Goal: Task Accomplishment & Management: Use online tool/utility

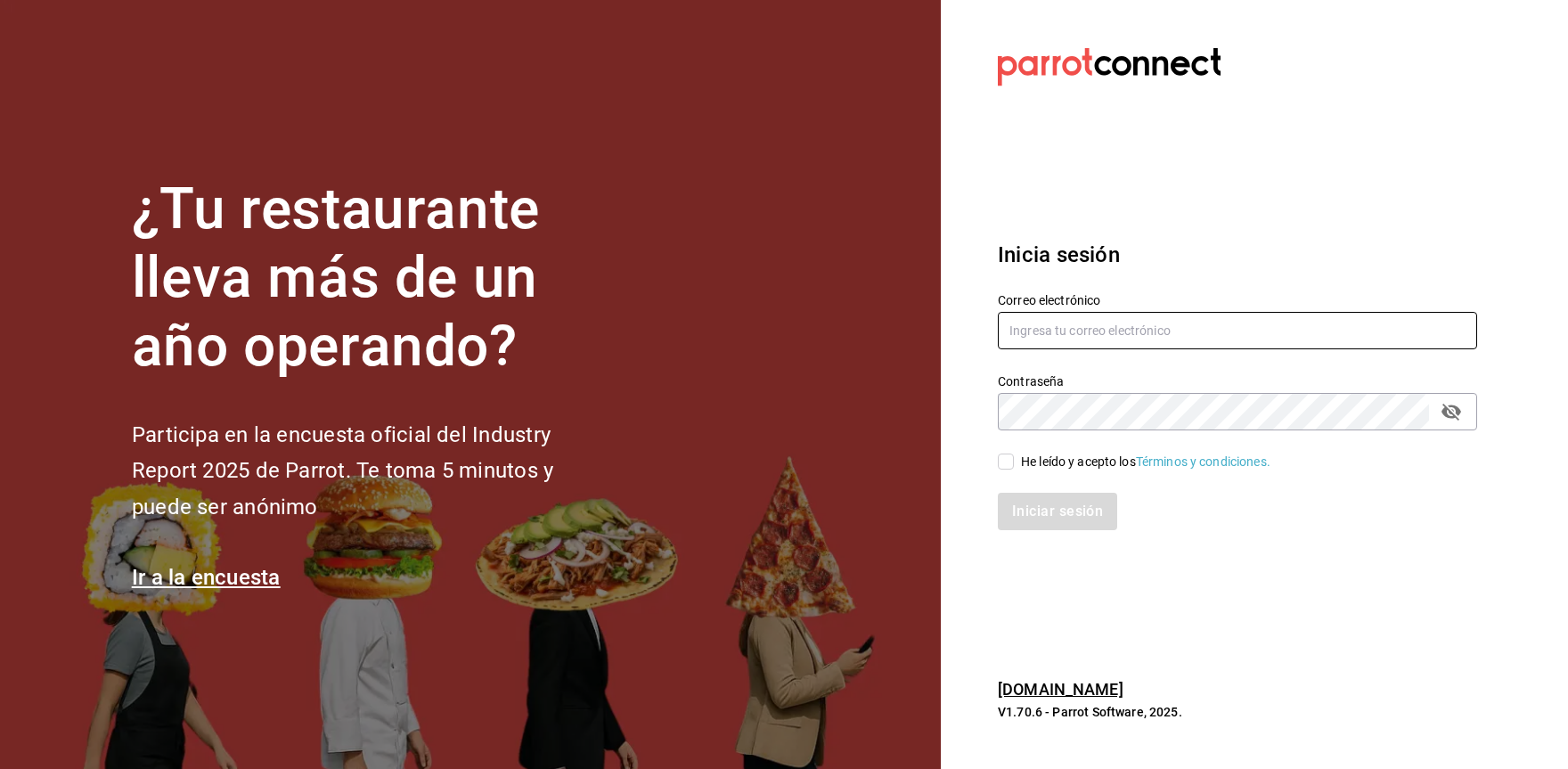
click at [1061, 330] on input "text" at bounding box center [1238, 331] width 479 height 38
type input "arian.meza@grupoimperio.org"
click at [1012, 458] on input "He leído y acepto los Términos y condiciones." at bounding box center [1006, 462] width 16 height 16
checkbox input "true"
click at [1036, 524] on button "Iniciar sesión" at bounding box center [1059, 512] width 121 height 38
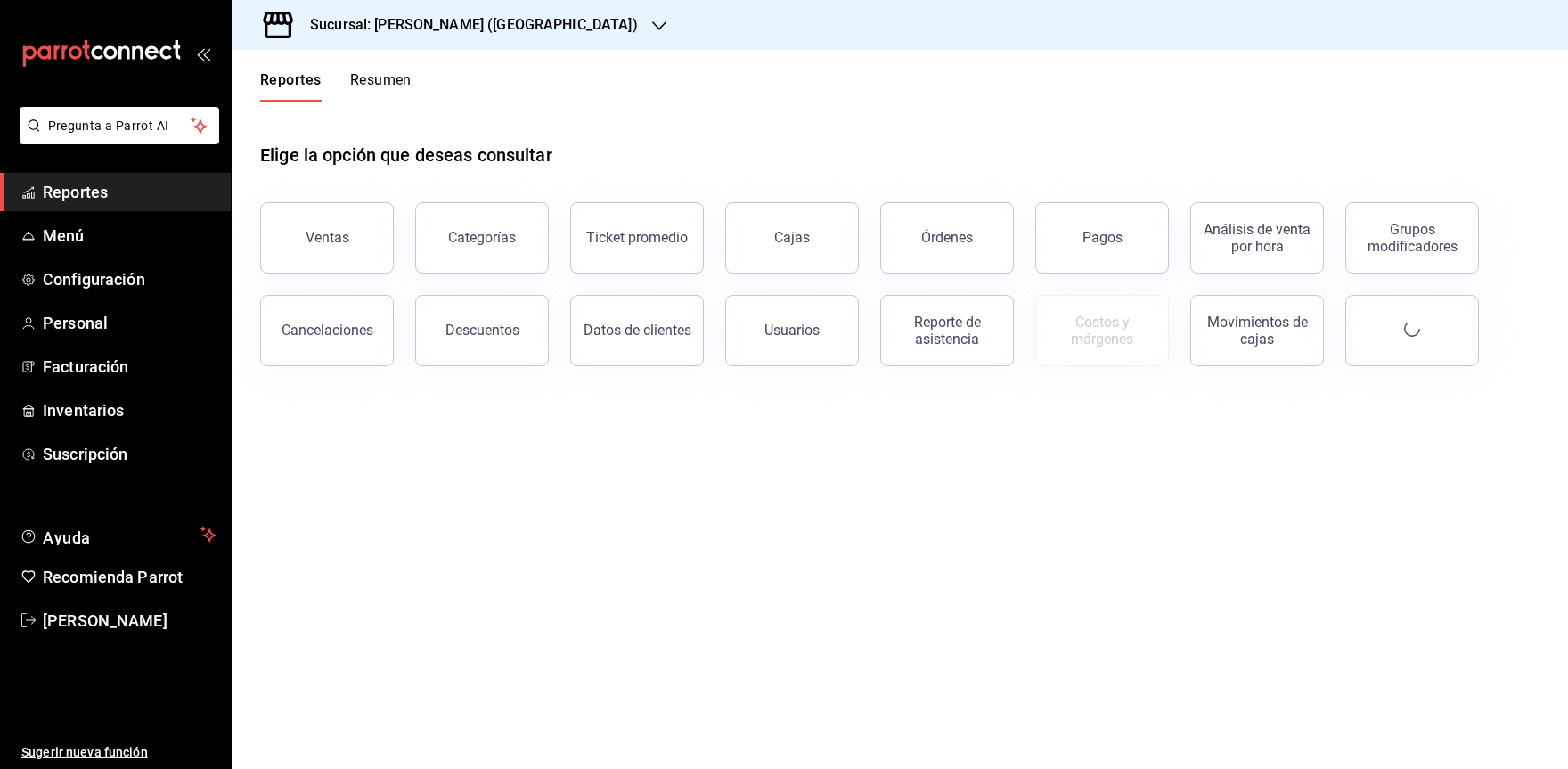
click at [439, 28] on h3 "Sucursal: [PERSON_NAME] ([GEOGRAPHIC_DATA])" at bounding box center [467, 25] width 342 height 22
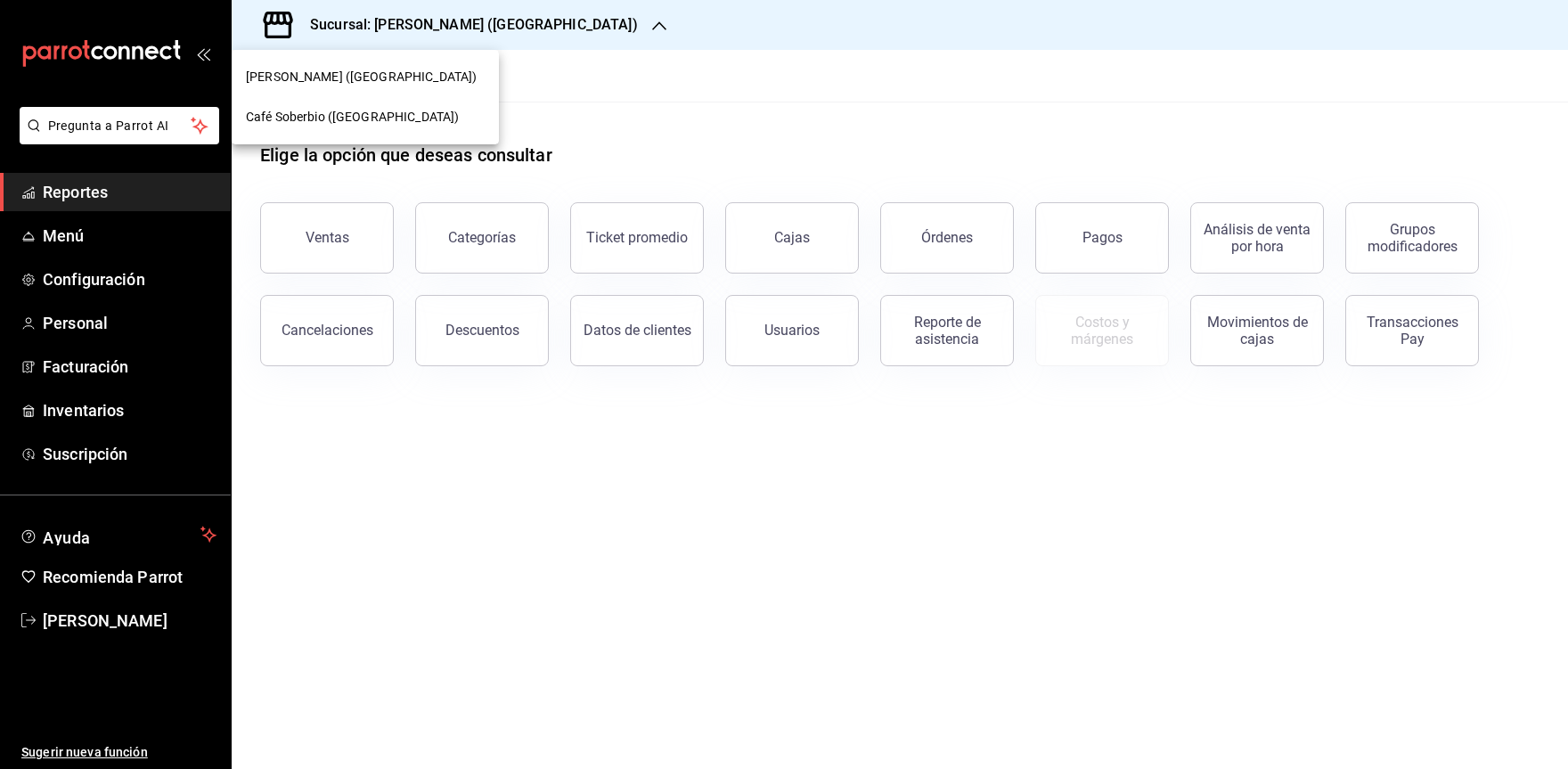
click at [367, 123] on span "Café Soberbio ([GEOGRAPHIC_DATA])" at bounding box center [352, 116] width 213 height 19
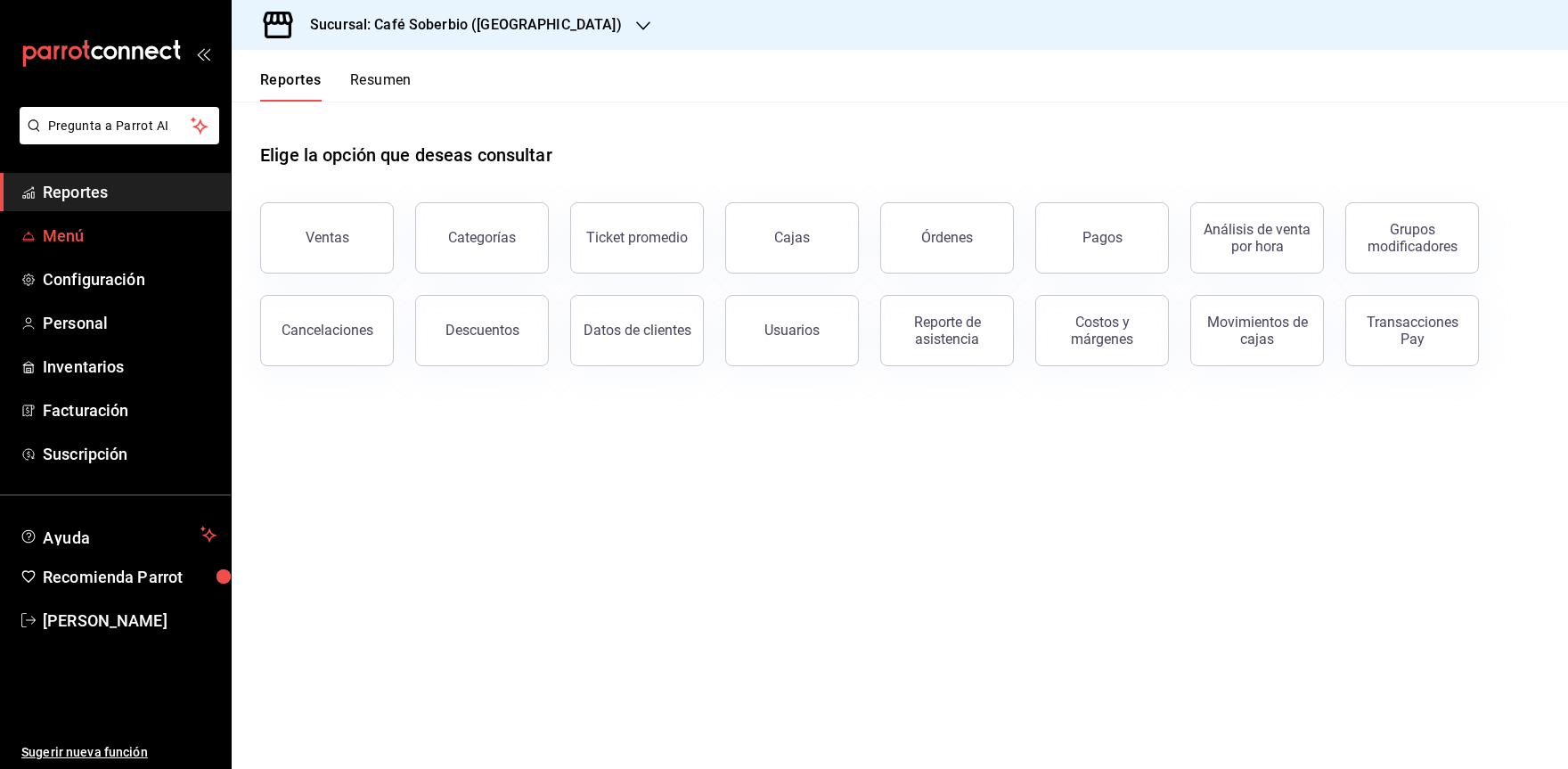
click at [135, 243] on span "Menú" at bounding box center [129, 236] width 174 height 24
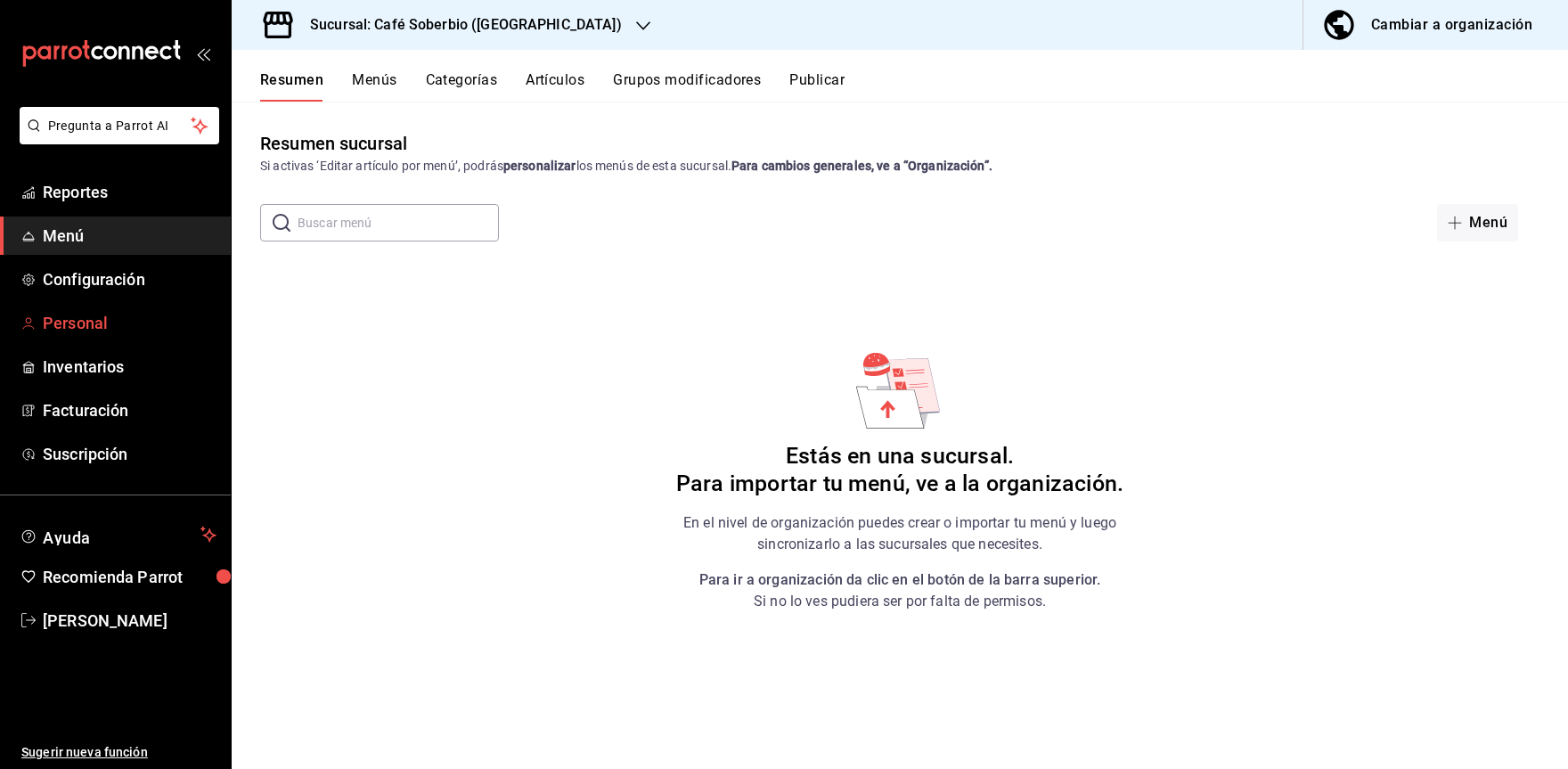
click at [98, 323] on span "Personal" at bounding box center [129, 323] width 174 height 24
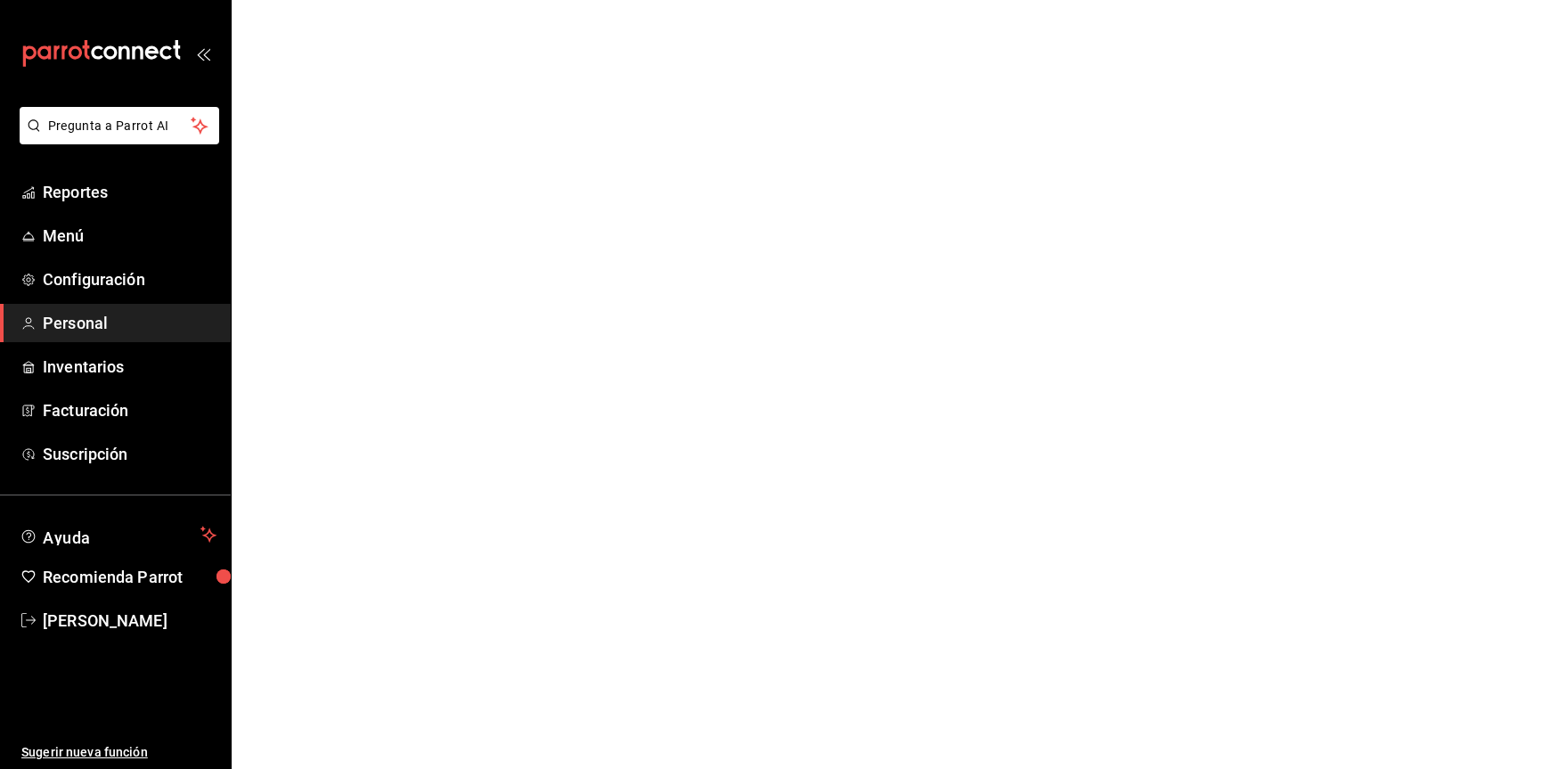
click at [133, 330] on span "Personal" at bounding box center [129, 323] width 174 height 24
click at [121, 275] on span "Configuración" at bounding box center [129, 280] width 174 height 24
click at [54, 322] on span "Personal" at bounding box center [129, 323] width 174 height 24
click at [110, 192] on span "Reportes" at bounding box center [129, 192] width 174 height 24
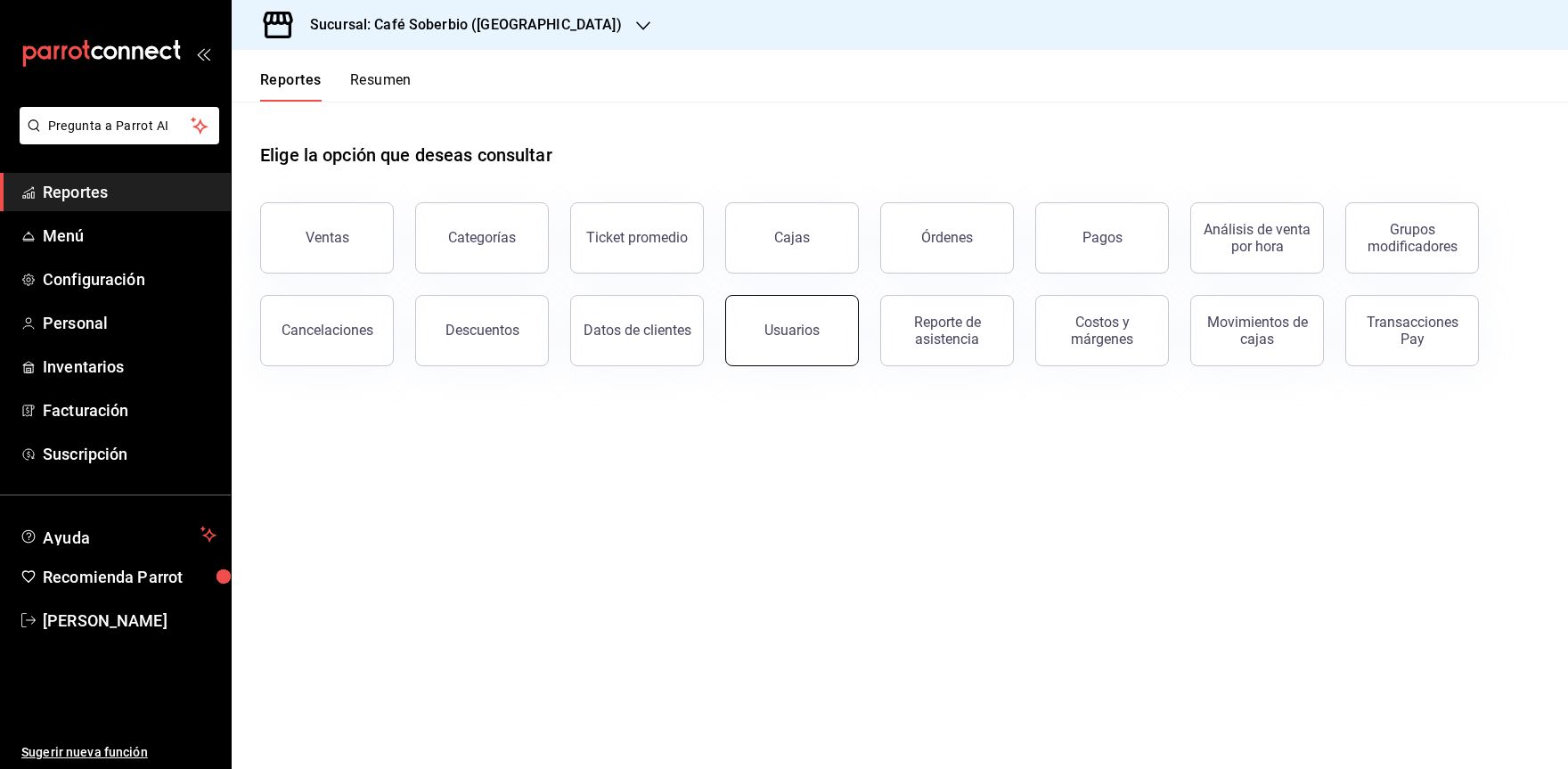
click at [824, 348] on button "Usuarios" at bounding box center [792, 331] width 133 height 72
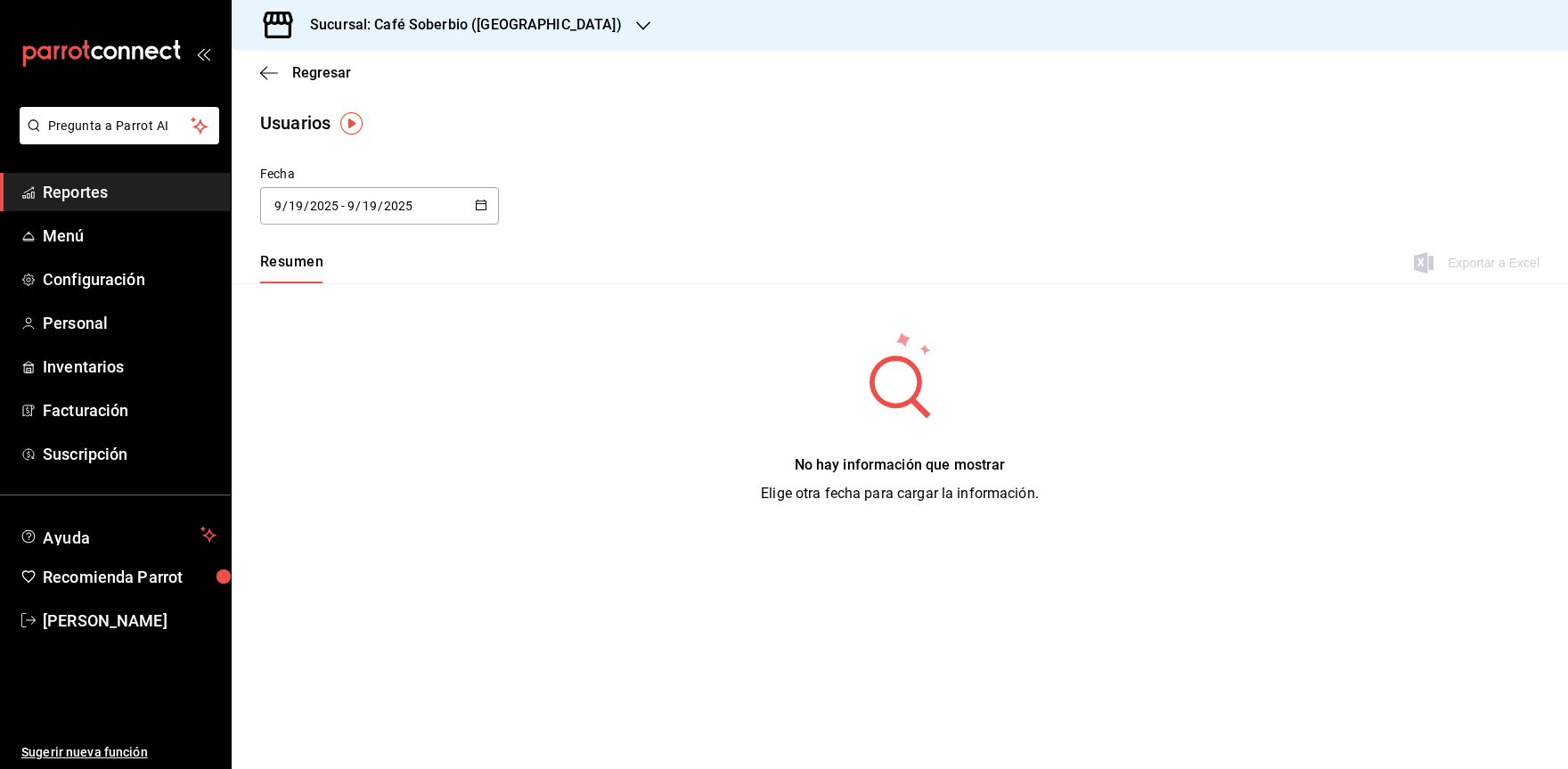
click at [956, 426] on div "No hay información que mostrar Elige otra fecha para cargar la información." at bounding box center [900, 418] width 278 height 175
click at [166, 190] on span "Reportes" at bounding box center [129, 192] width 174 height 24
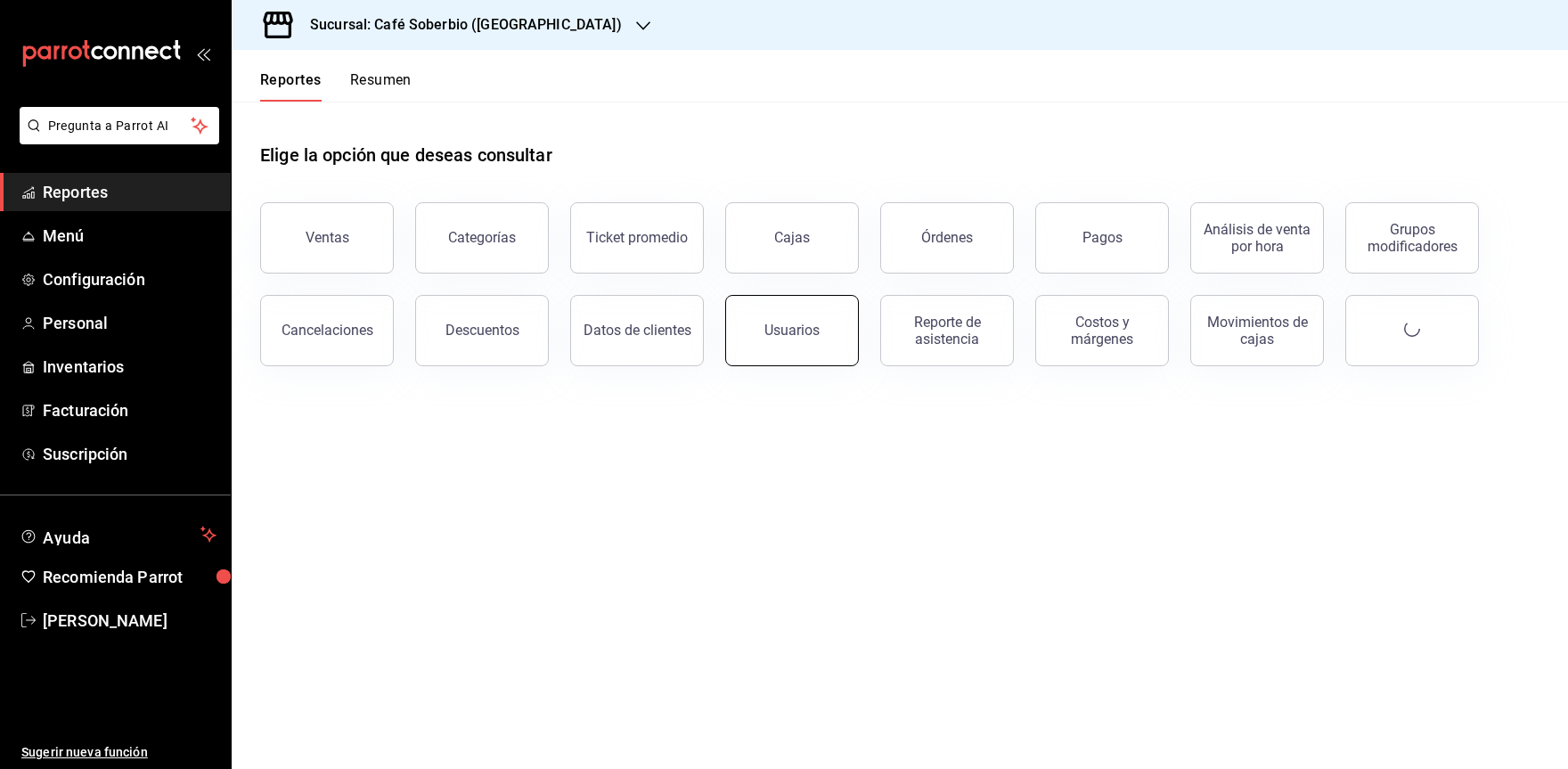
click at [769, 346] on button "Usuarios" at bounding box center [792, 331] width 133 height 72
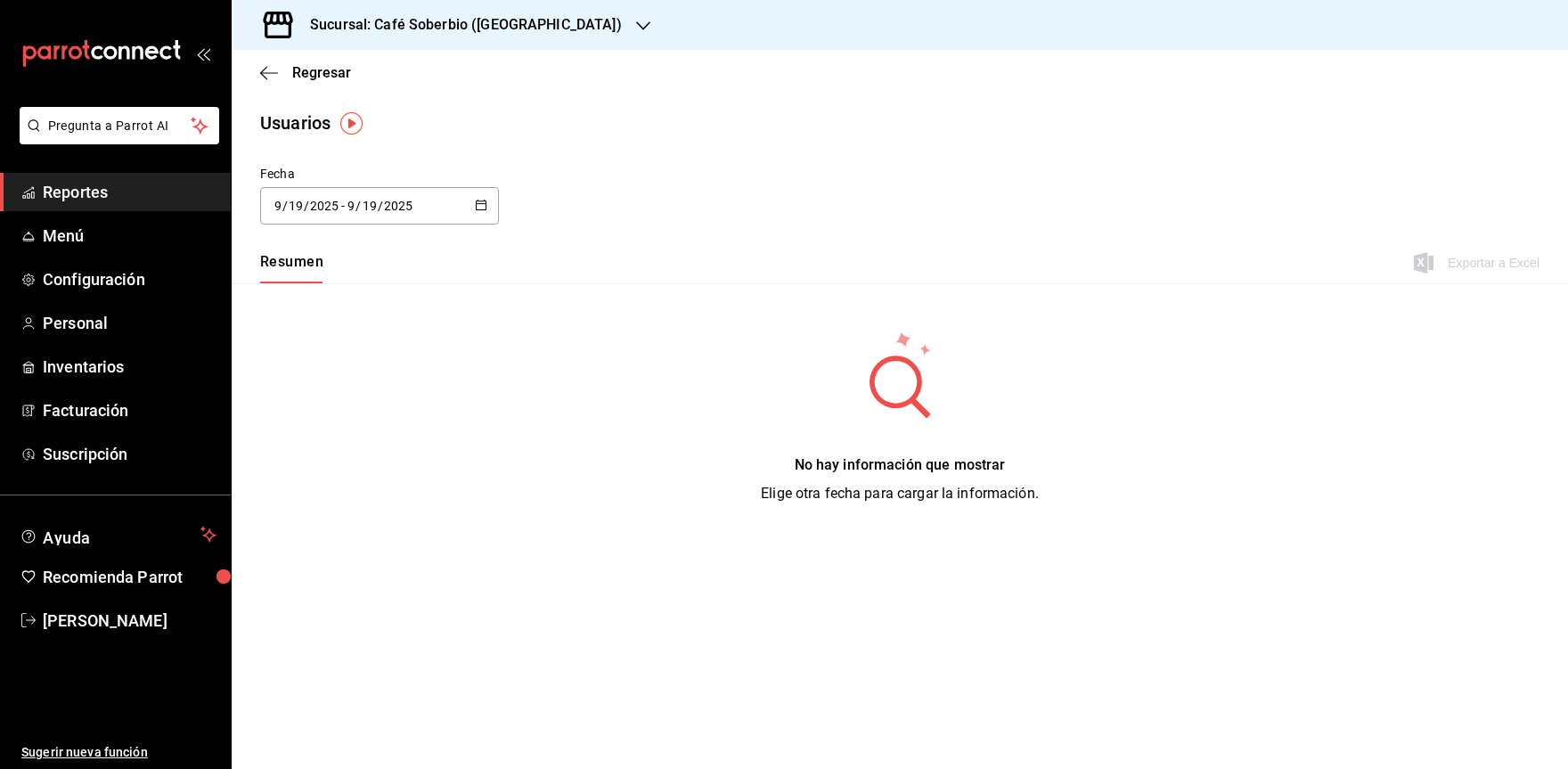
click at [524, 464] on div "No hay información que mostrar Elige otra fecha para cargar la información." at bounding box center [900, 417] width 1336 height 268
click at [90, 191] on span "Reportes" at bounding box center [129, 192] width 174 height 24
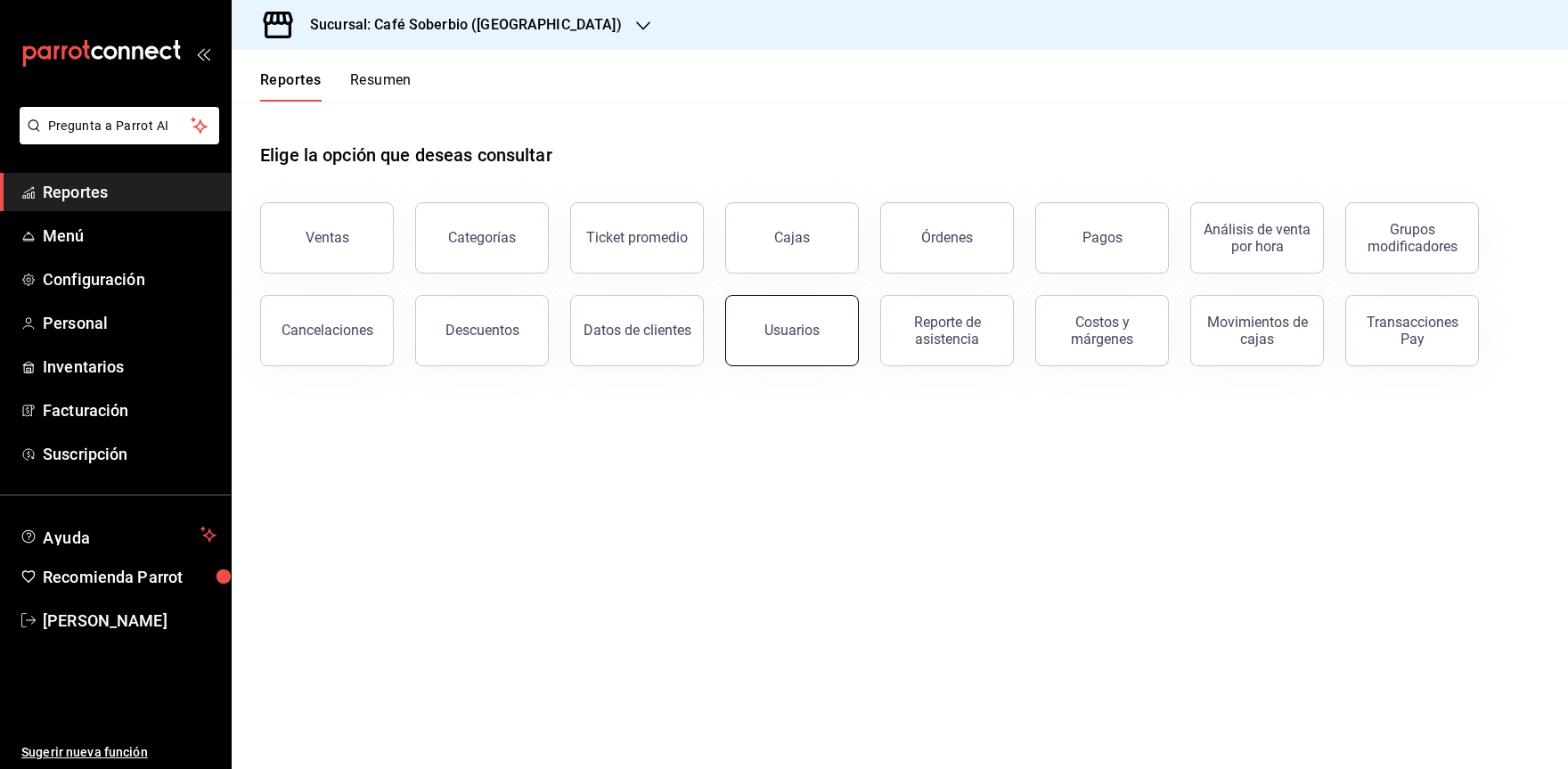
click at [793, 323] on div "Usuarios" at bounding box center [792, 330] width 56 height 17
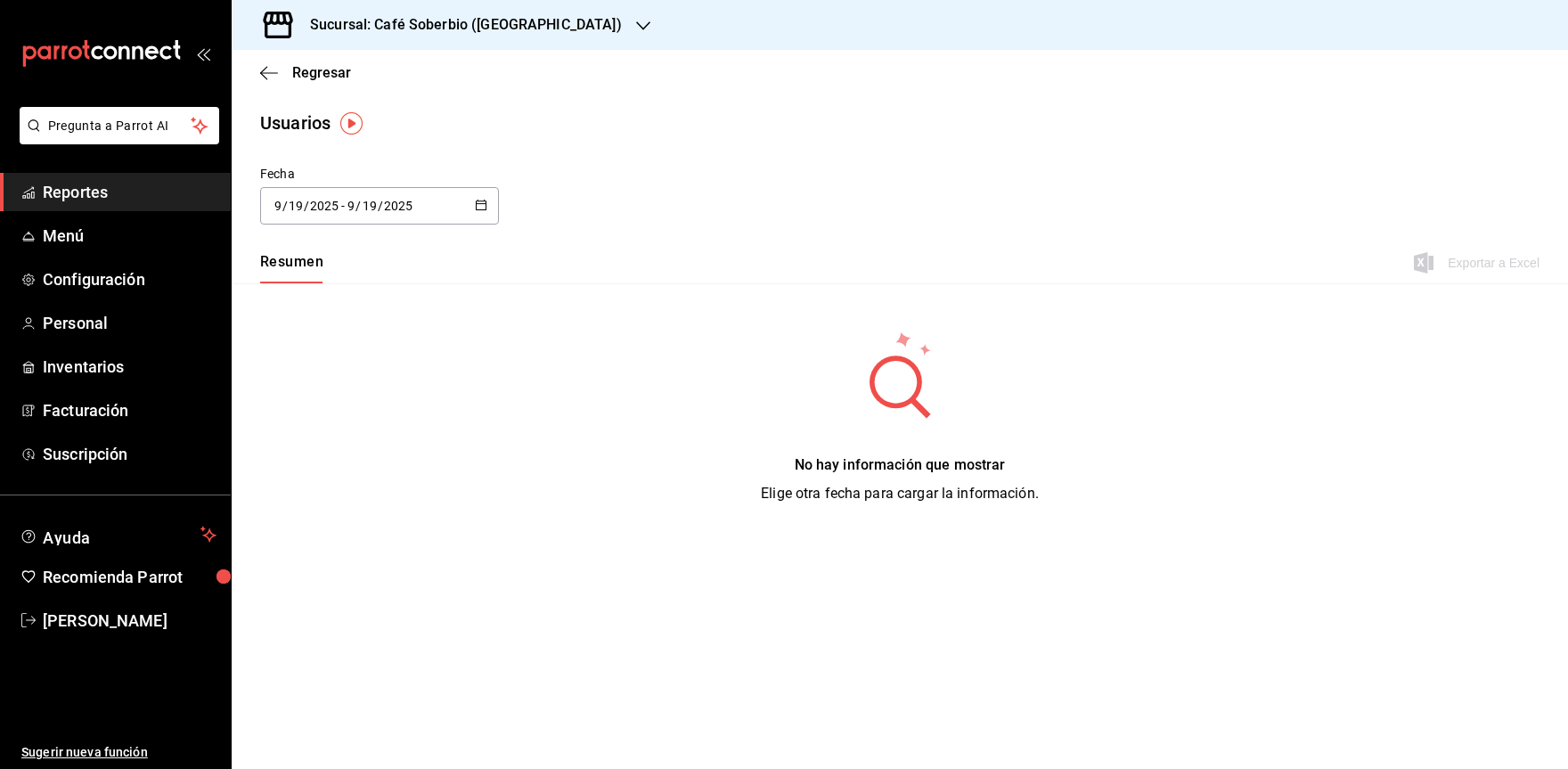
click at [469, 206] on div "[DATE] [DATE] - [DATE] [DATE]" at bounding box center [380, 206] width 239 height 38
click at [534, 372] on div "No hay información que mostrar Elige otra fecha para cargar la información." at bounding box center [900, 417] width 1336 height 268
drag, startPoint x: 317, startPoint y: 267, endPoint x: 374, endPoint y: 284, distance: 59.5
click at [319, 267] on button "Resumen" at bounding box center [292, 269] width 64 height 30
click at [131, 243] on span "Menú" at bounding box center [129, 236] width 174 height 24
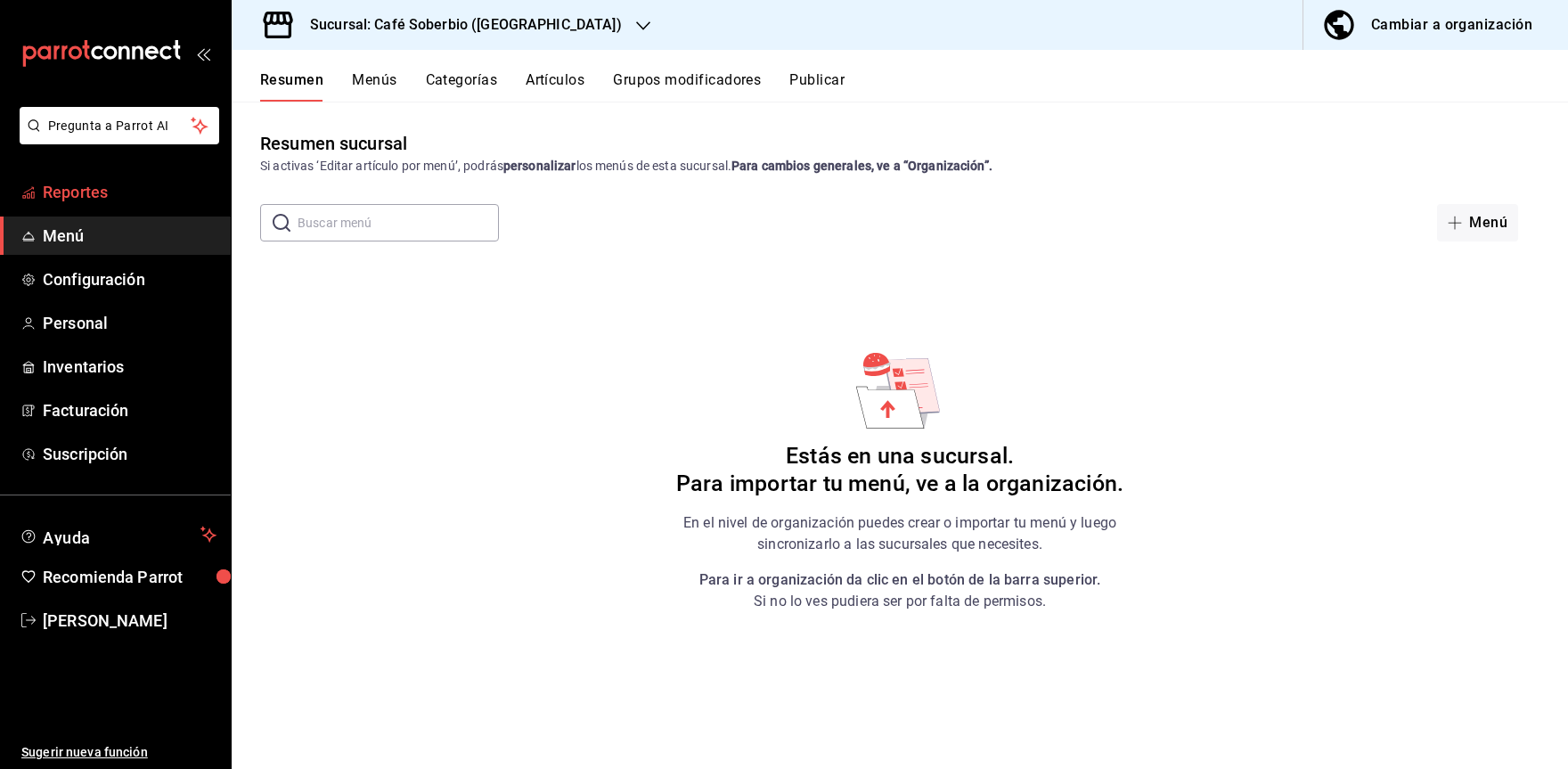
click at [130, 183] on span "Reportes" at bounding box center [129, 192] width 174 height 24
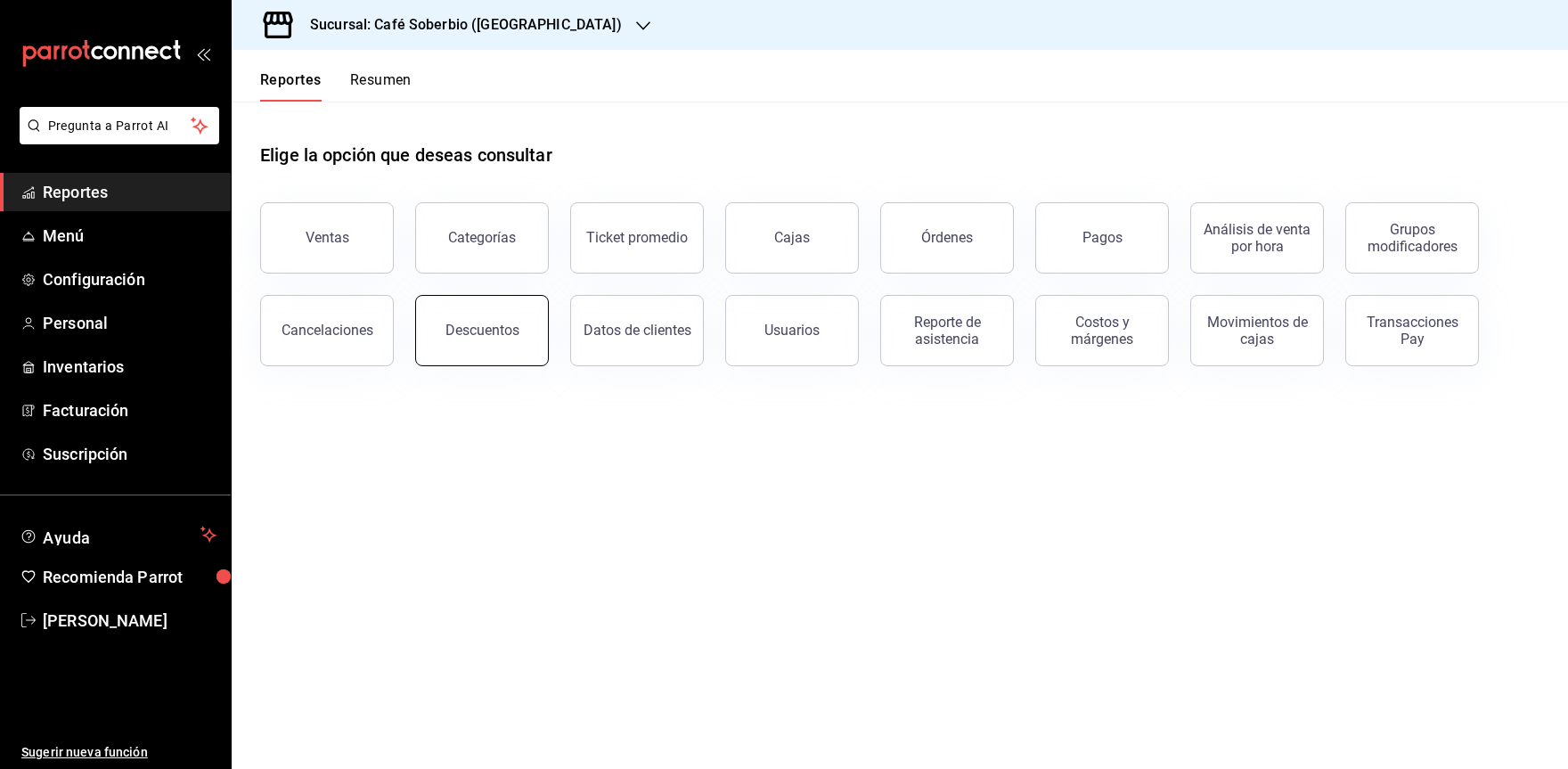
click at [459, 320] on button "Descuentos" at bounding box center [482, 331] width 133 height 72
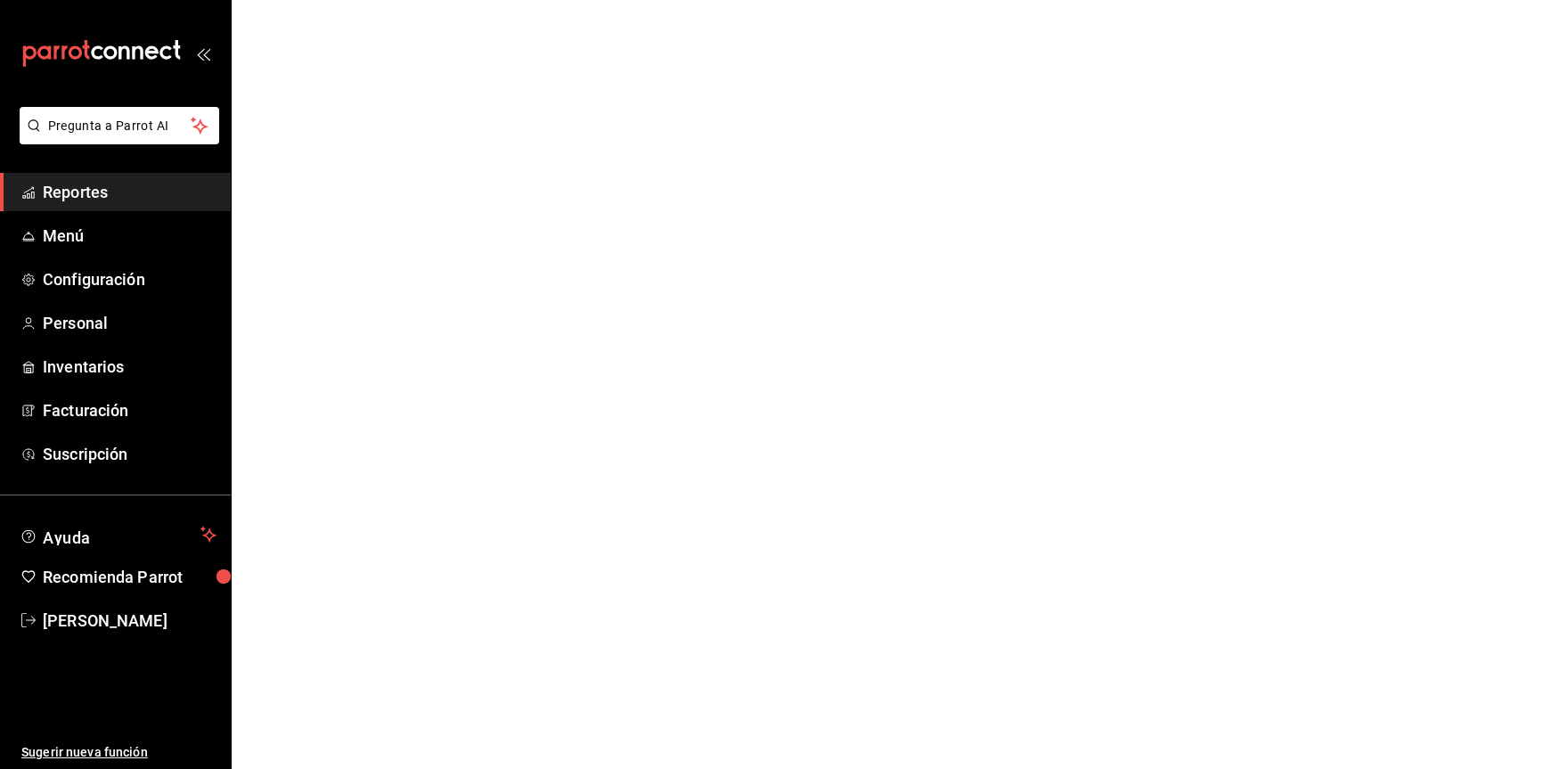
click at [185, 201] on span "Reportes" at bounding box center [129, 192] width 174 height 24
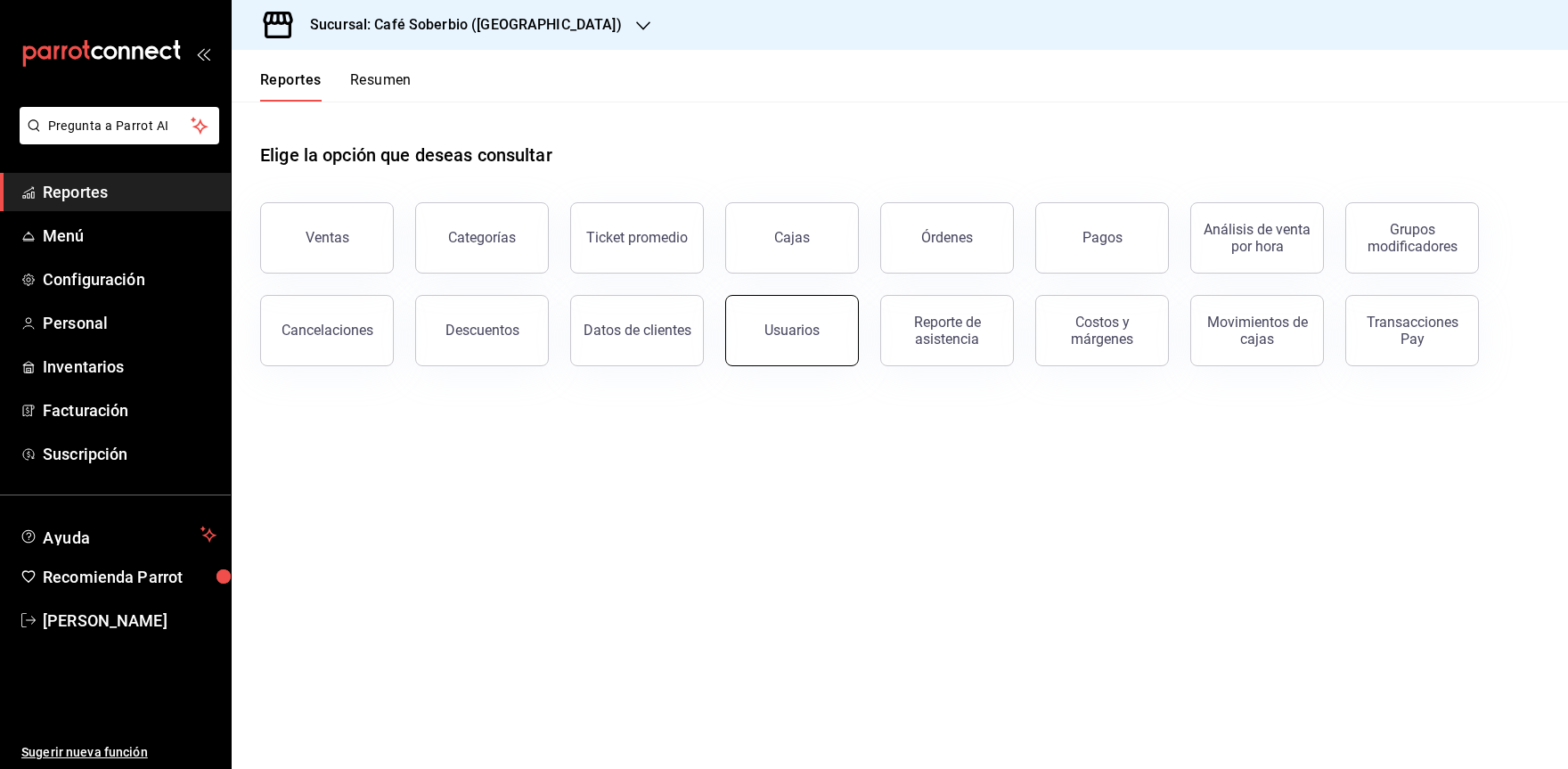
click at [802, 338] on div "Usuarios" at bounding box center [792, 330] width 56 height 17
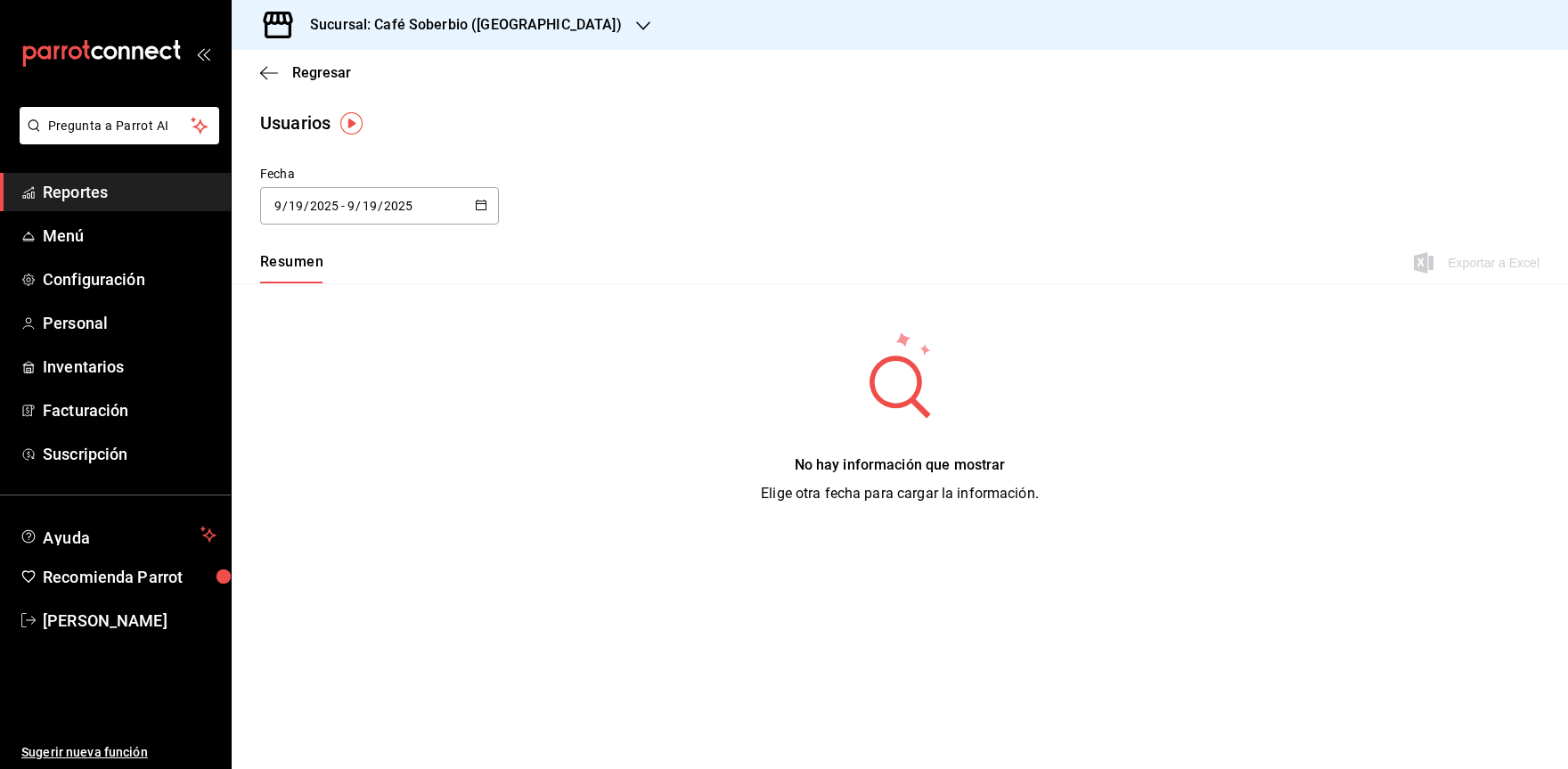
click at [1480, 269] on div "Exportar a Excel" at bounding box center [1479, 264] width 122 height 22
click at [274, 72] on icon "button" at bounding box center [269, 73] width 18 height 16
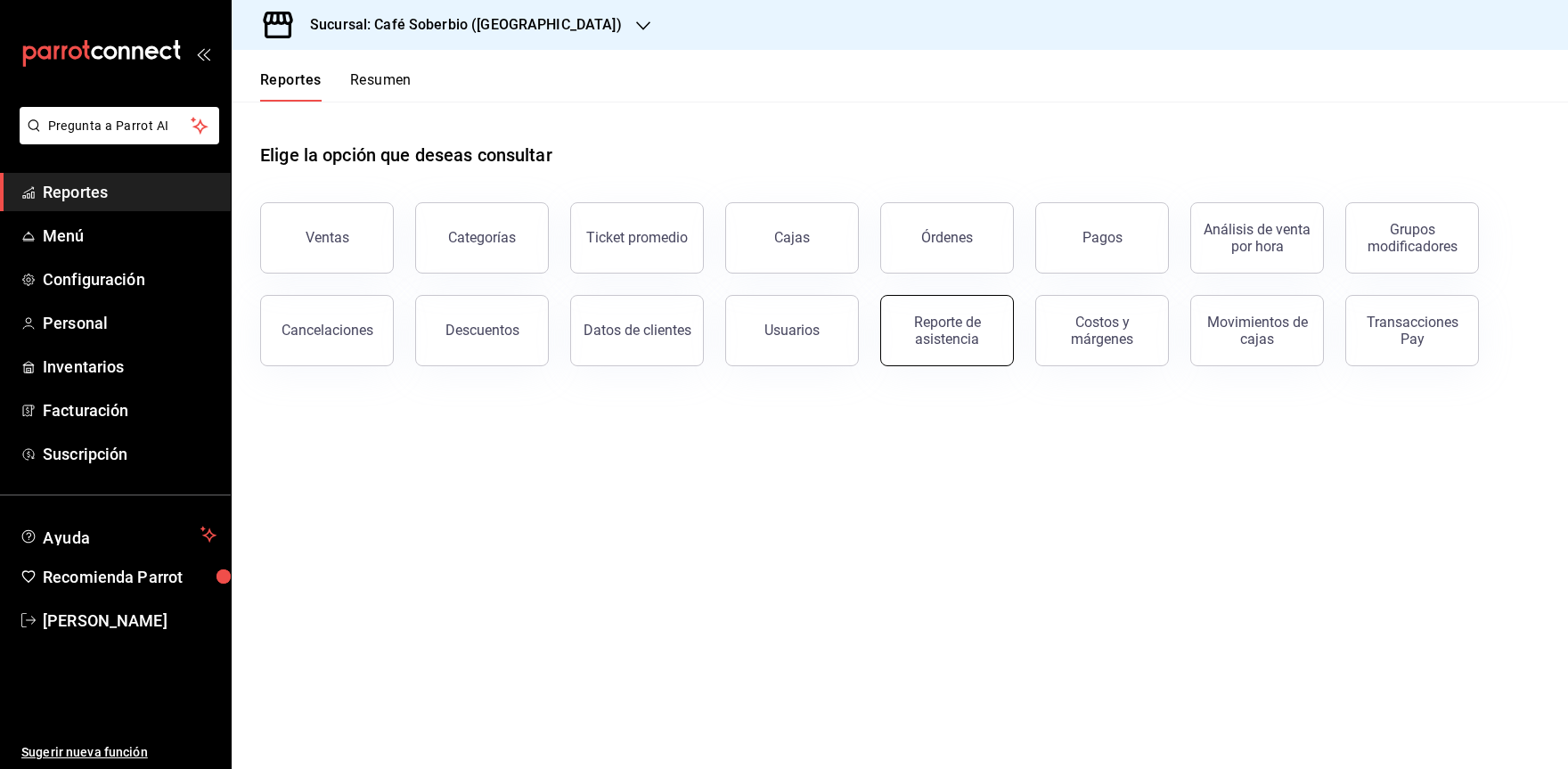
click at [909, 336] on div "Reporte de asistencia" at bounding box center [947, 330] width 110 height 34
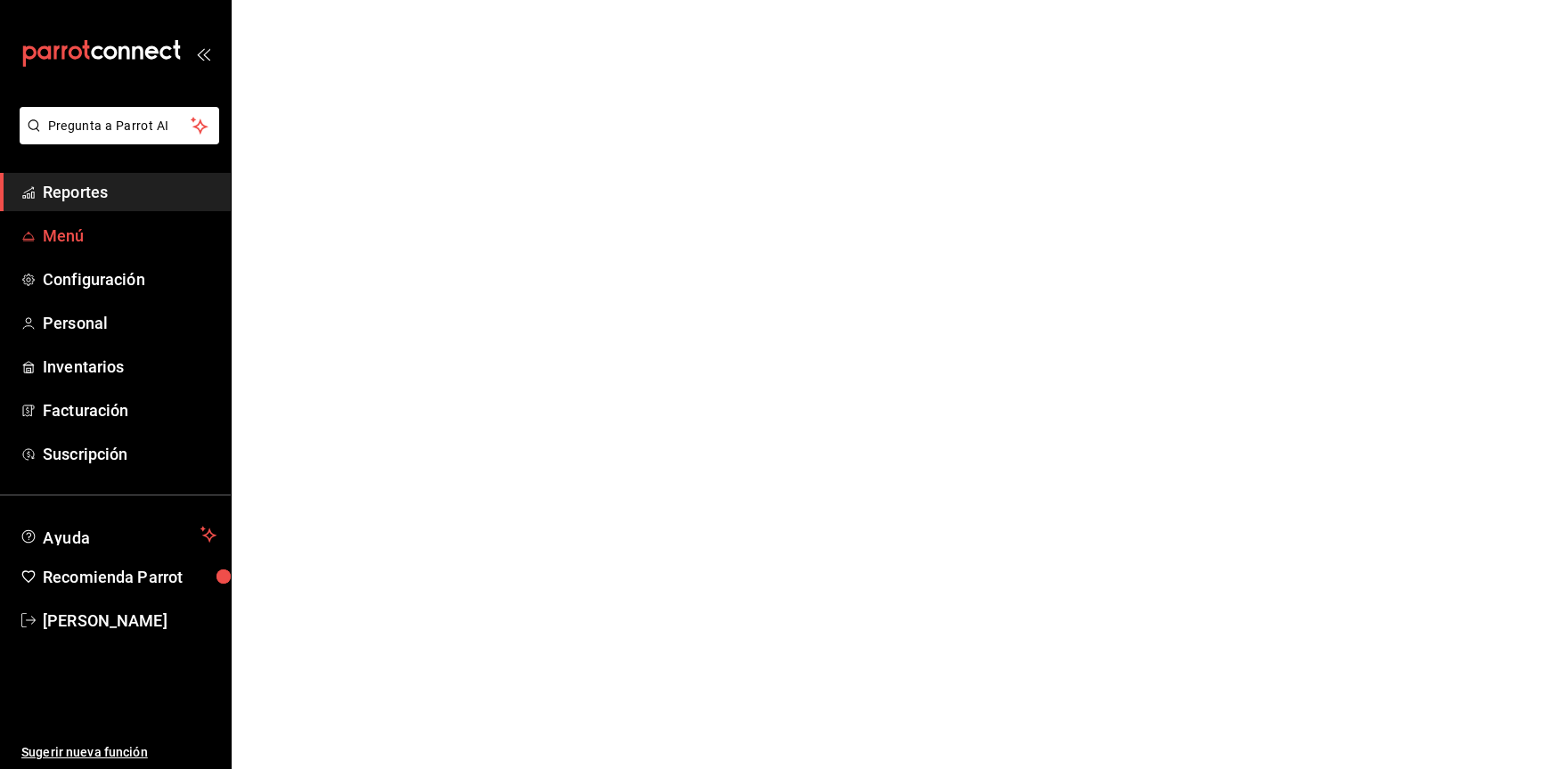
click at [65, 236] on span "Menú" at bounding box center [129, 236] width 174 height 24
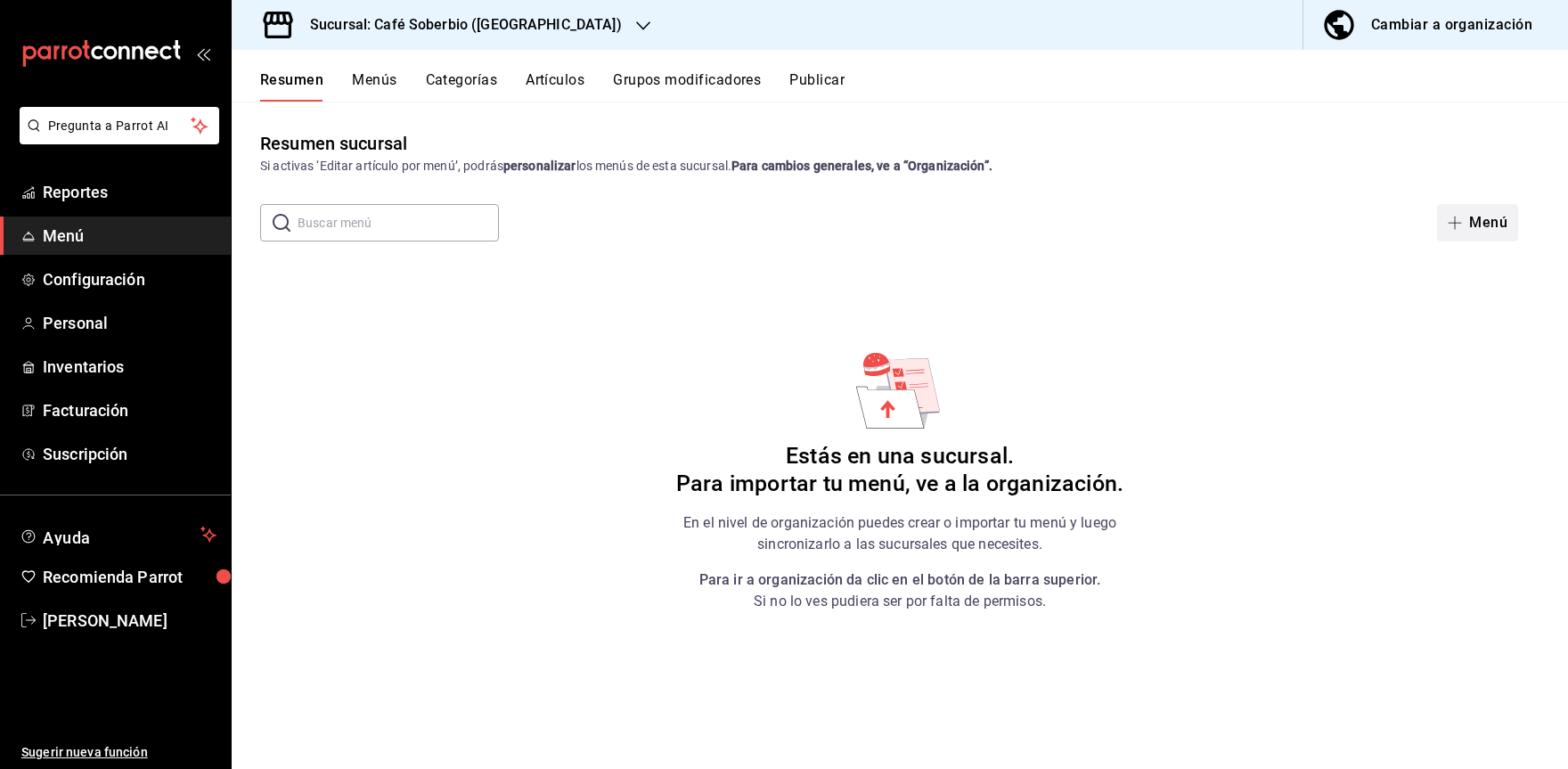
click at [1490, 235] on button "Menú" at bounding box center [1479, 223] width 82 height 38
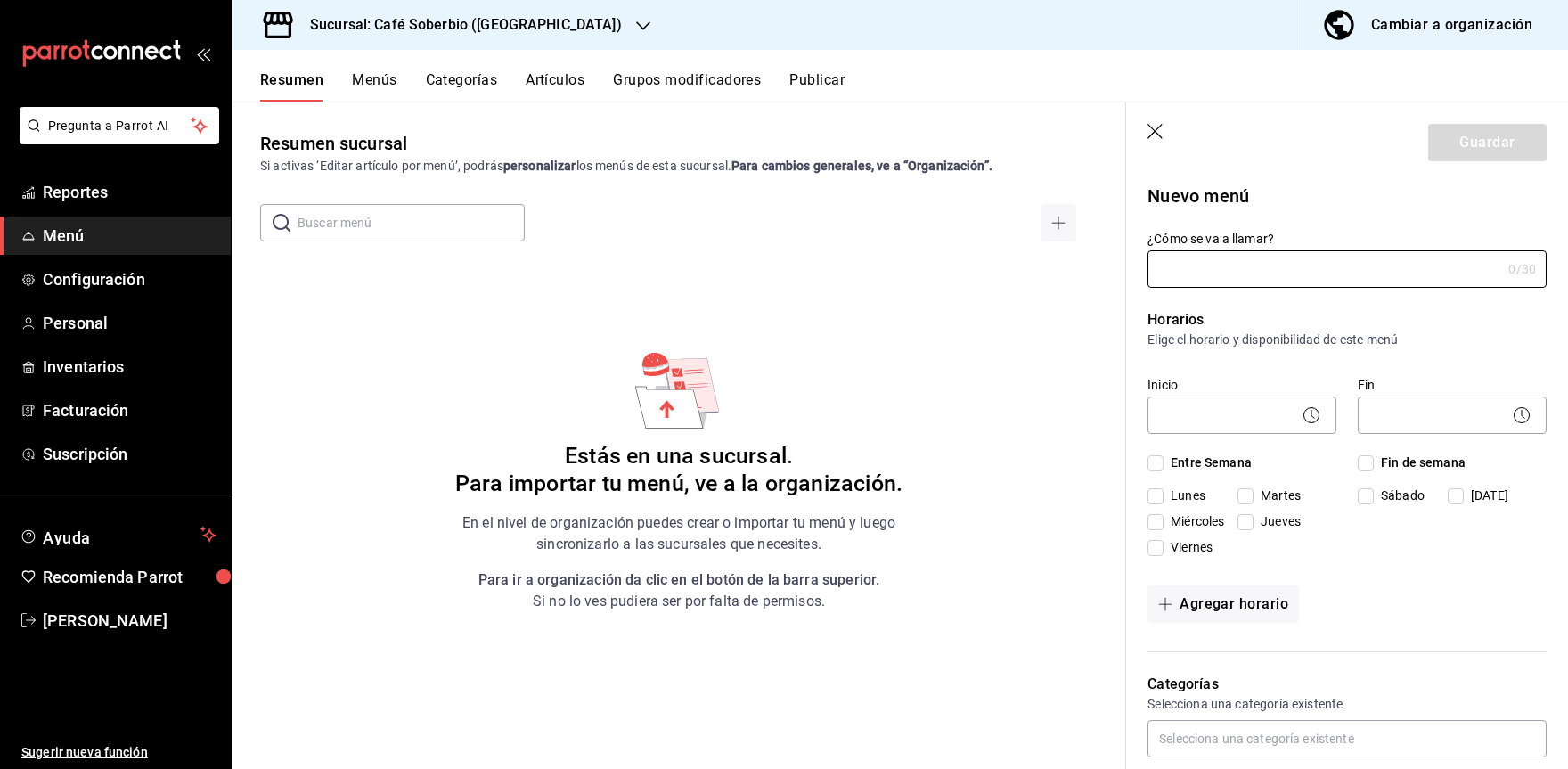
type input "1758314012774"
type input "Soberbio cafetería"
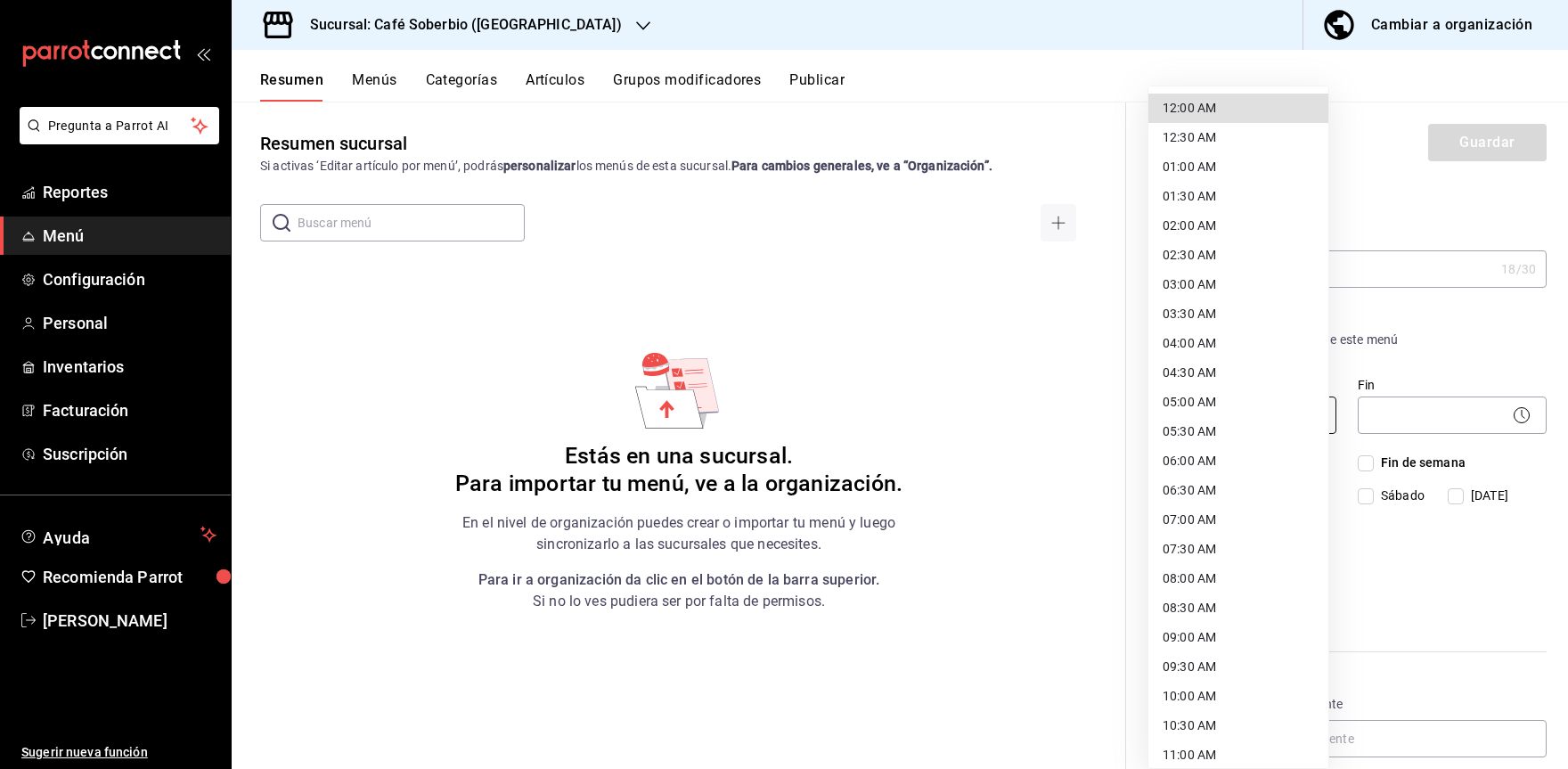
click at [1203, 414] on body "Pregunta a Parrot AI Reportes Menú Configuración Personal Inventarios Facturaci…" at bounding box center [784, 384] width 1568 height 769
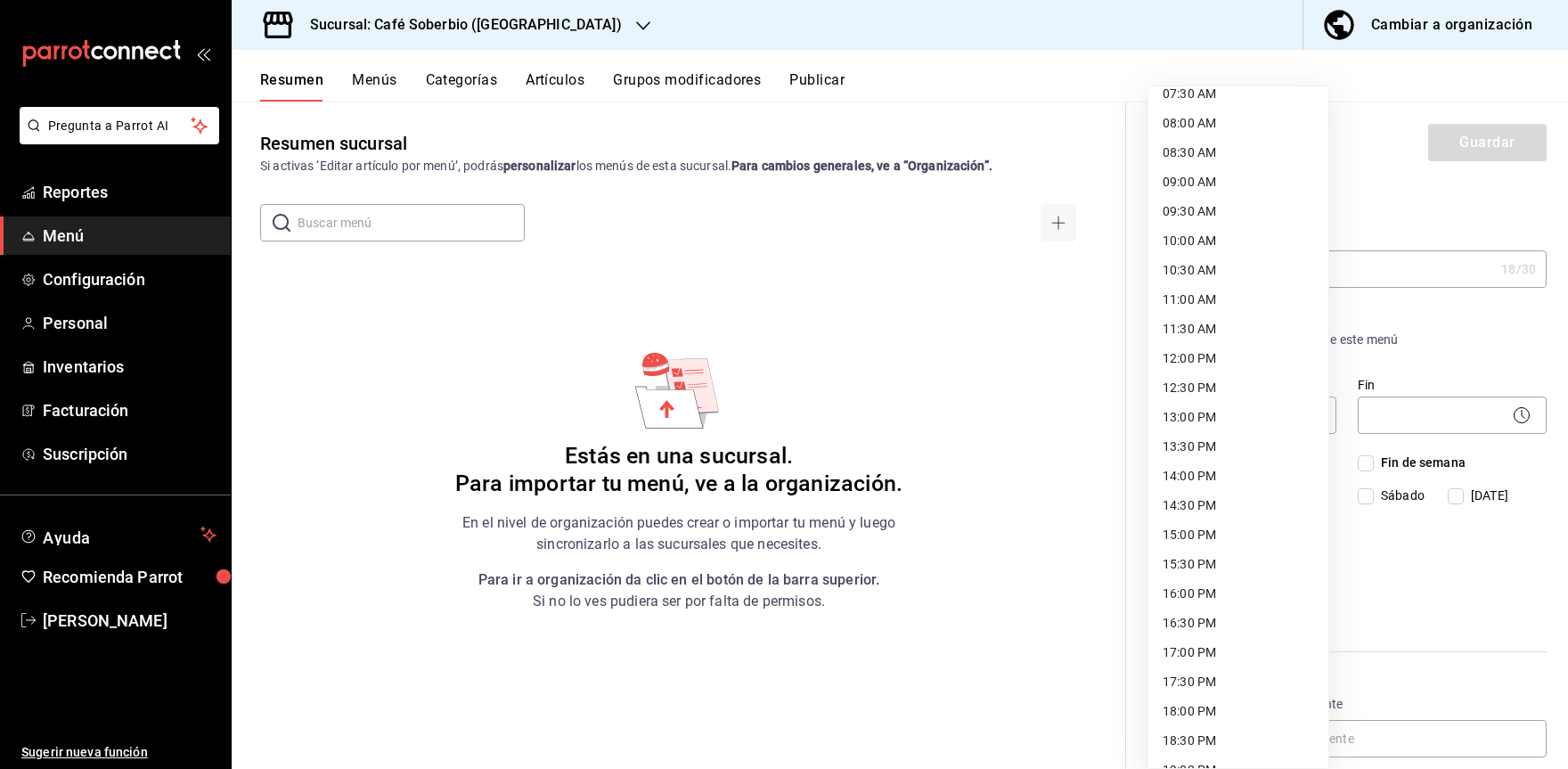
scroll to position [446, 0]
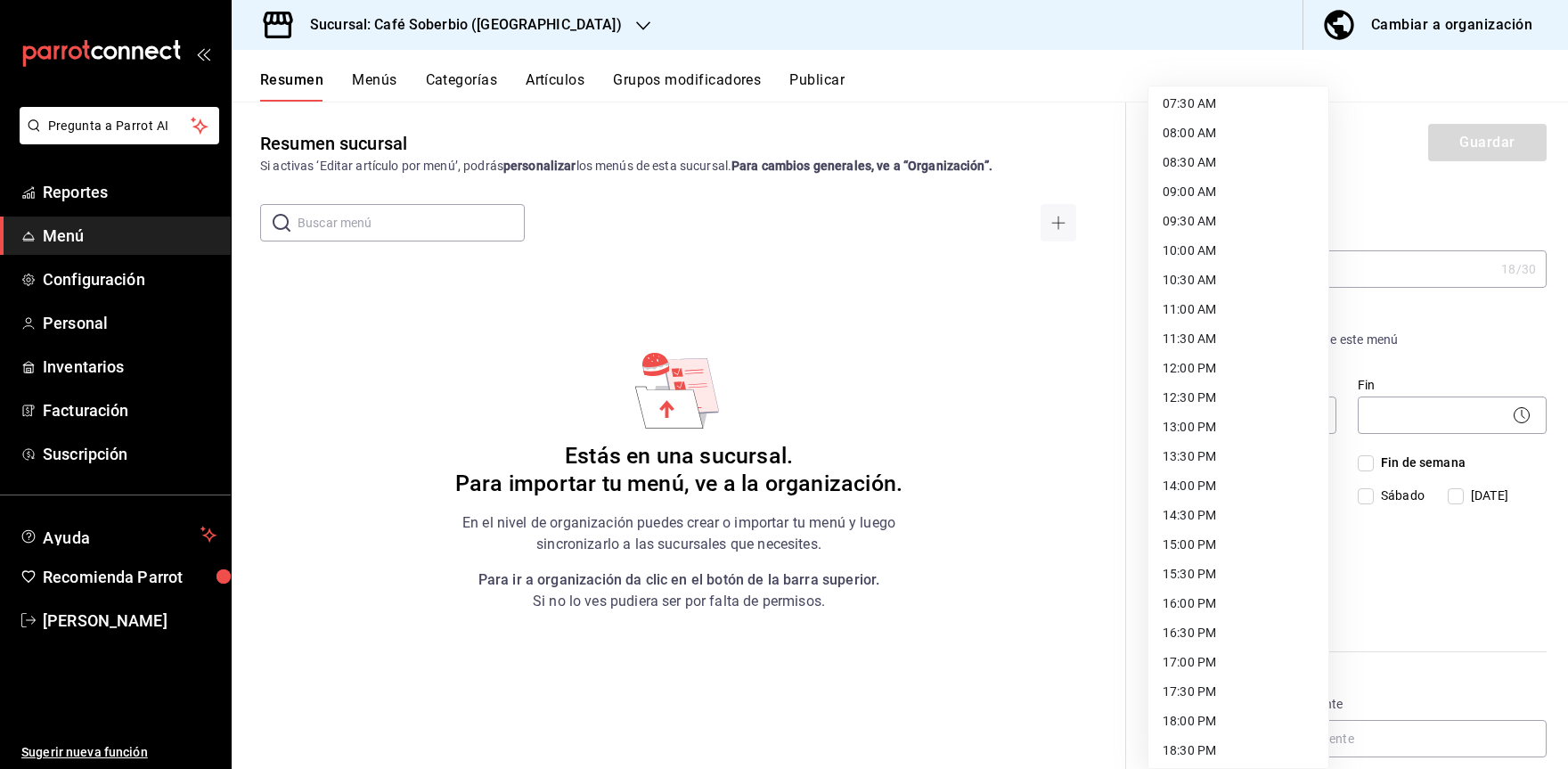
click at [1223, 133] on li "08:00 AM" at bounding box center [1238, 133] width 180 height 30
type input "08:00"
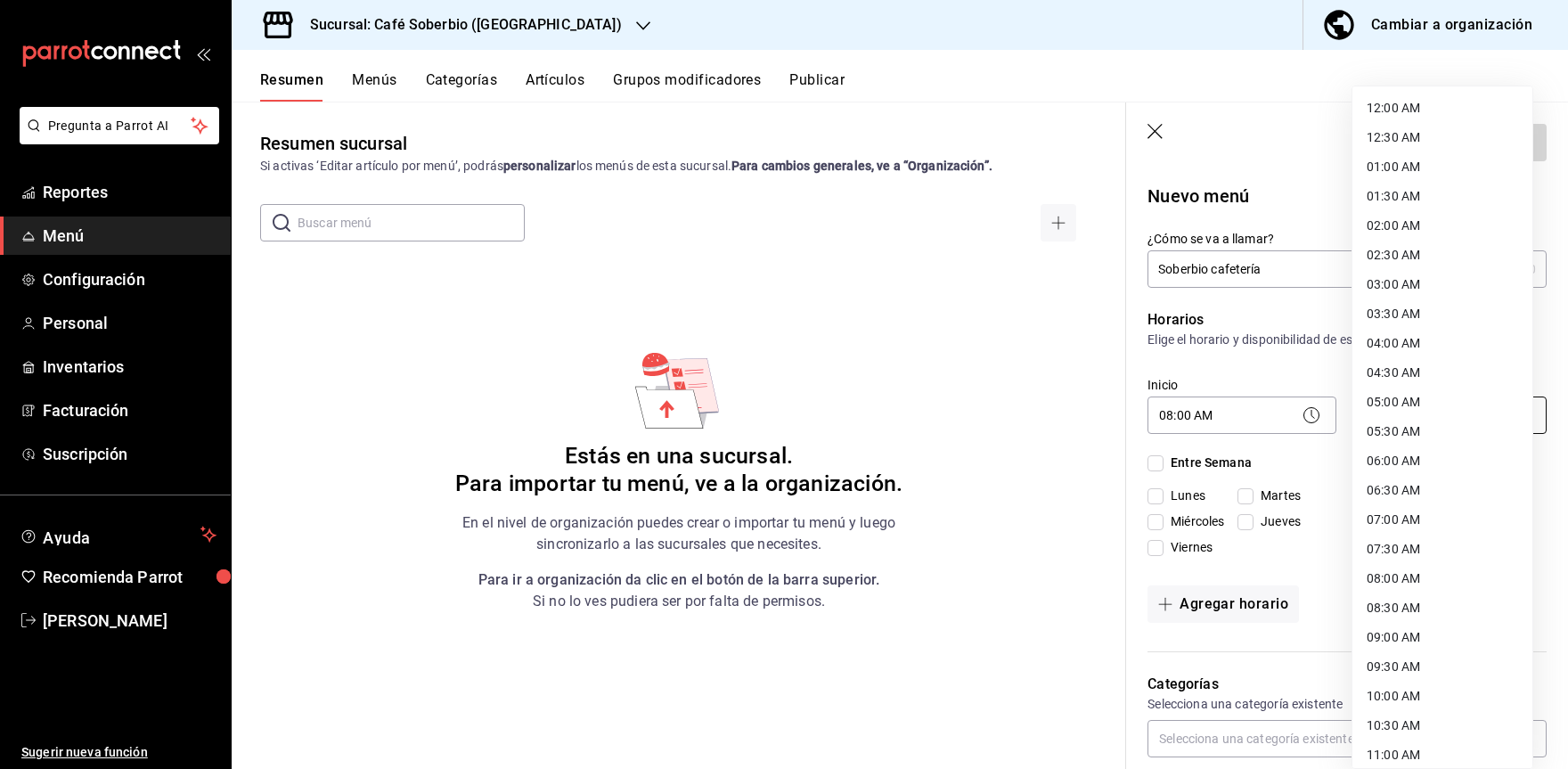
click at [1418, 422] on body "Pregunta a Parrot AI Reportes Menú Configuración Personal Inventarios Facturaci…" at bounding box center [784, 384] width 1568 height 769
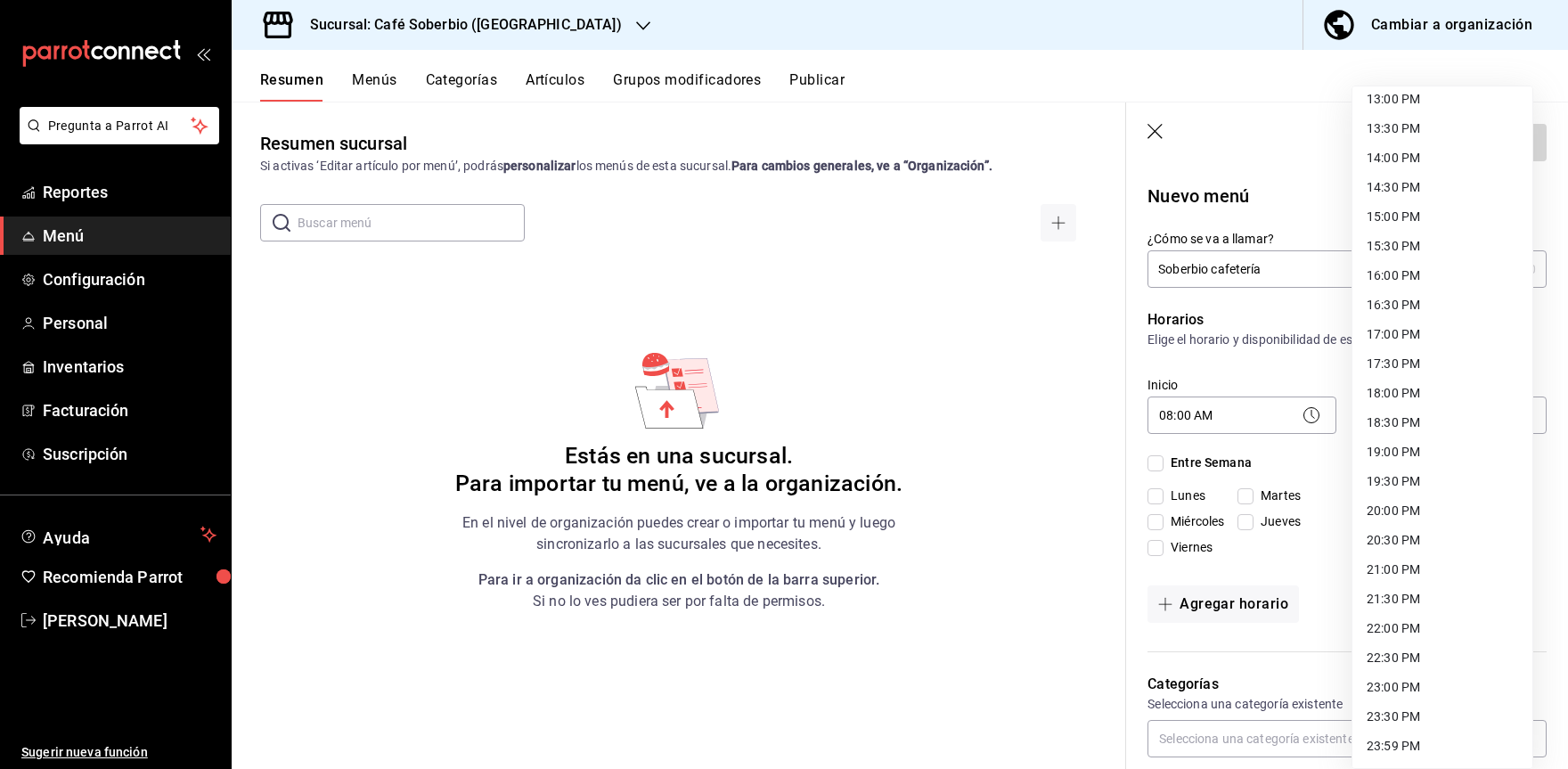
click at [1421, 378] on ul "12:00 AM 12:30 AM 01:00 AM 01:30 AM 02:00 AM 02:30 AM 03:00 AM 03:30 AM 04:00 A…" at bounding box center [1442, 40] width 180 height 1455
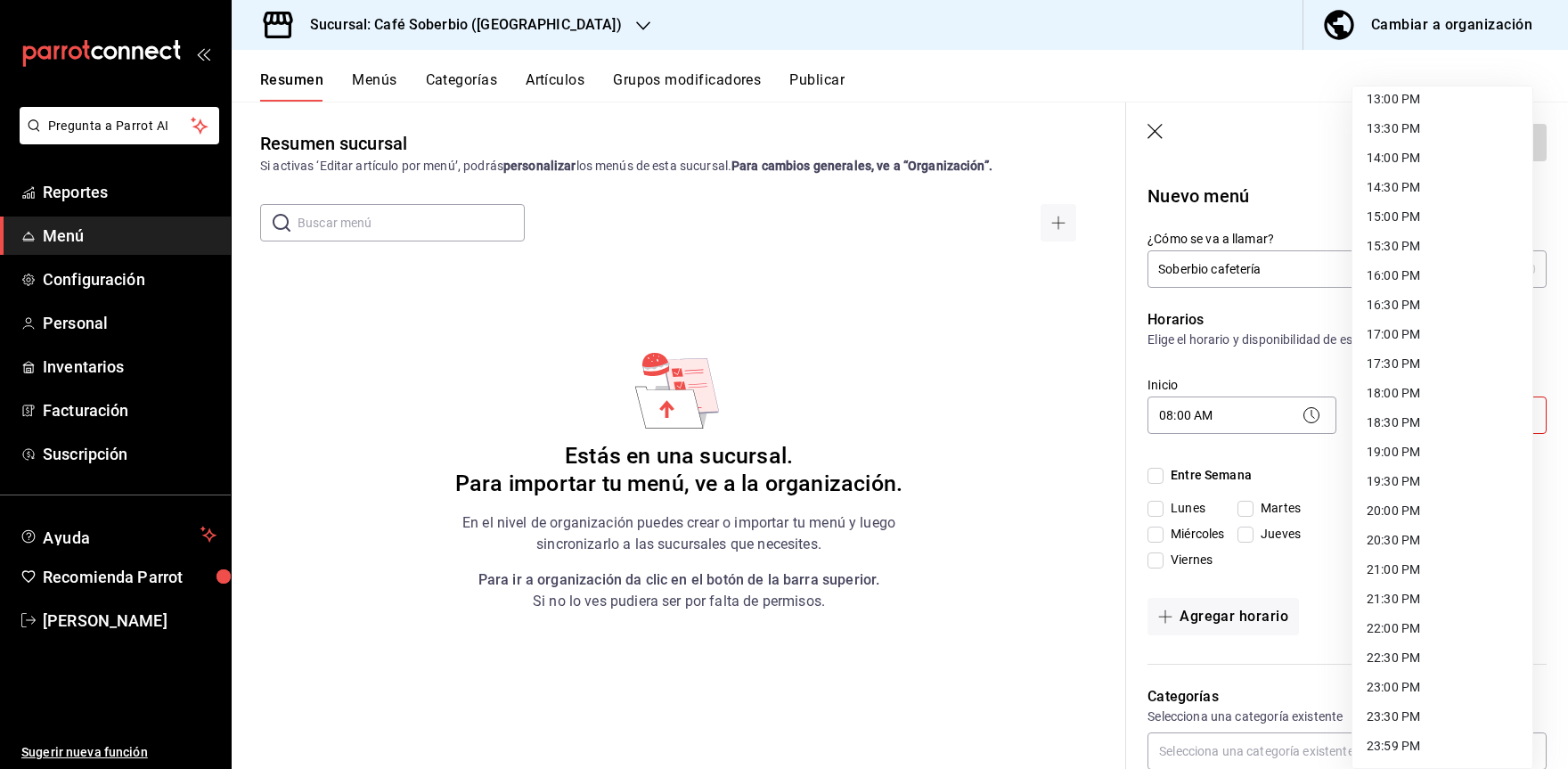
click at [1421, 517] on li "20:00 PM" at bounding box center [1442, 511] width 180 height 30
type input "20:00"
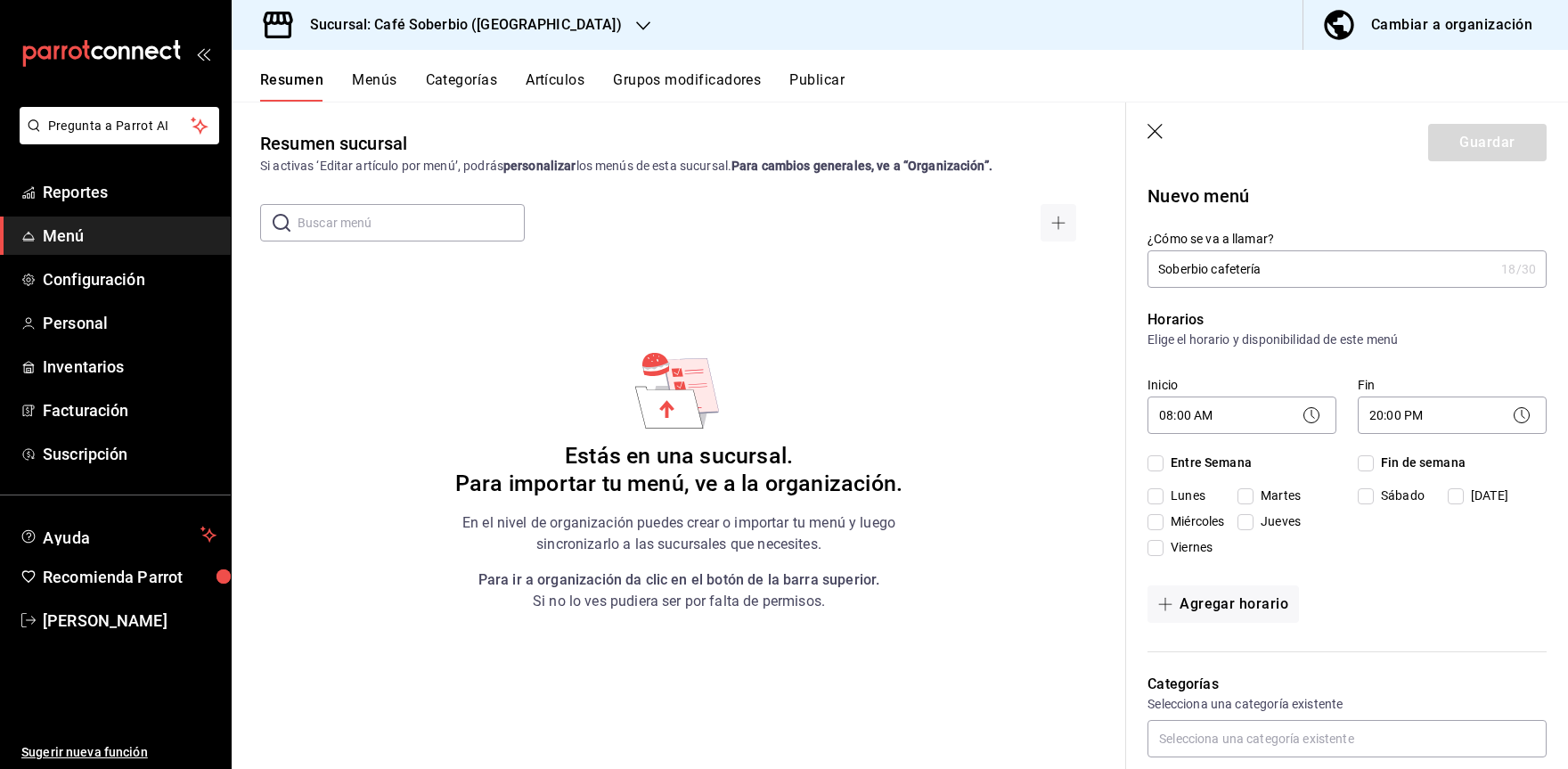
click at [1398, 545] on div "Fin de semana [DATE][PERSON_NAME][DATE]" at bounding box center [1453, 508] width 189 height 110
click at [1157, 468] on input "Entre Semana" at bounding box center [1155, 464] width 16 height 16
checkbox input "true"
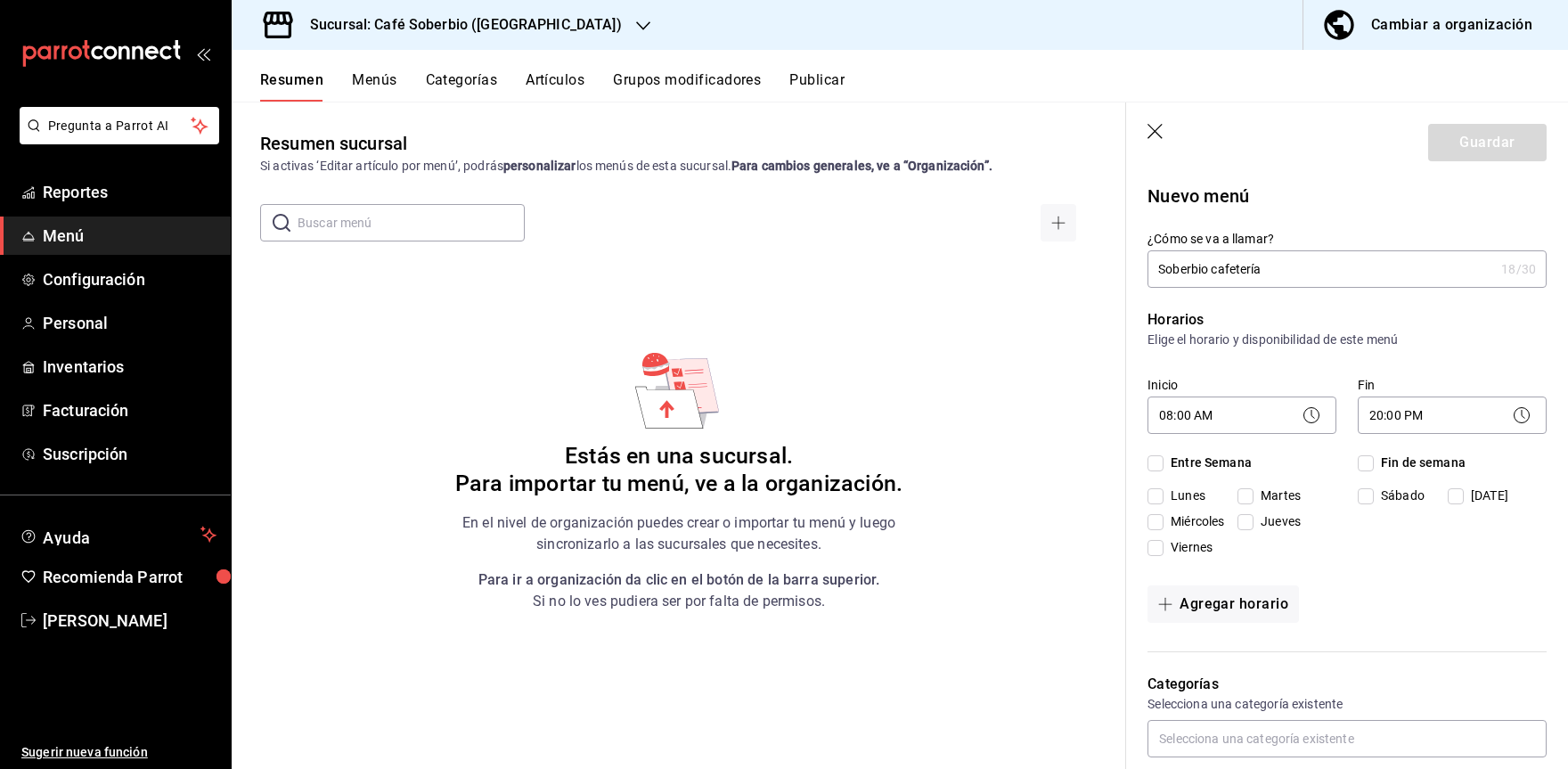
checkbox input "true"
click at [1360, 472] on label "Fin de semana" at bounding box center [1412, 463] width 107 height 19
click at [1360, 472] on input "Fin de semana" at bounding box center [1366, 464] width 16 height 16
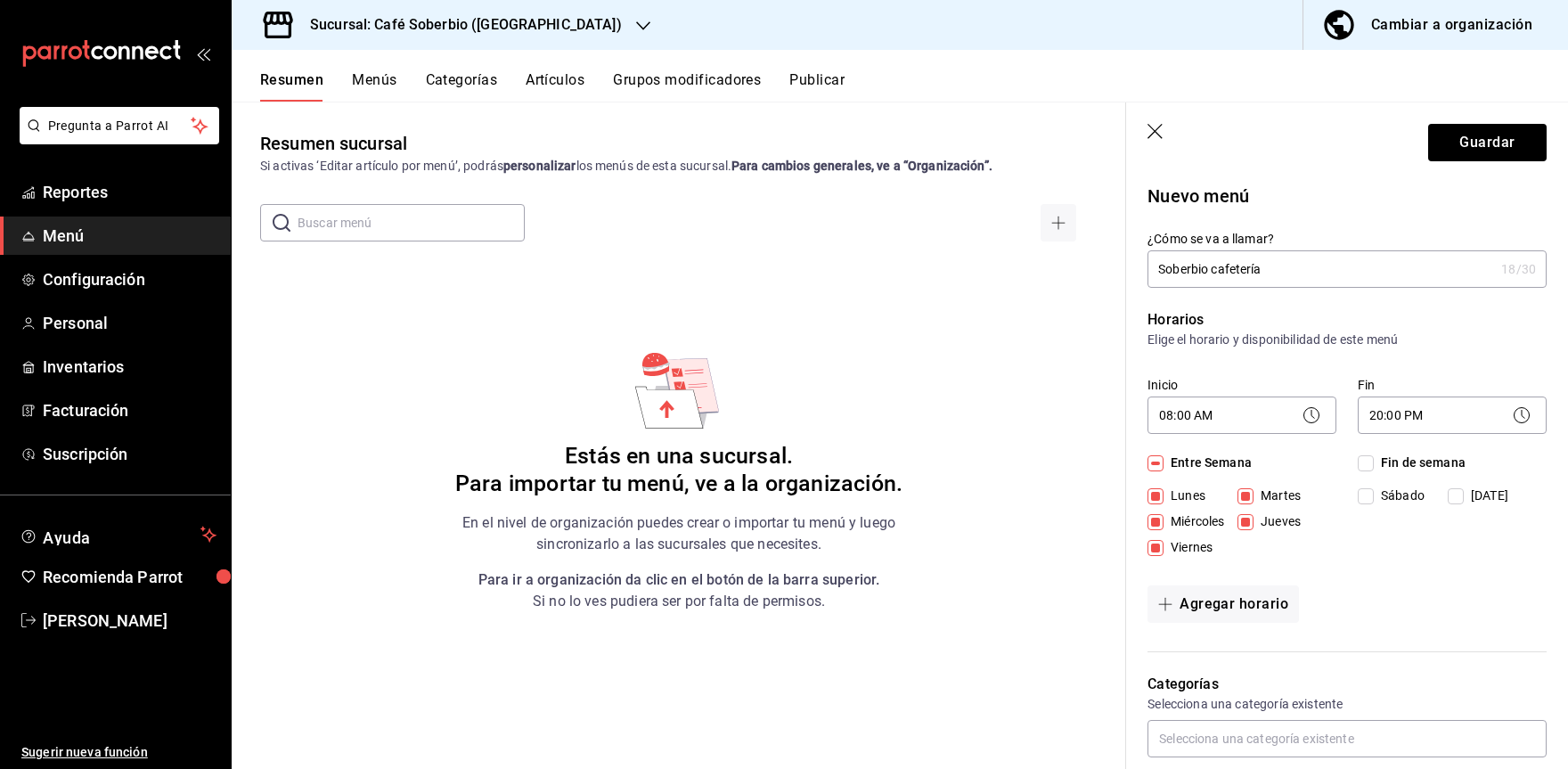
checkbox input "true"
click at [1438, 613] on div "Agregar horario" at bounding box center [1346, 605] width 399 height 38
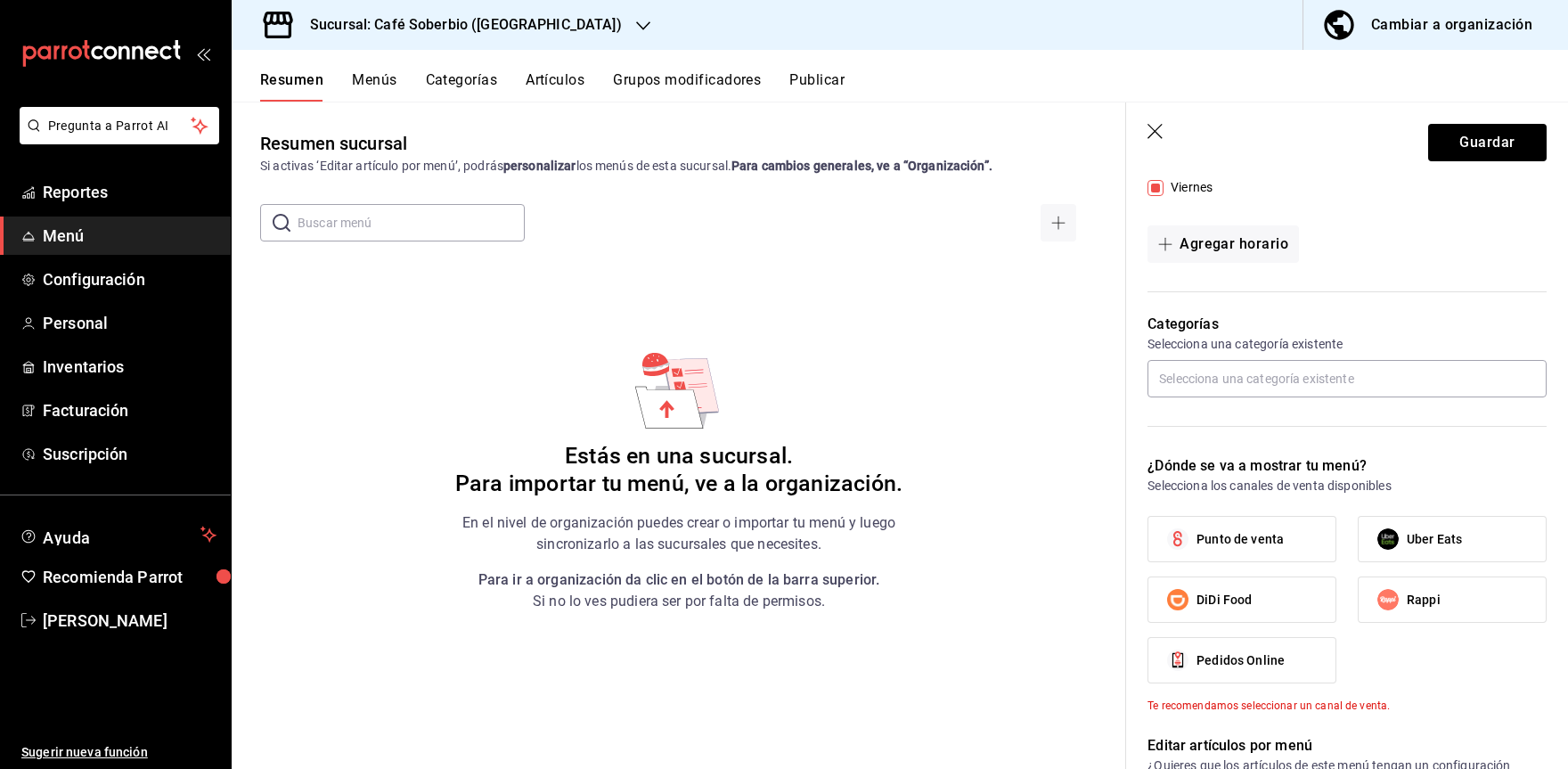
scroll to position [356, 0]
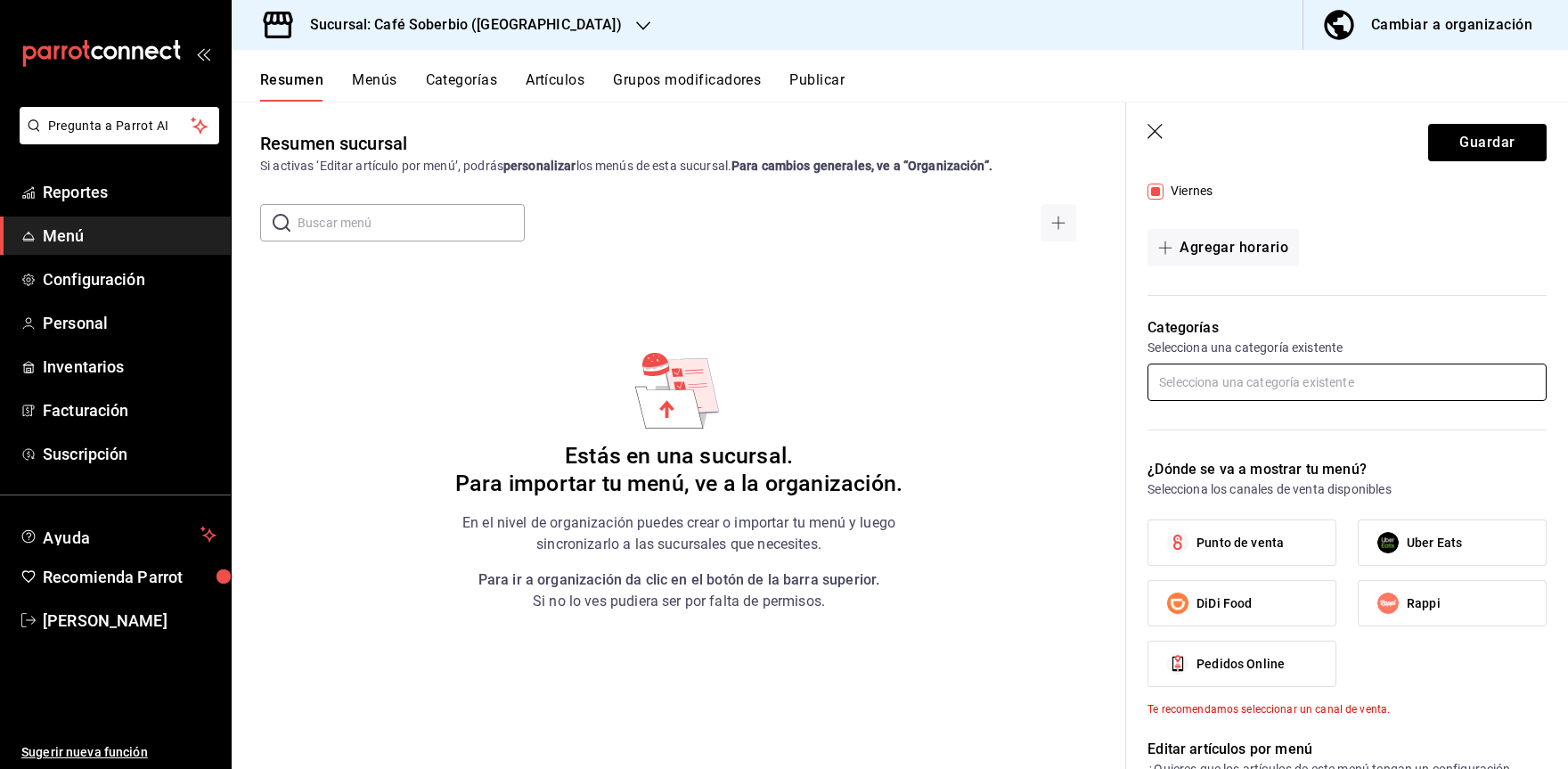
click at [1299, 379] on input "text" at bounding box center [1346, 383] width 399 height 38
click at [1317, 474] on p "¿Dónde se va a mostrar tu menú?" at bounding box center [1346, 471] width 399 height 22
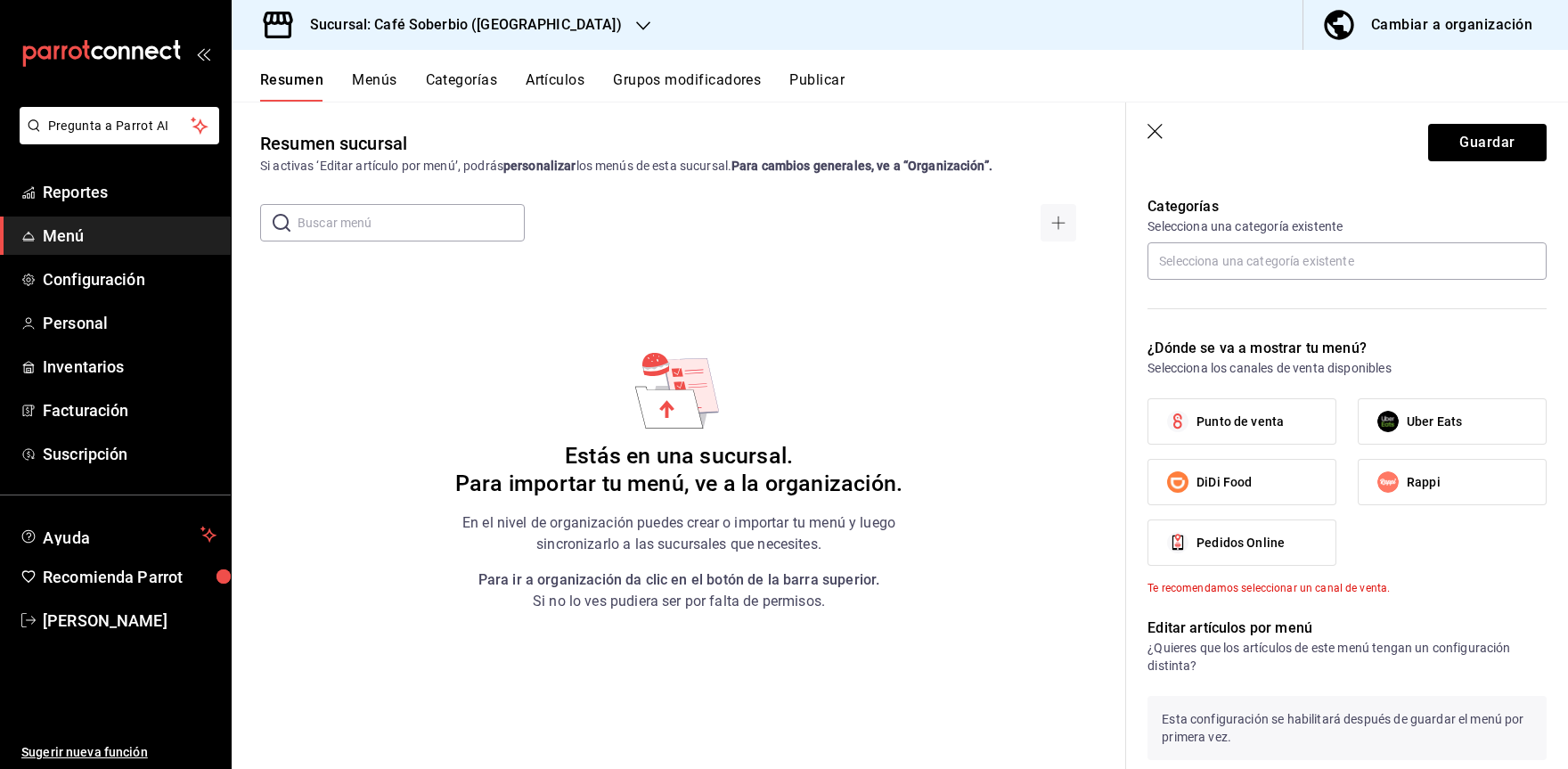
scroll to position [535, 0]
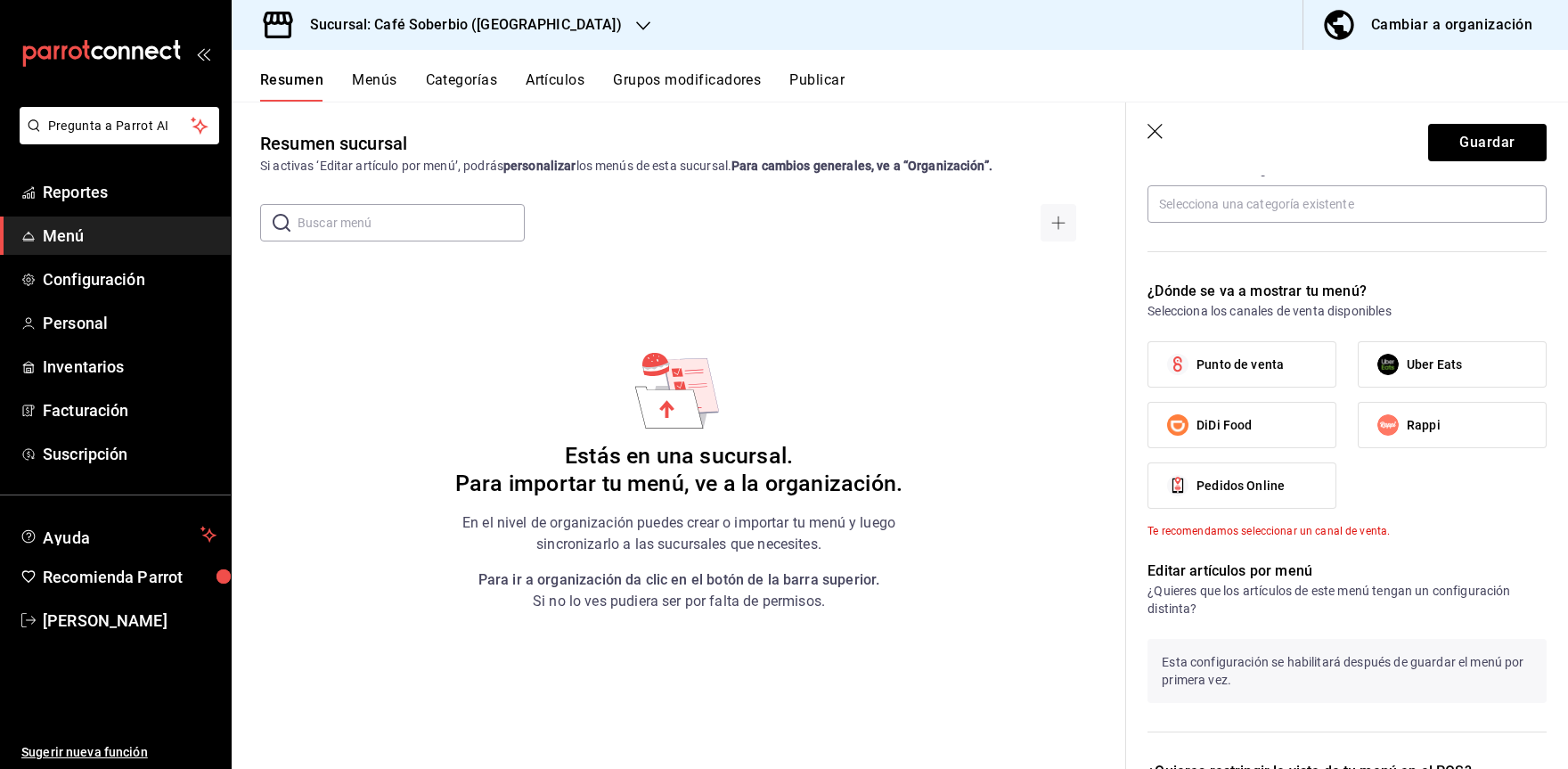
click at [1269, 364] on span "Punto de venta" at bounding box center [1241, 365] width 87 height 19
click at [1197, 364] on input "Punto de venta" at bounding box center [1178, 365] width 38 height 38
checkbox input "true"
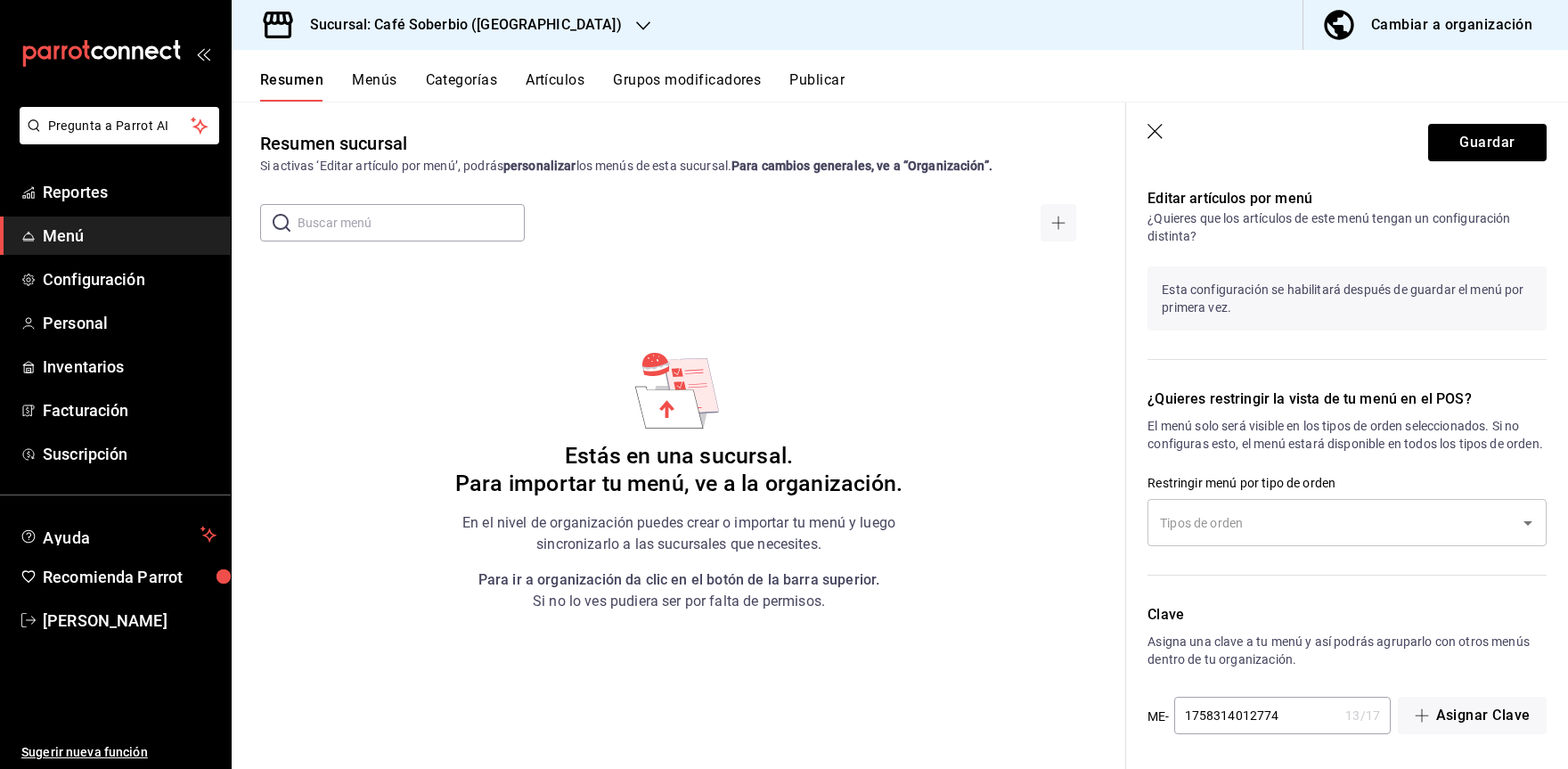
scroll to position [912, 0]
click at [1330, 509] on input "text" at bounding box center [1333, 519] width 356 height 31
click at [1349, 619] on p "Clave" at bounding box center [1346, 613] width 399 height 22
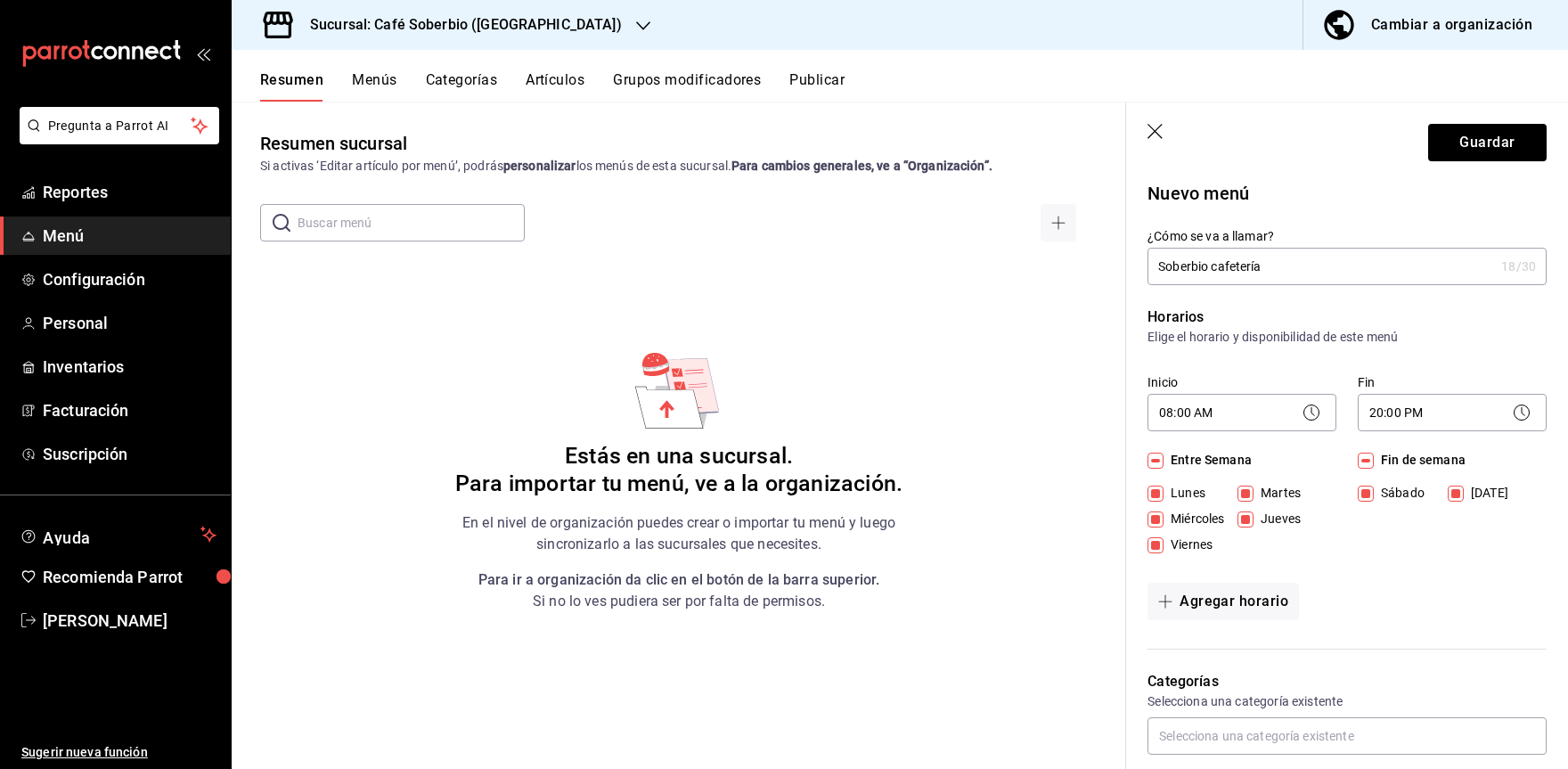
scroll to position [0, 0]
click at [1444, 143] on button "Guardar" at bounding box center [1487, 143] width 118 height 38
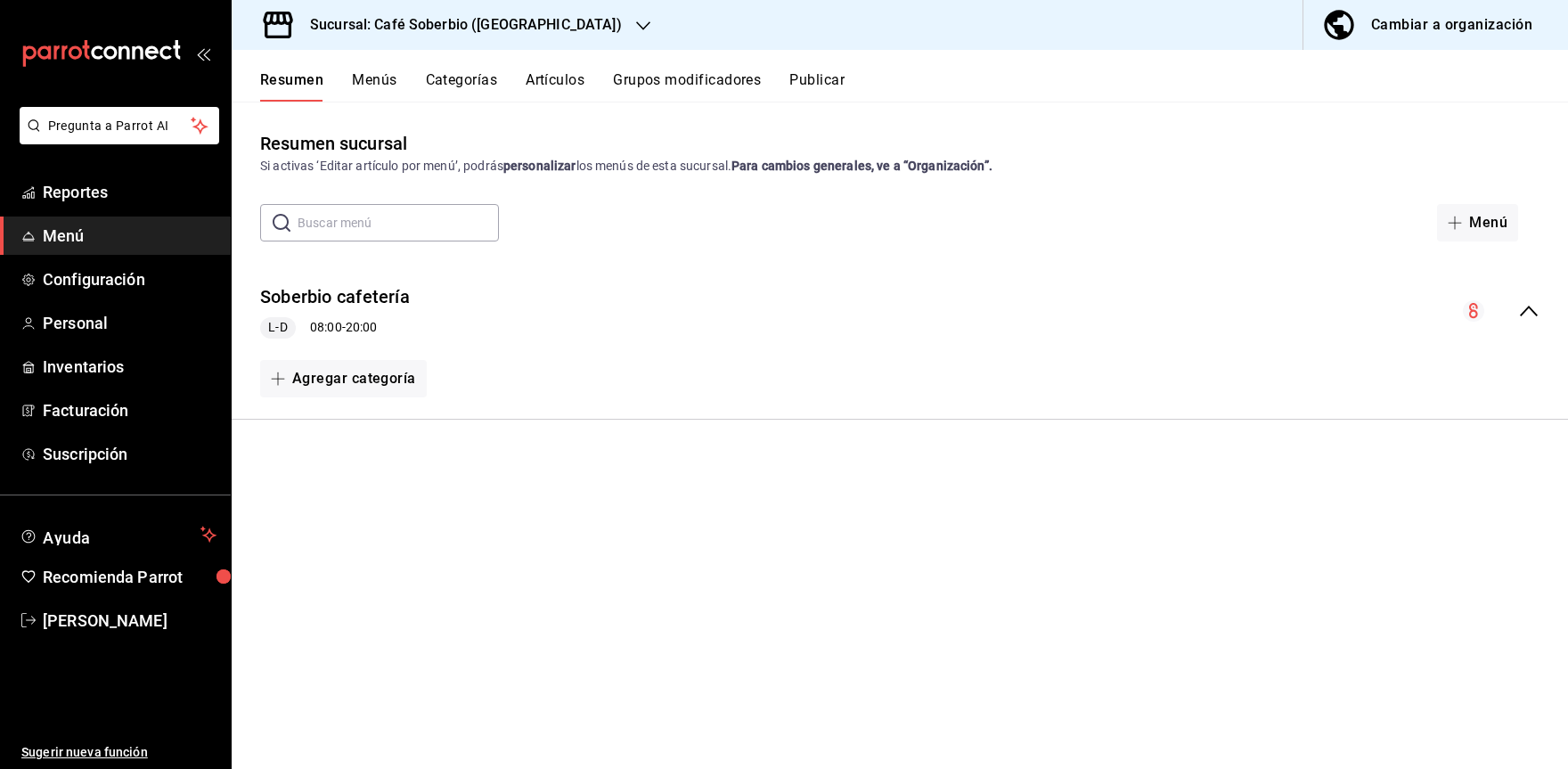
click at [580, 82] on button "Artículos" at bounding box center [555, 87] width 59 height 30
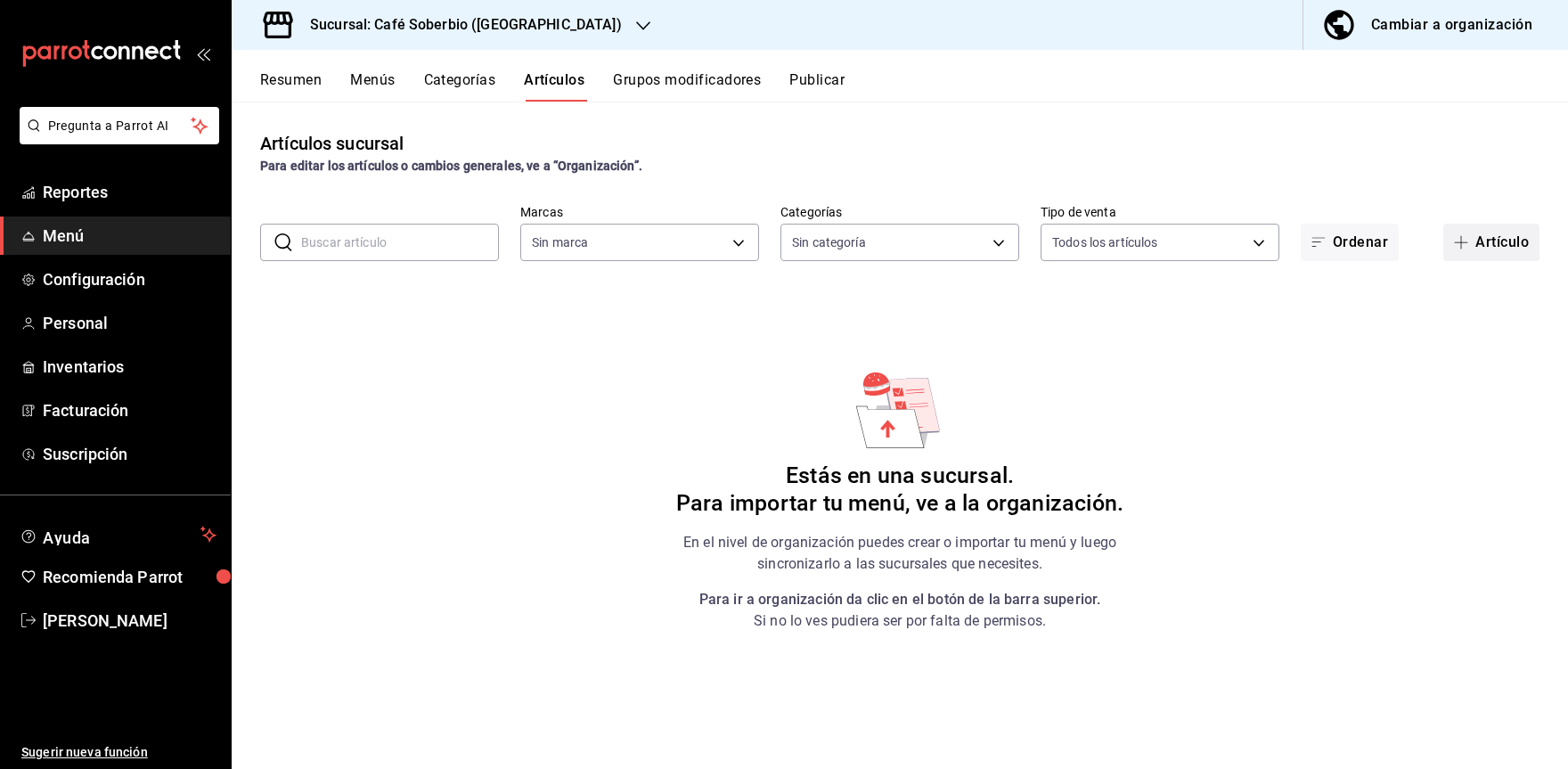
click at [1529, 238] on button "Artículo" at bounding box center [1491, 243] width 96 height 38
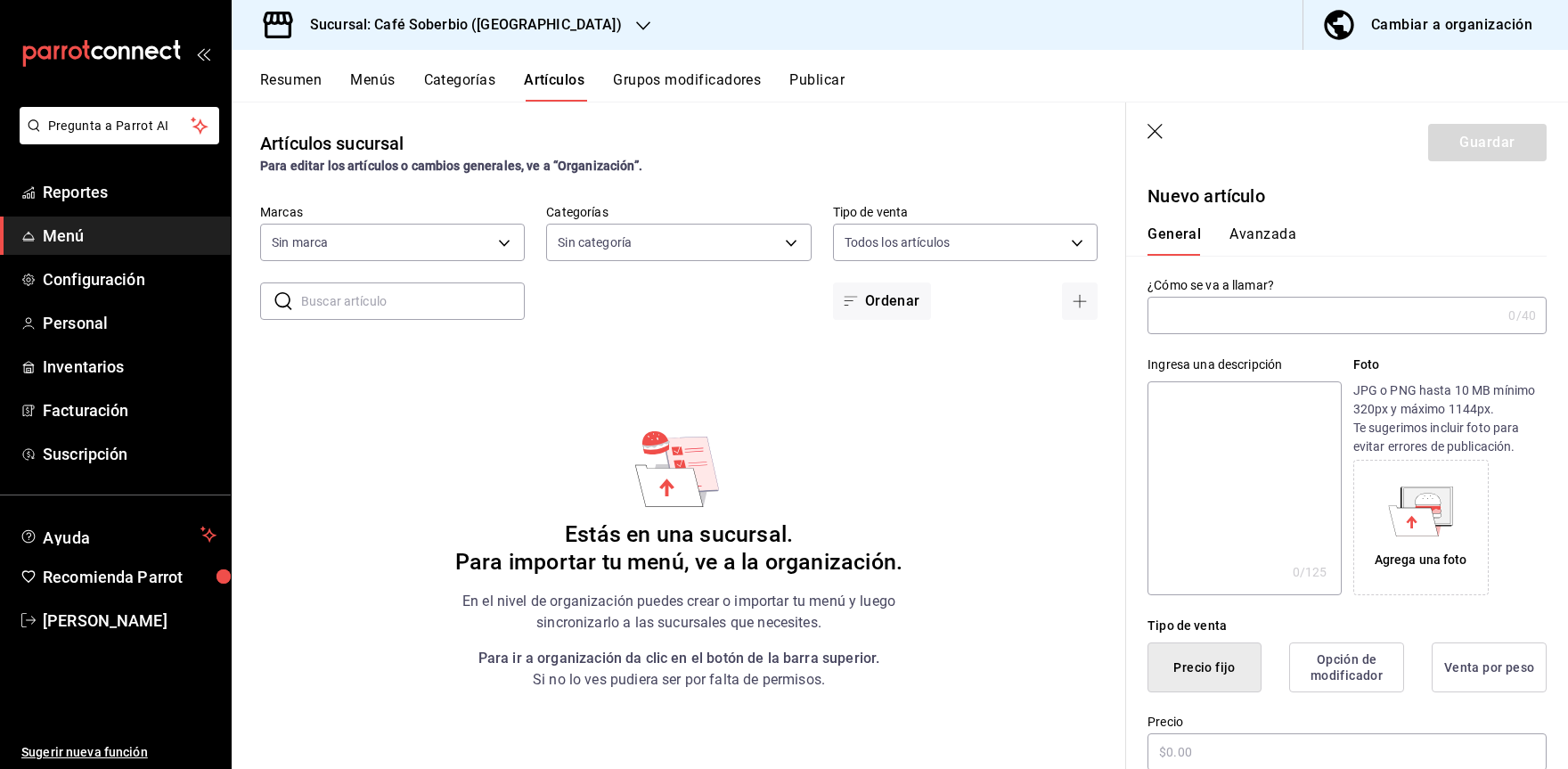
click at [1205, 320] on input "text" at bounding box center [1324, 315] width 354 height 36
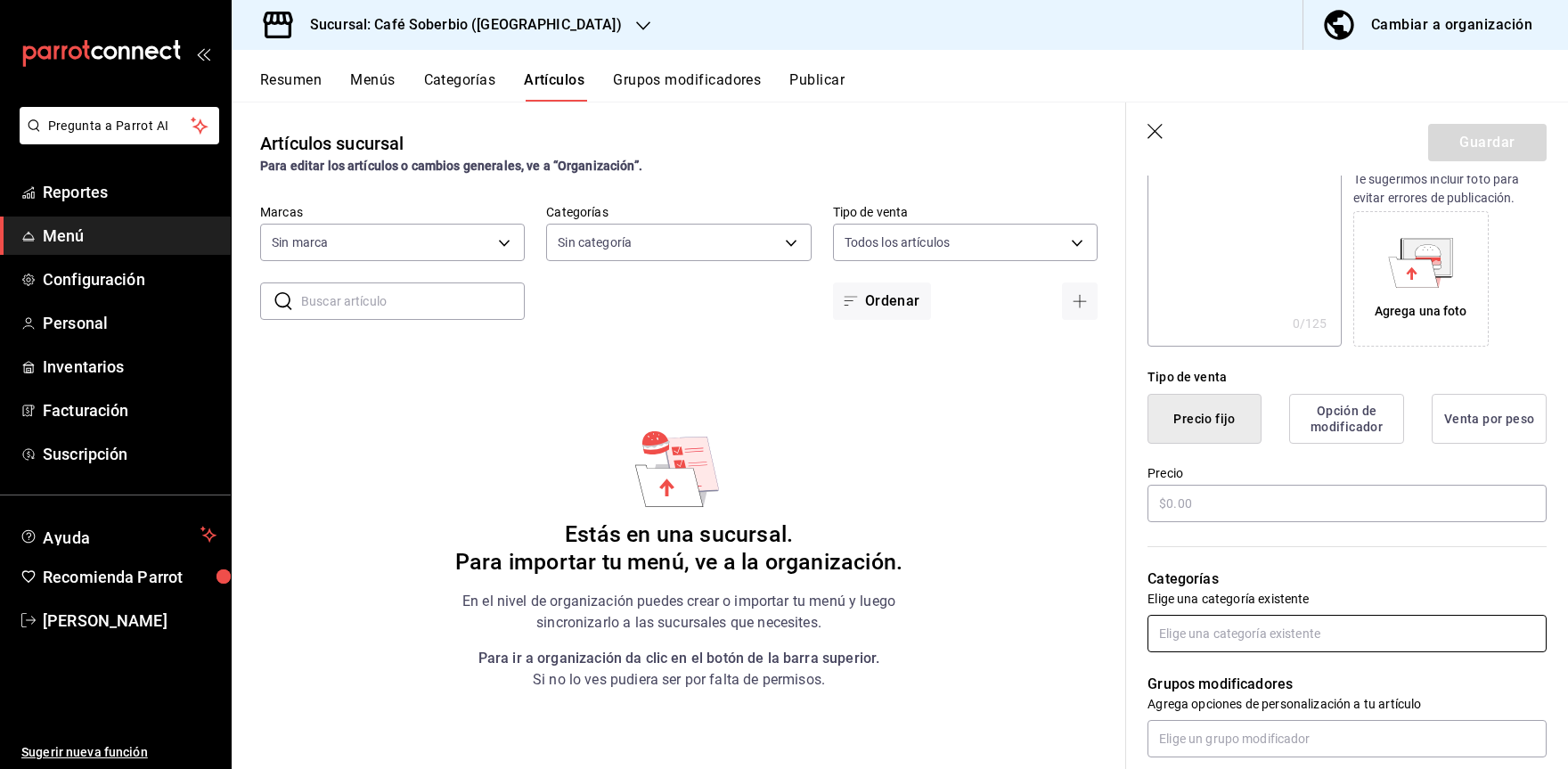
scroll to position [446, 0]
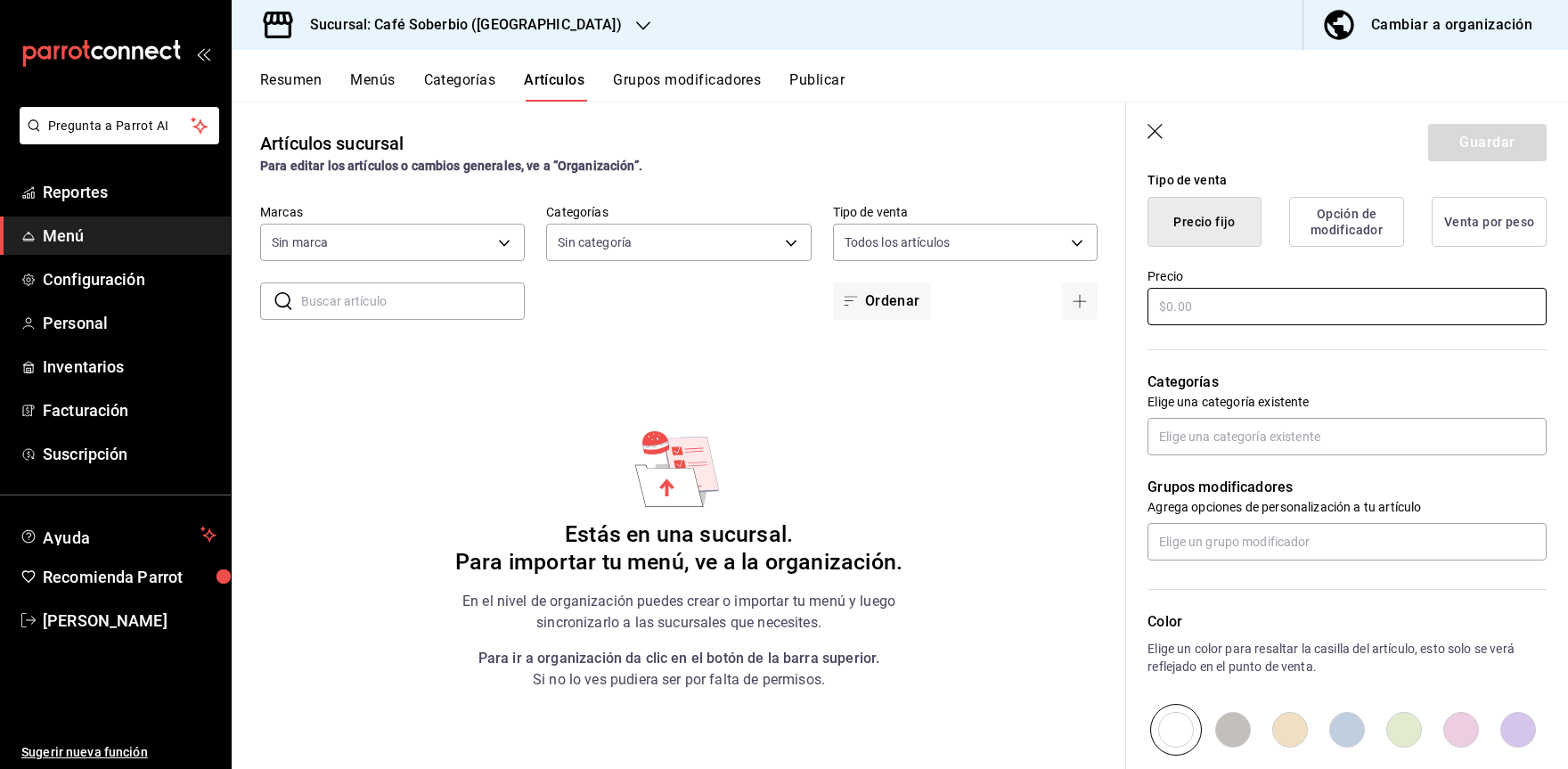
type input "Americano"
click at [1180, 303] on input "text" at bounding box center [1346, 306] width 399 height 38
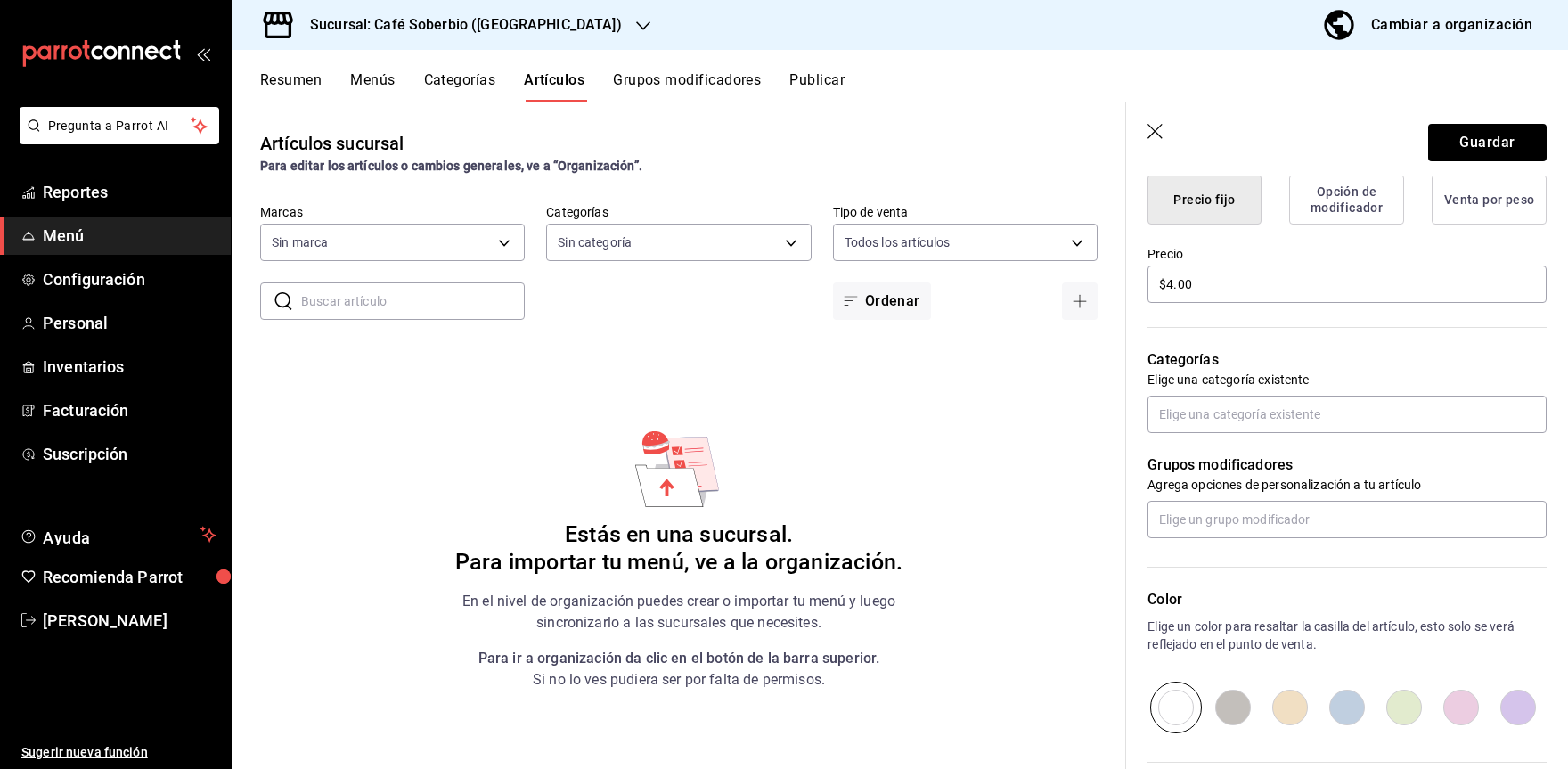
scroll to position [389, 0]
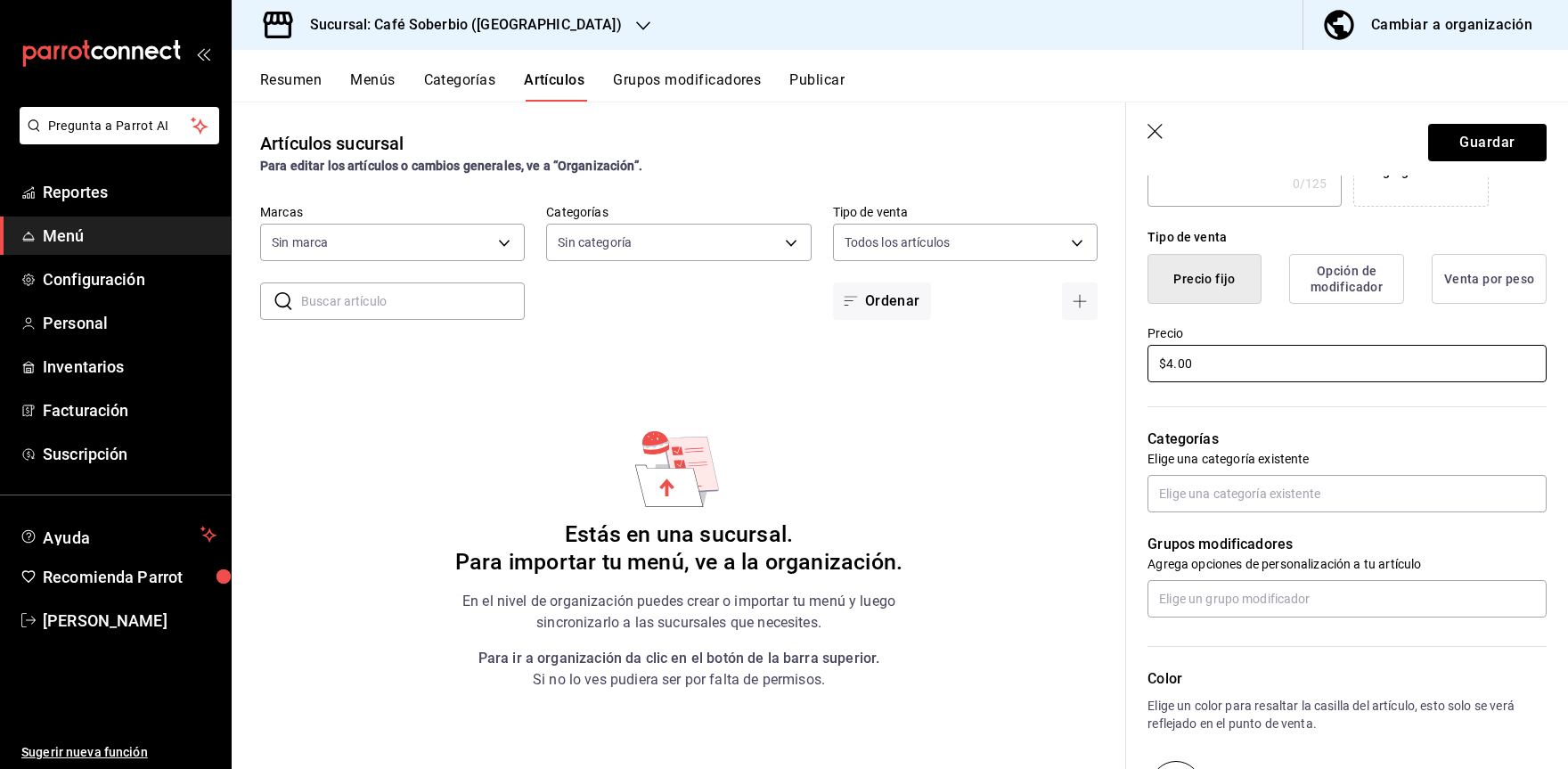
click at [1229, 365] on input "$4.00" at bounding box center [1346, 364] width 399 height 38
click at [1200, 366] on input "$4.00" at bounding box center [1346, 364] width 399 height 38
type input "$4.00"
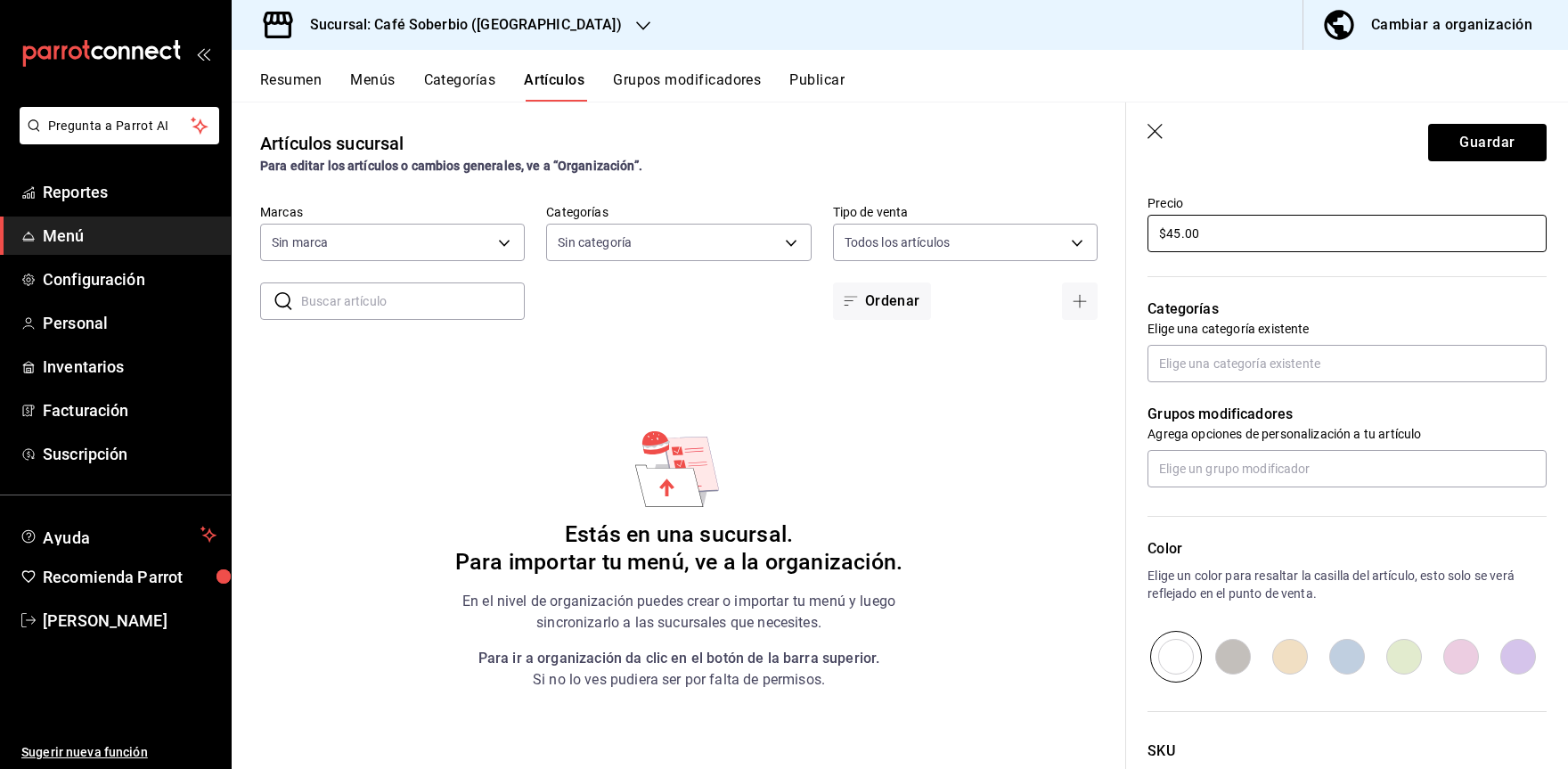
scroll to position [567, 0]
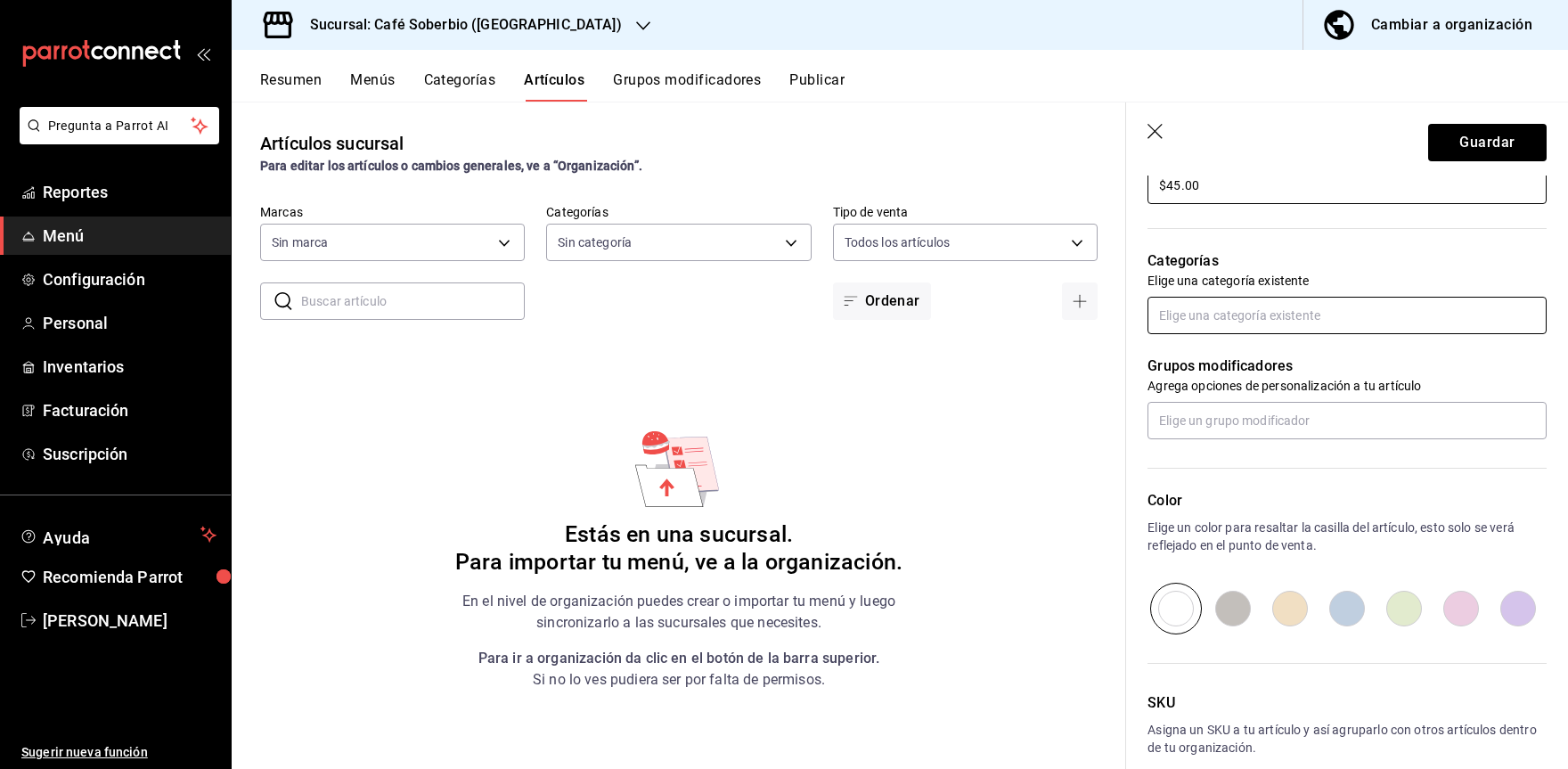
type input "$45.00"
click at [1243, 329] on input "text" at bounding box center [1346, 315] width 399 height 38
click at [1226, 322] on input "text" at bounding box center [1346, 315] width 399 height 38
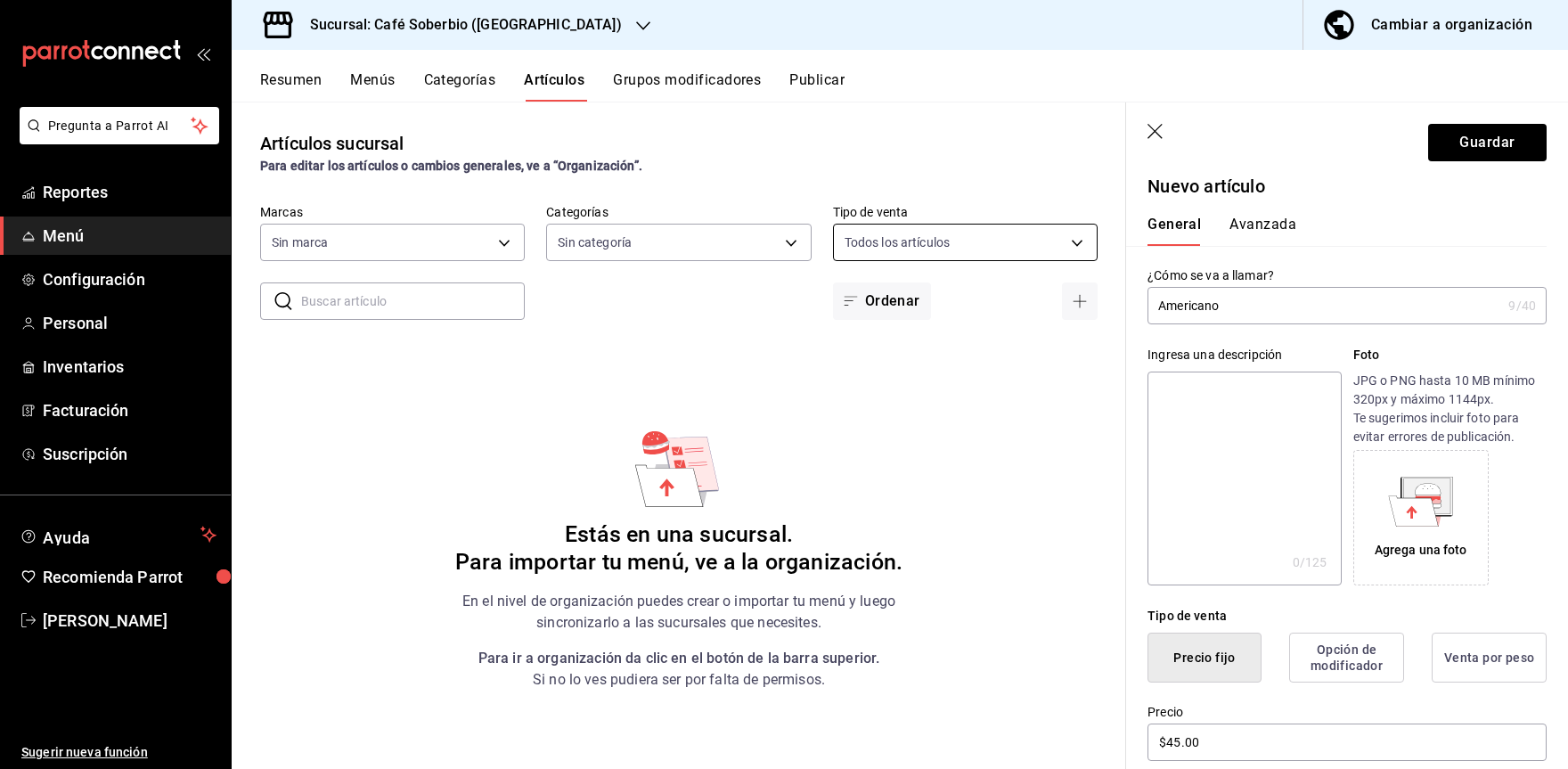
scroll to position [0, 0]
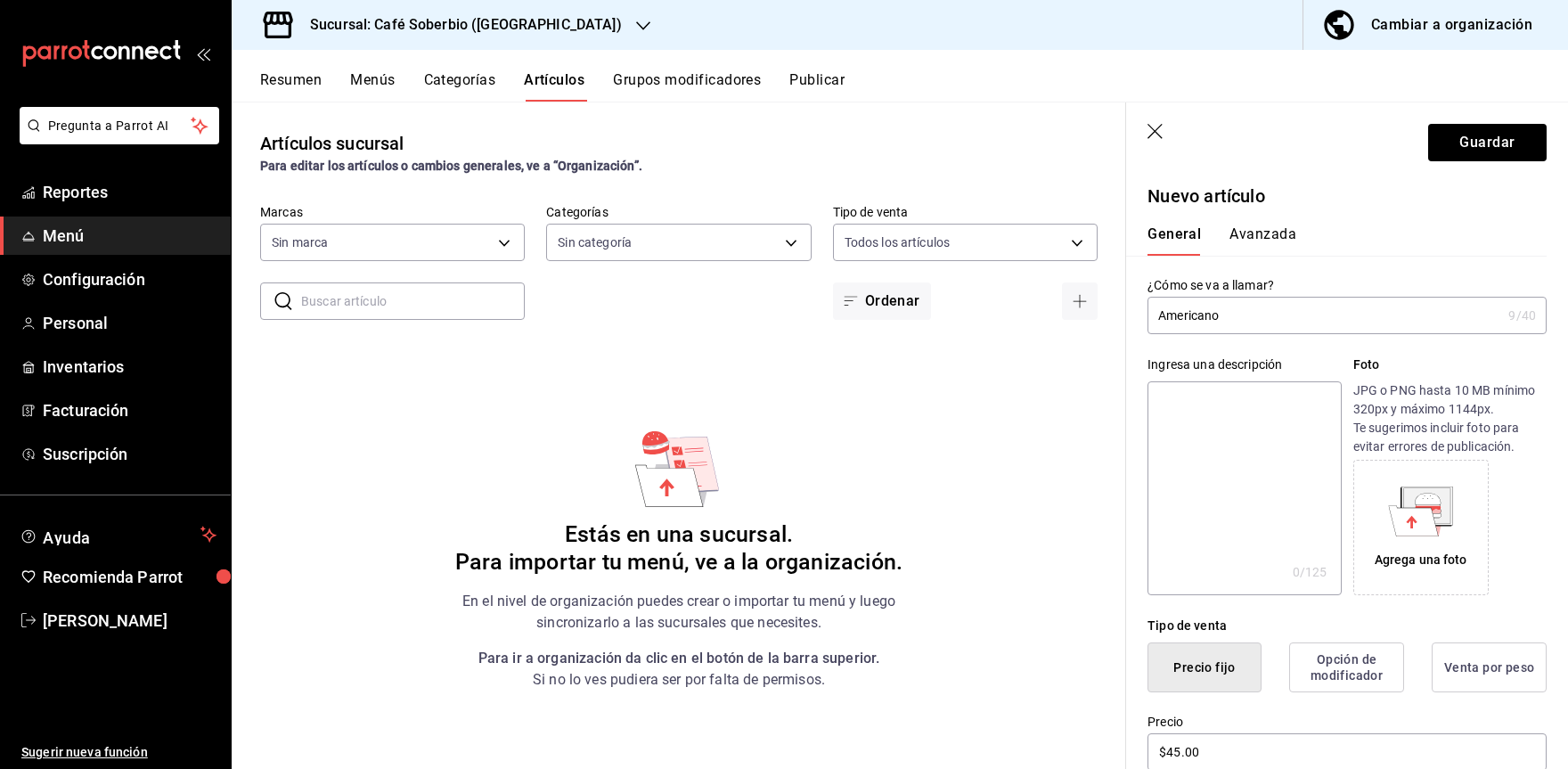
click at [1154, 129] on icon "button" at bounding box center [1156, 133] width 18 height 18
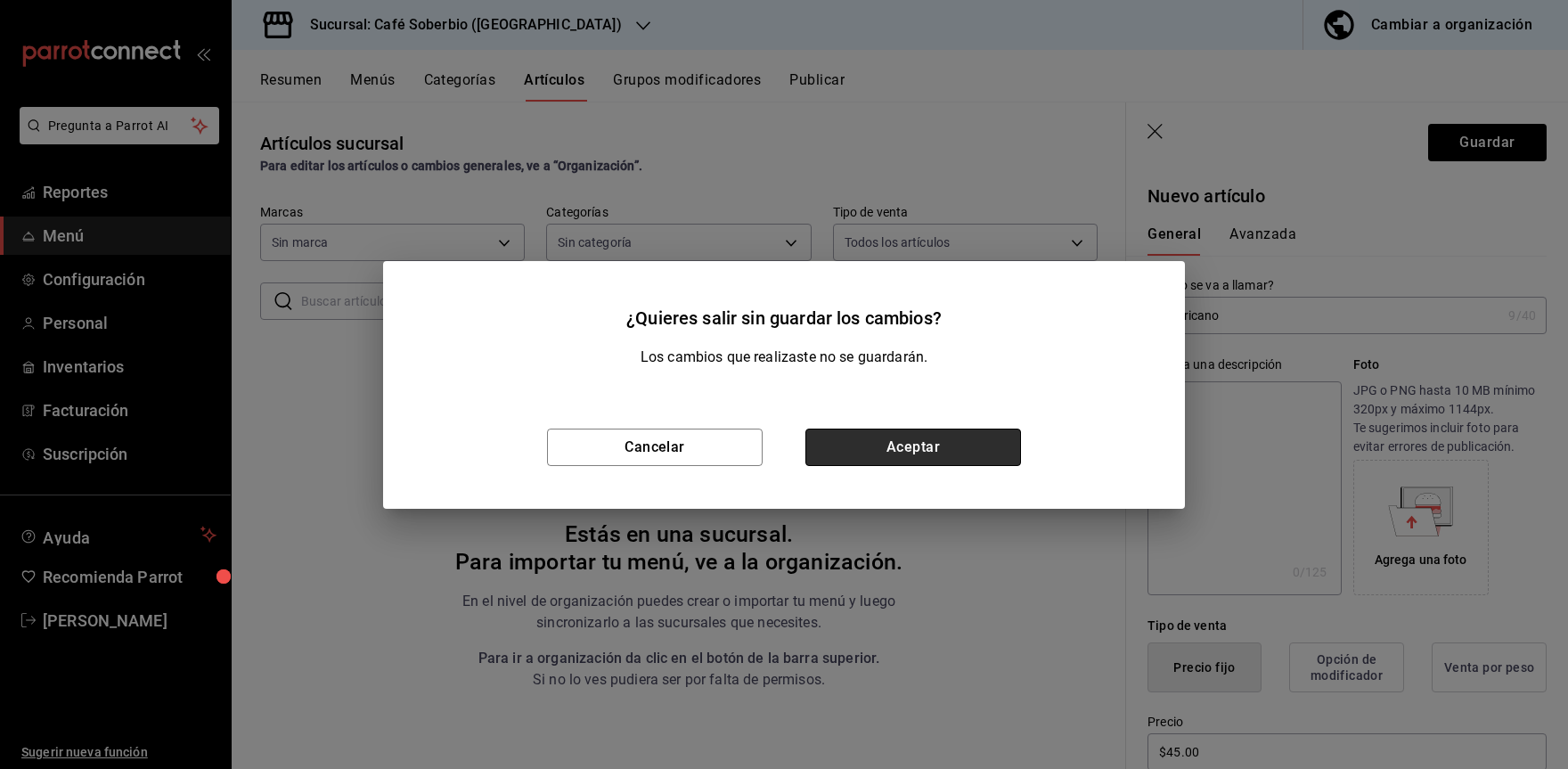
click at [911, 451] on button "Aceptar" at bounding box center [913, 448] width 216 height 38
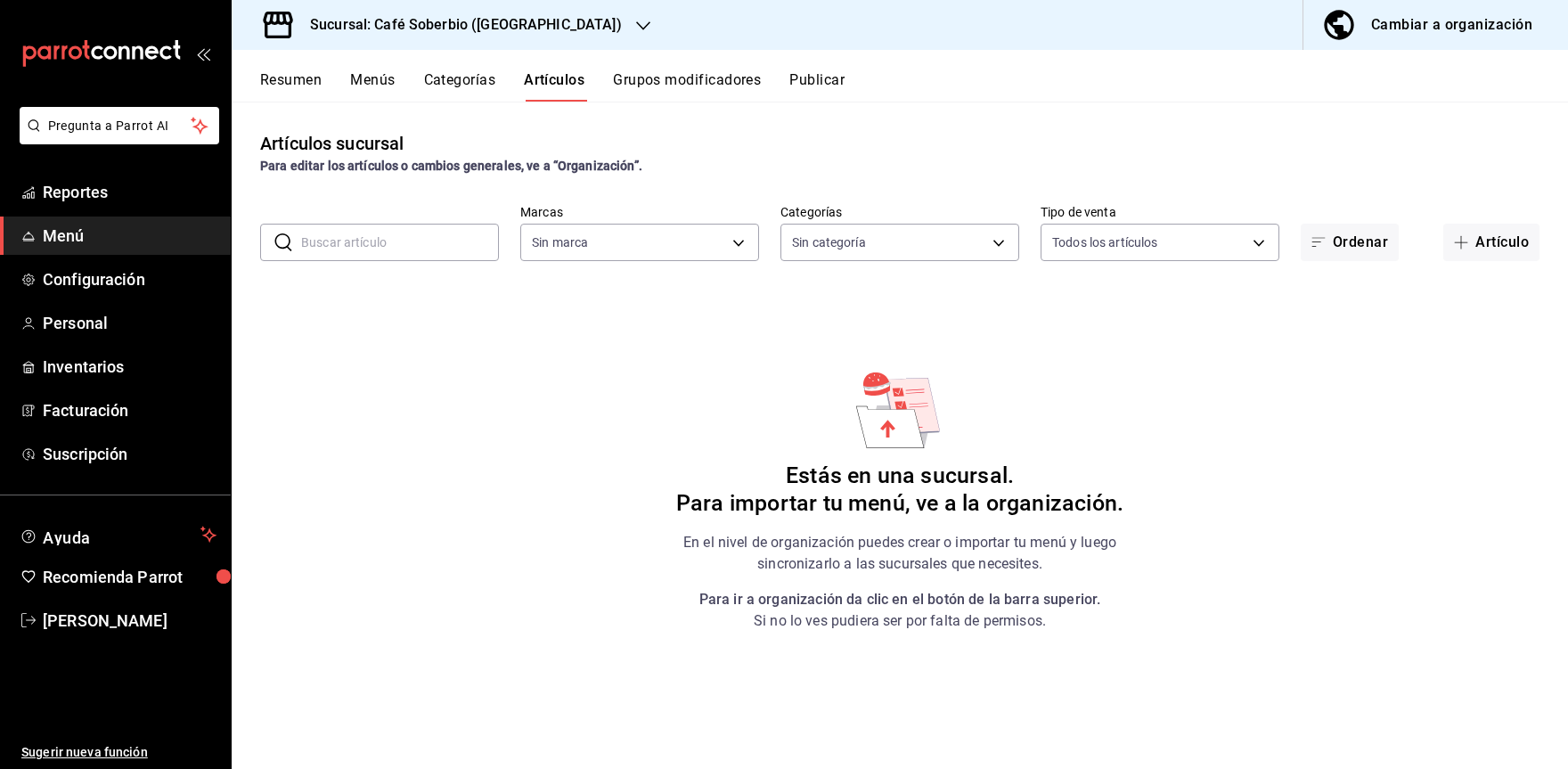
click at [452, 96] on button "Categorías" at bounding box center [460, 87] width 73 height 30
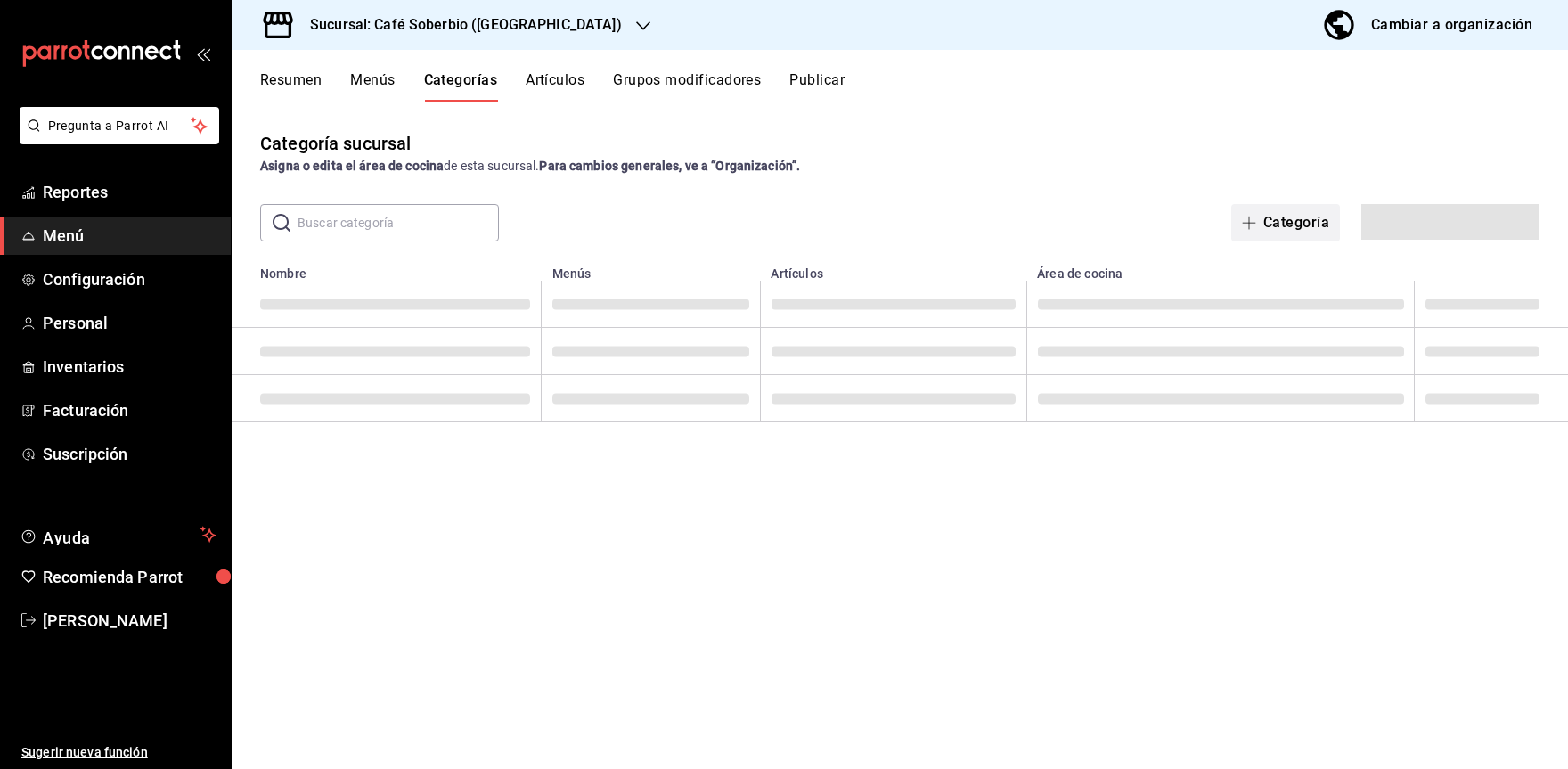
click at [1277, 229] on button "Categoría" at bounding box center [1286, 223] width 108 height 38
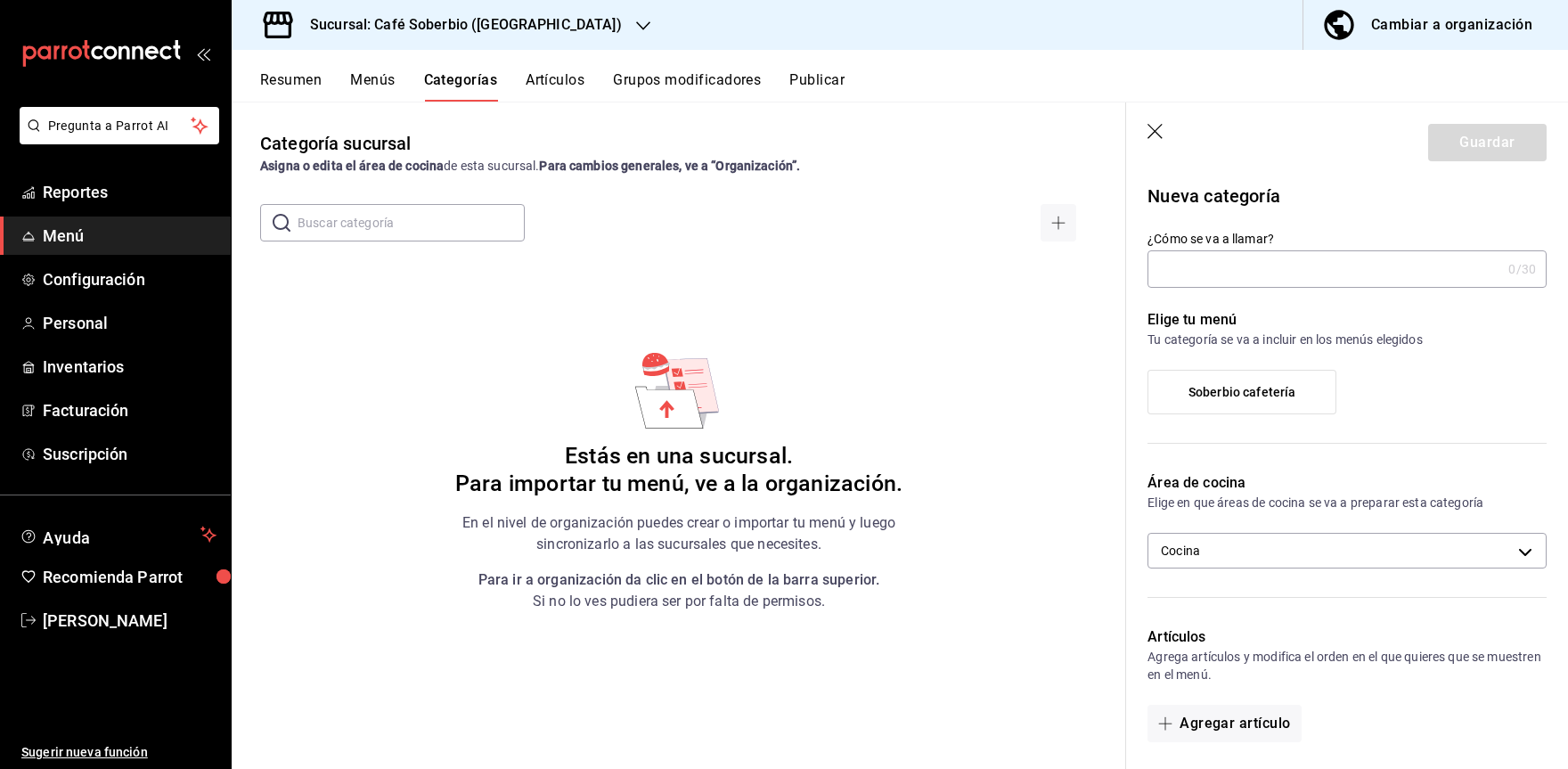
click at [1172, 274] on input "¿Cómo se va a llamar?" at bounding box center [1324, 270] width 354 height 36
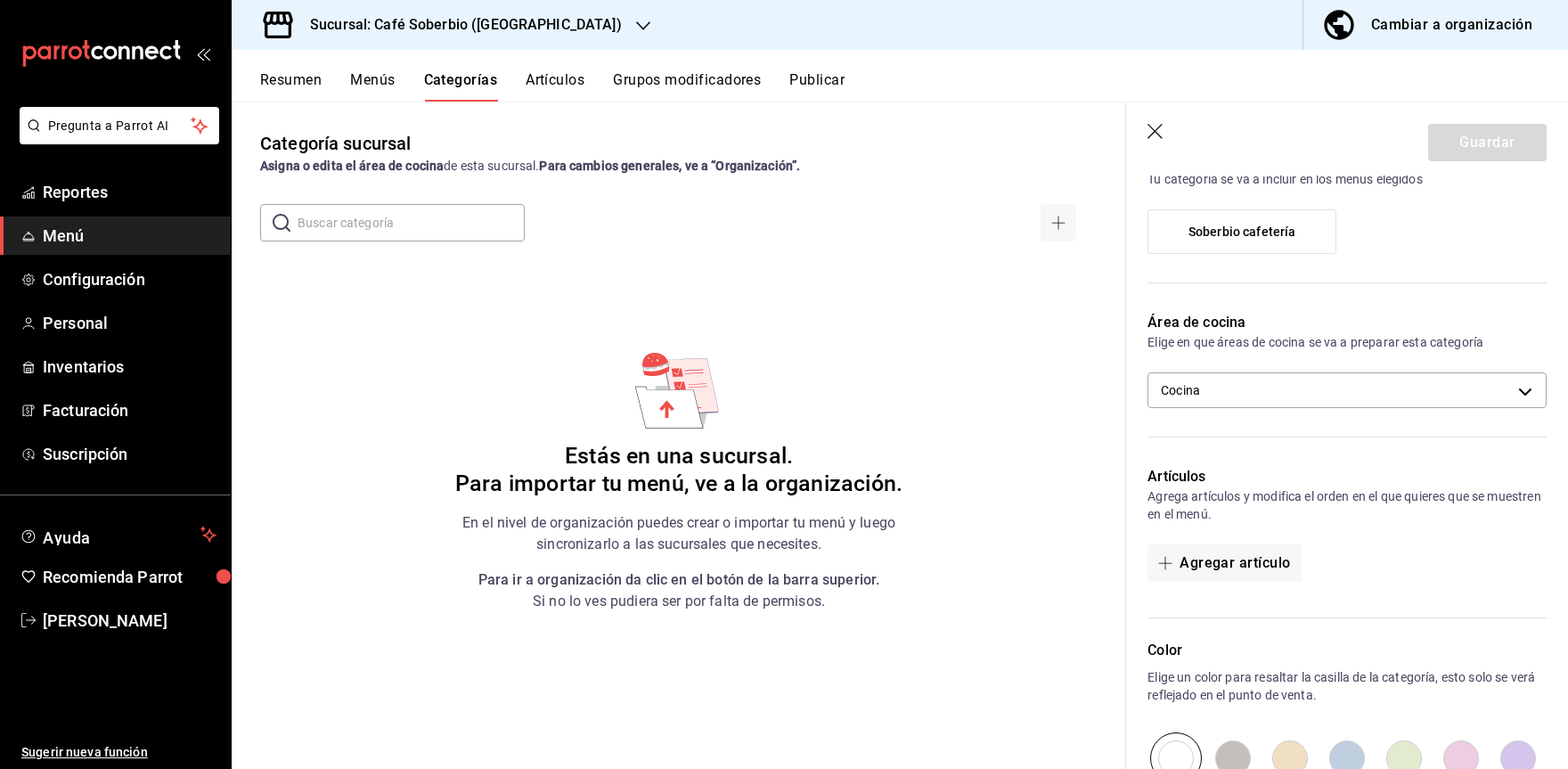
scroll to position [178, 0]
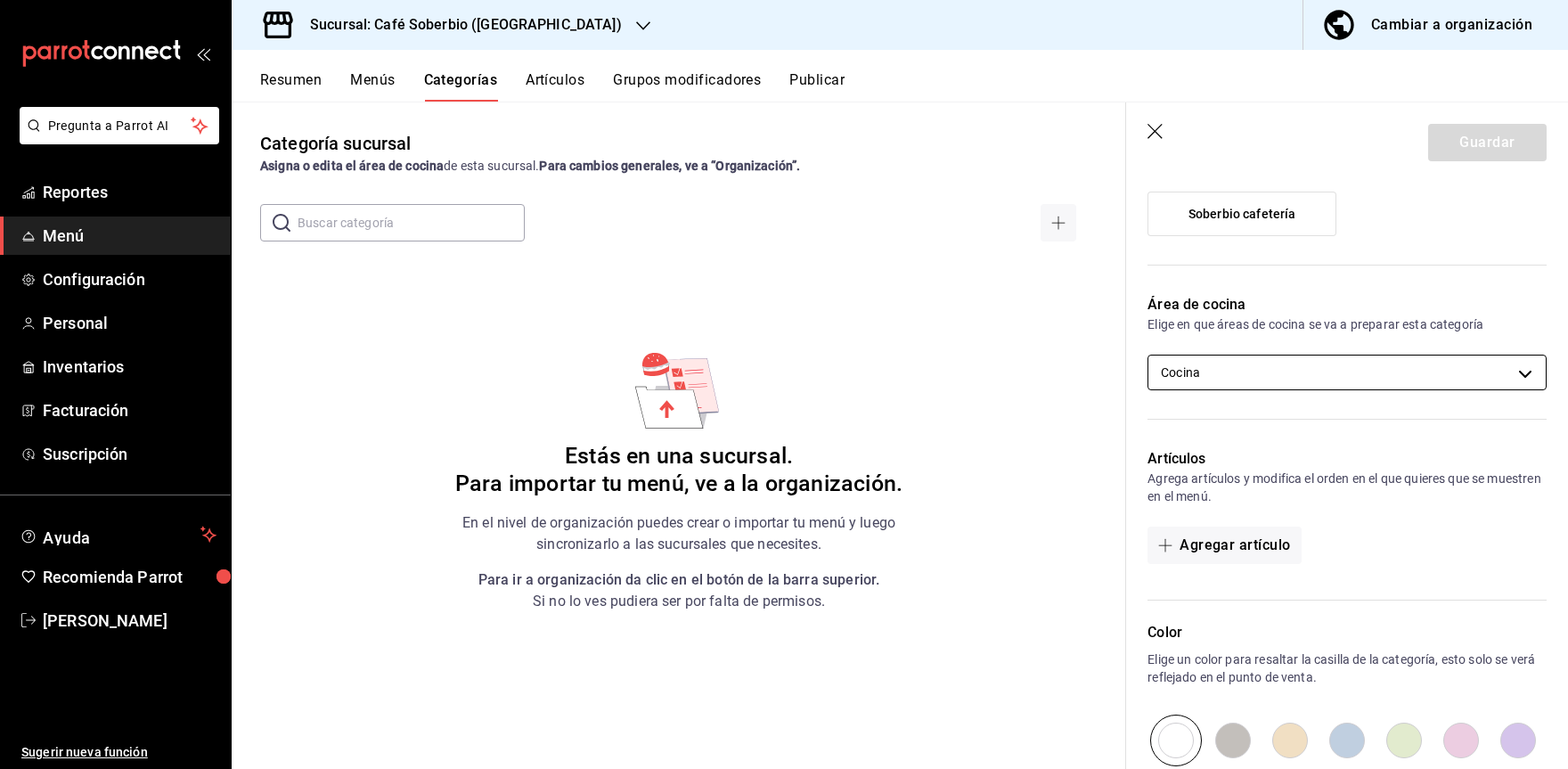
type input "Con café"
click at [1195, 377] on body "Pregunta a Parrot AI Reportes Menú Configuración Personal Inventarios Facturaci…" at bounding box center [784, 384] width 1568 height 769
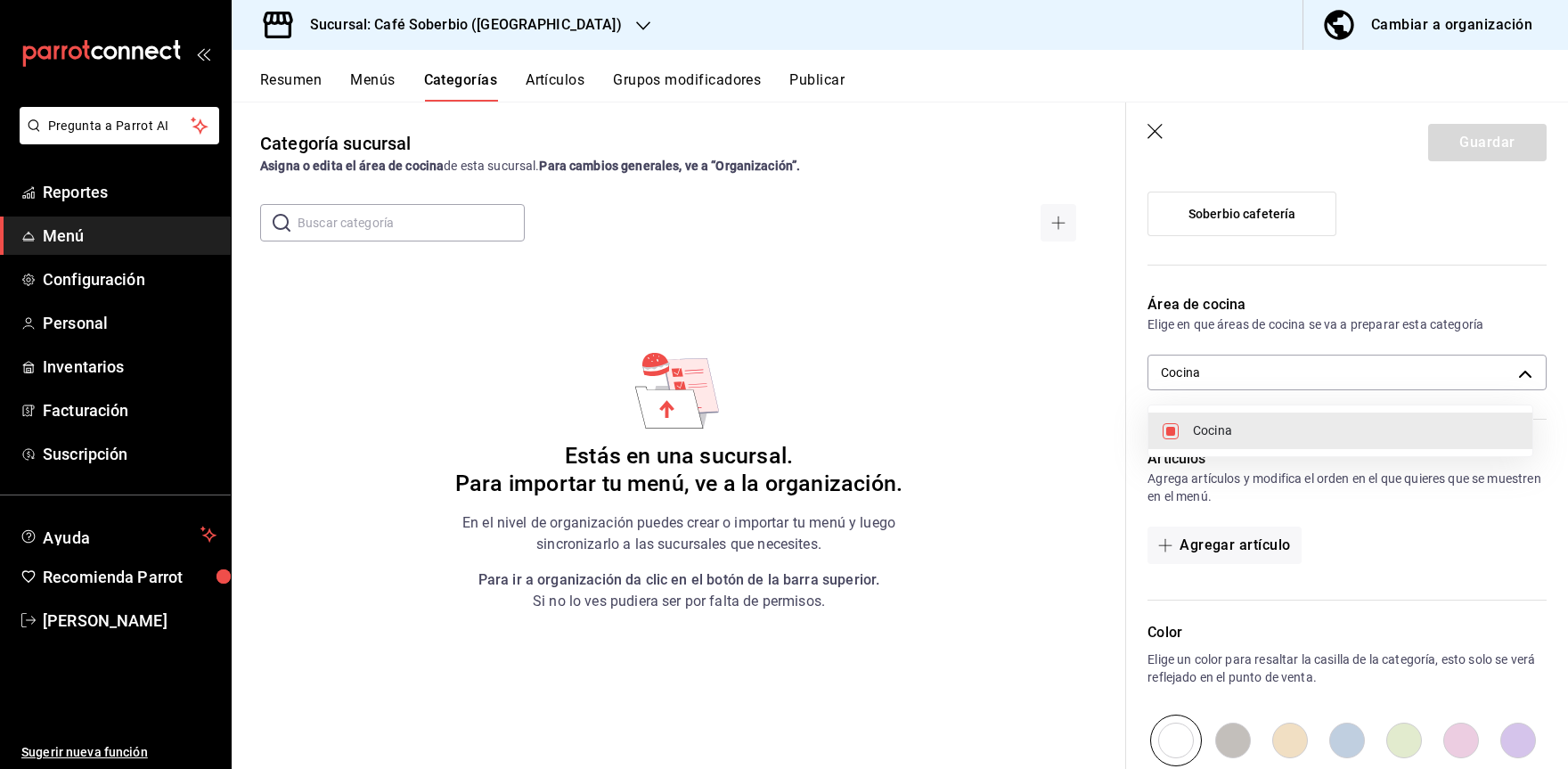
click at [1211, 433] on span "Cocina" at bounding box center [1355, 431] width 325 height 19
checkbox input "false"
click at [1224, 434] on span "Cocina" at bounding box center [1355, 431] width 325 height 19
type input "85214898-469f-4fc3-8c59-635f362c252c"
checkbox input "true"
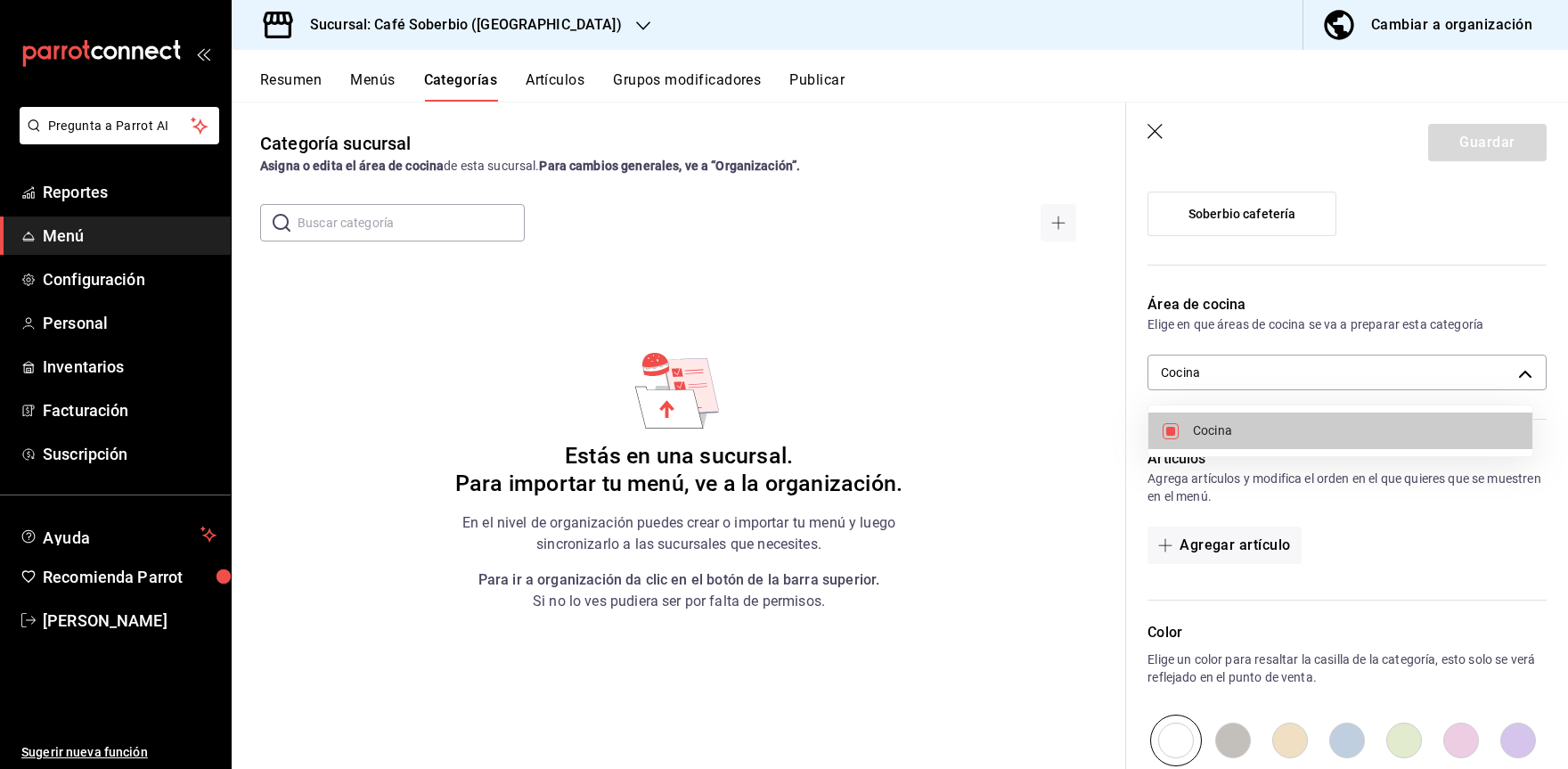
click at [1410, 546] on div at bounding box center [784, 384] width 1568 height 769
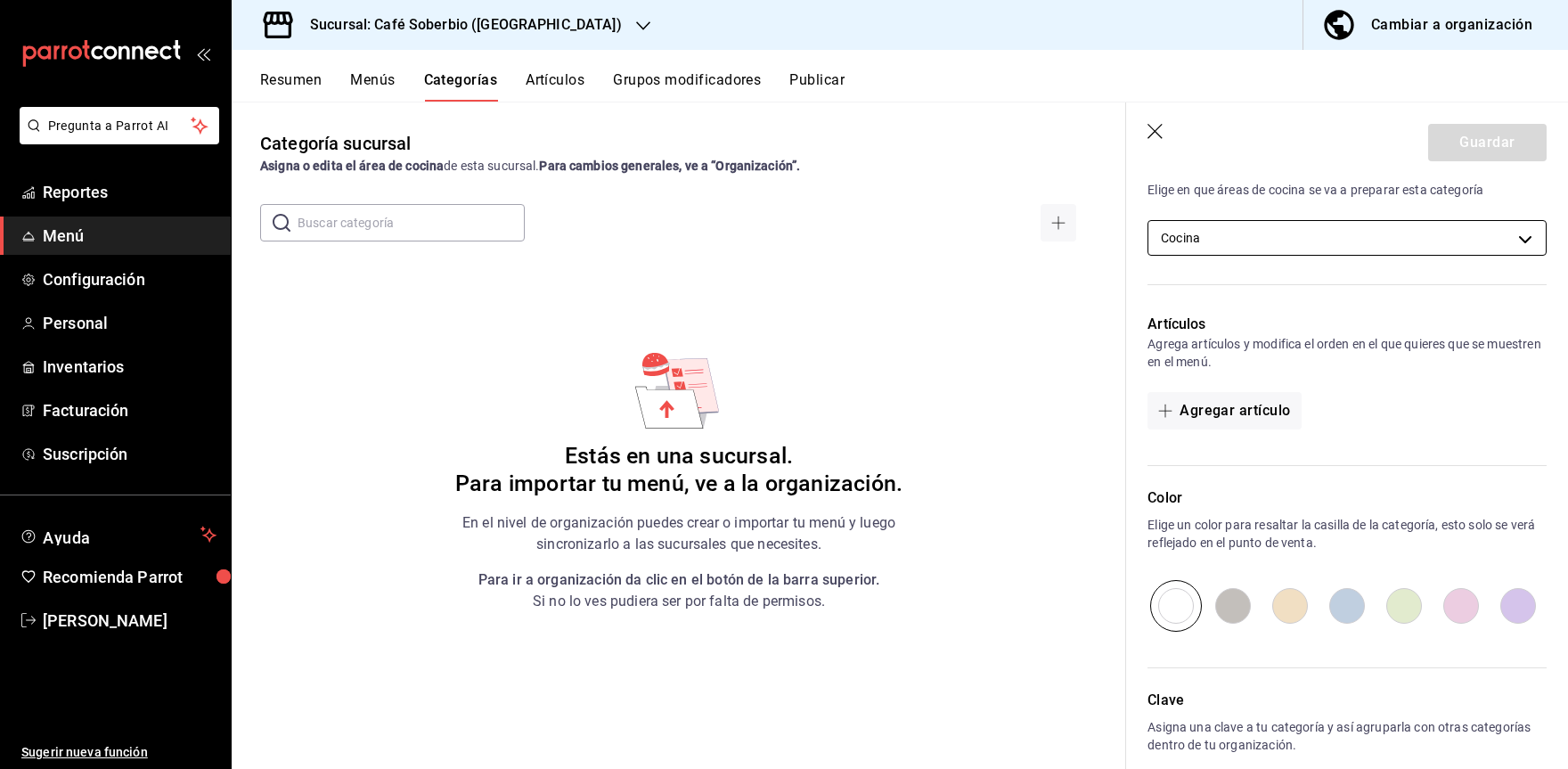
scroll to position [312, 0]
click at [1261, 417] on button "Agregar artículo" at bounding box center [1224, 412] width 153 height 38
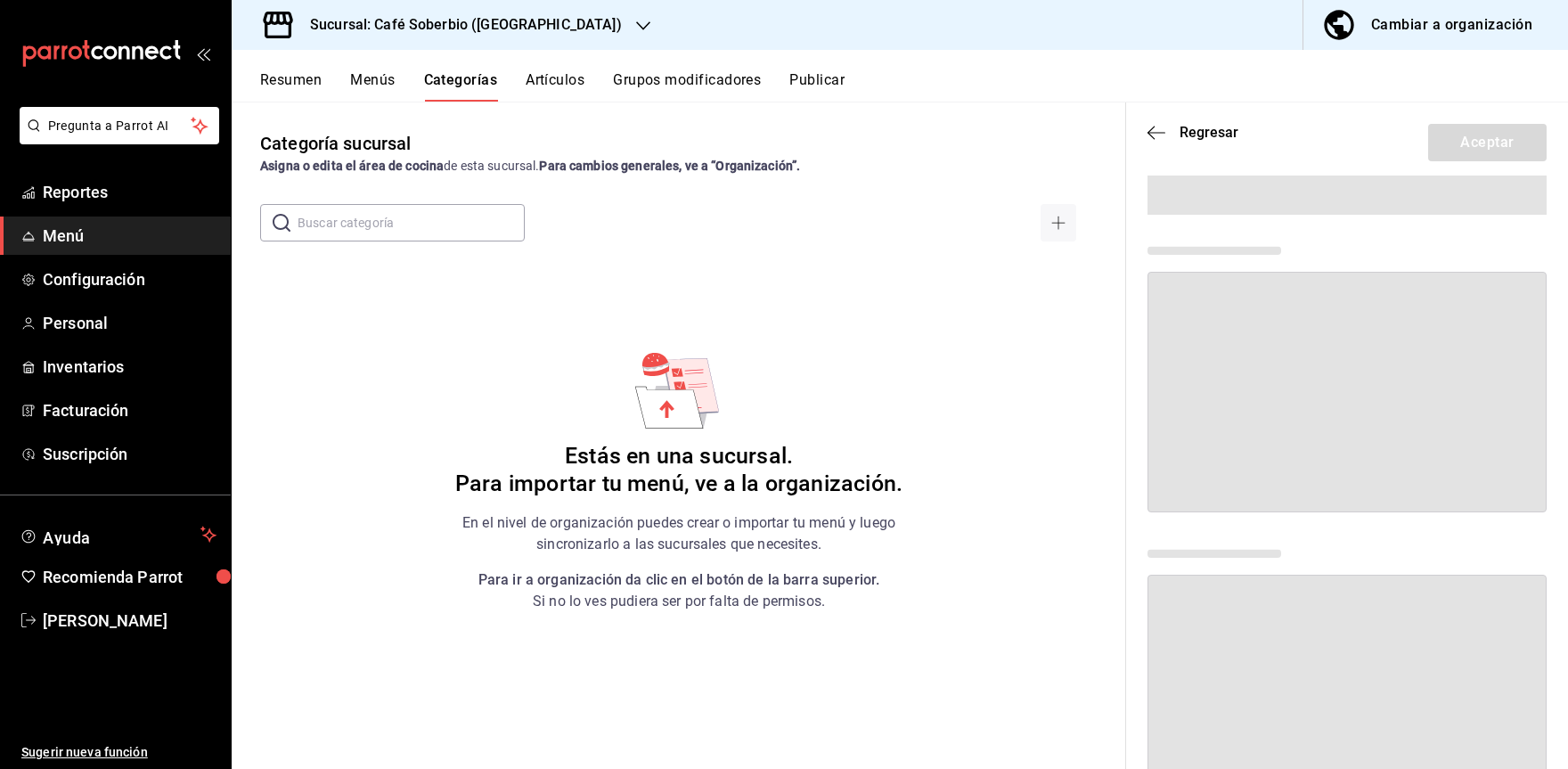
scroll to position [0, 0]
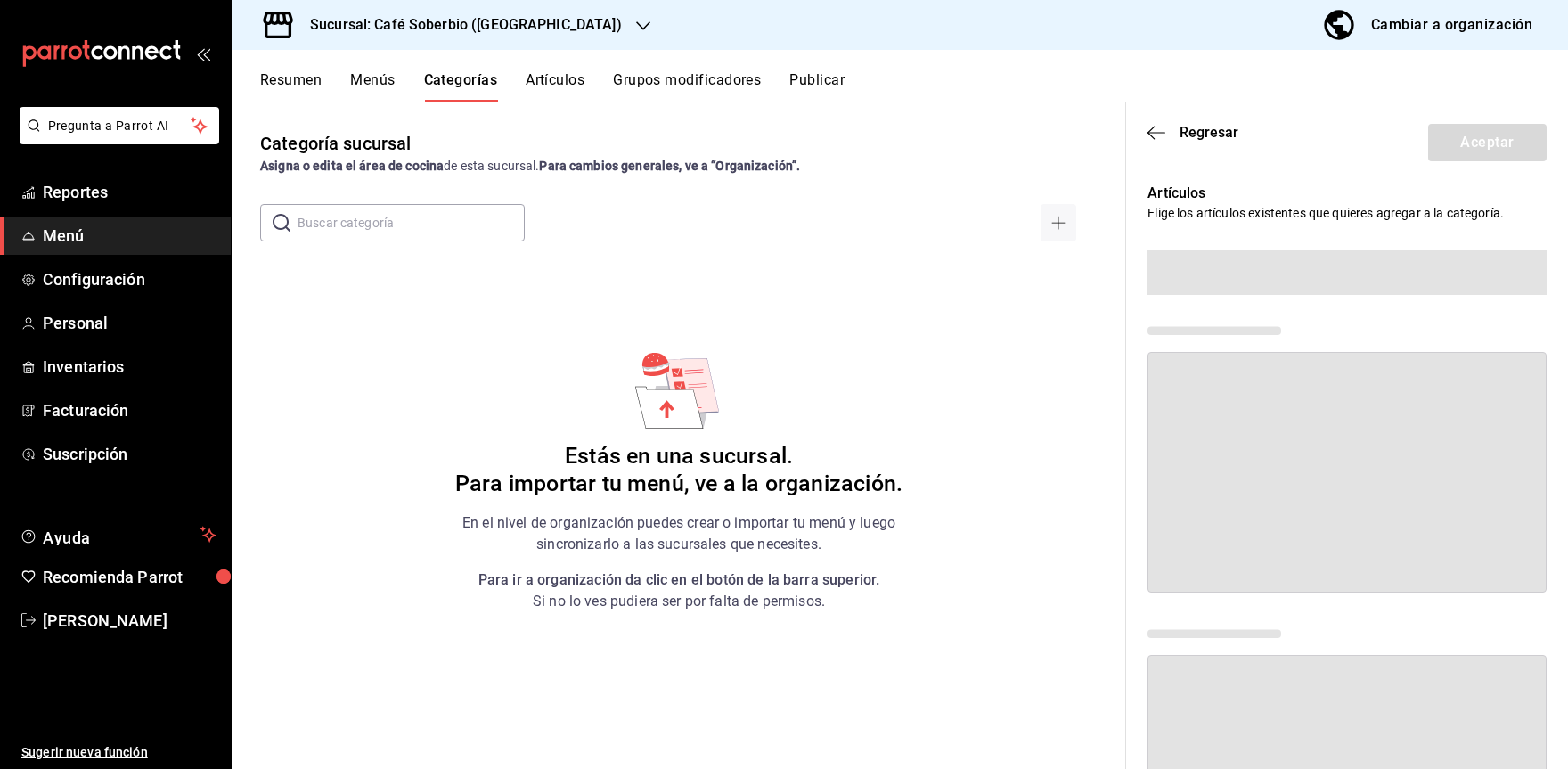
click at [1156, 141] on header "Regresar Aceptar" at bounding box center [1347, 138] width 442 height 73
click at [1154, 133] on icon "button" at bounding box center [1156, 132] width 18 height 1
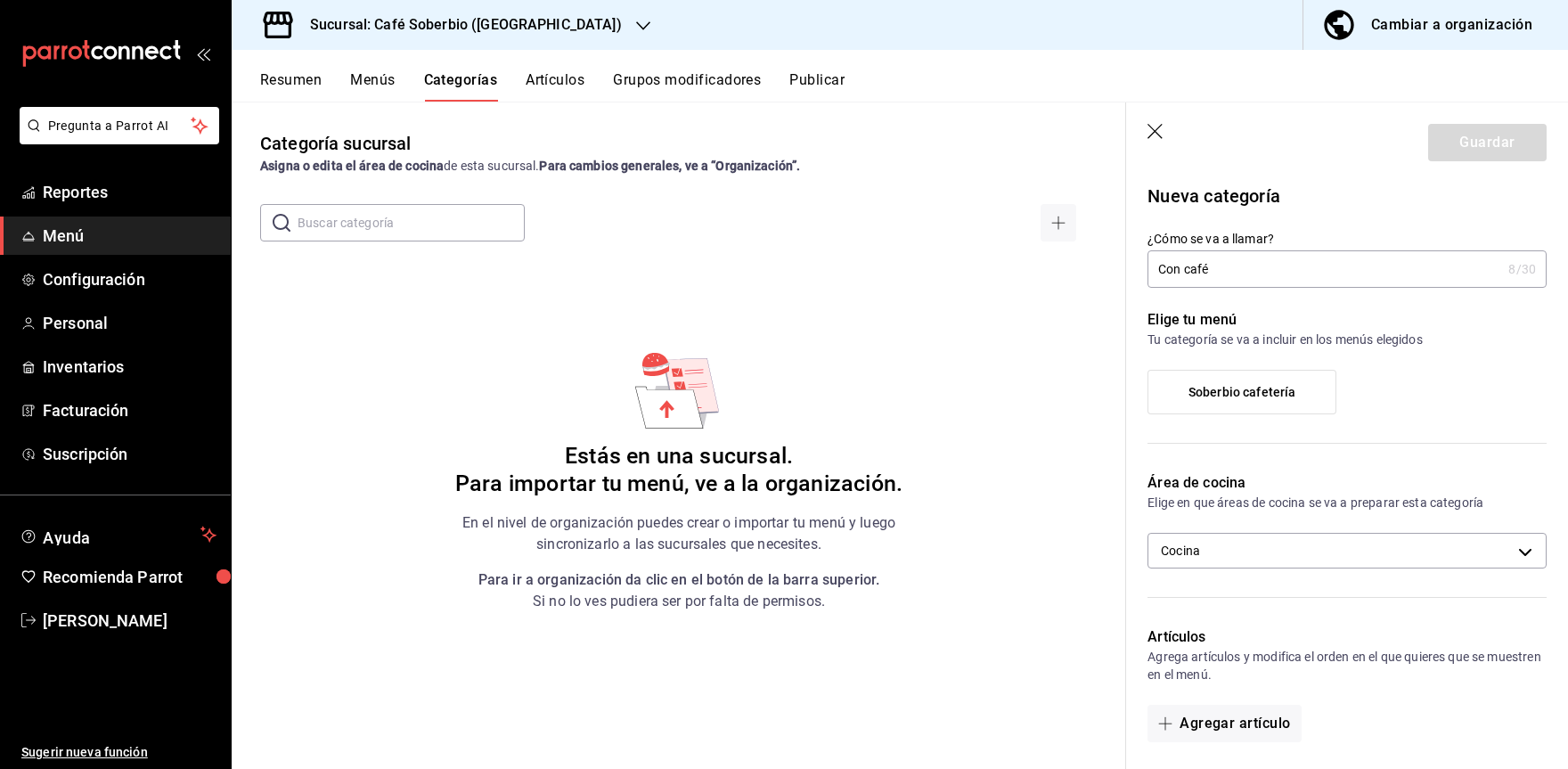
click at [1440, 391] on div "Soberbio cafetería" at bounding box center [1346, 399] width 399 height 59
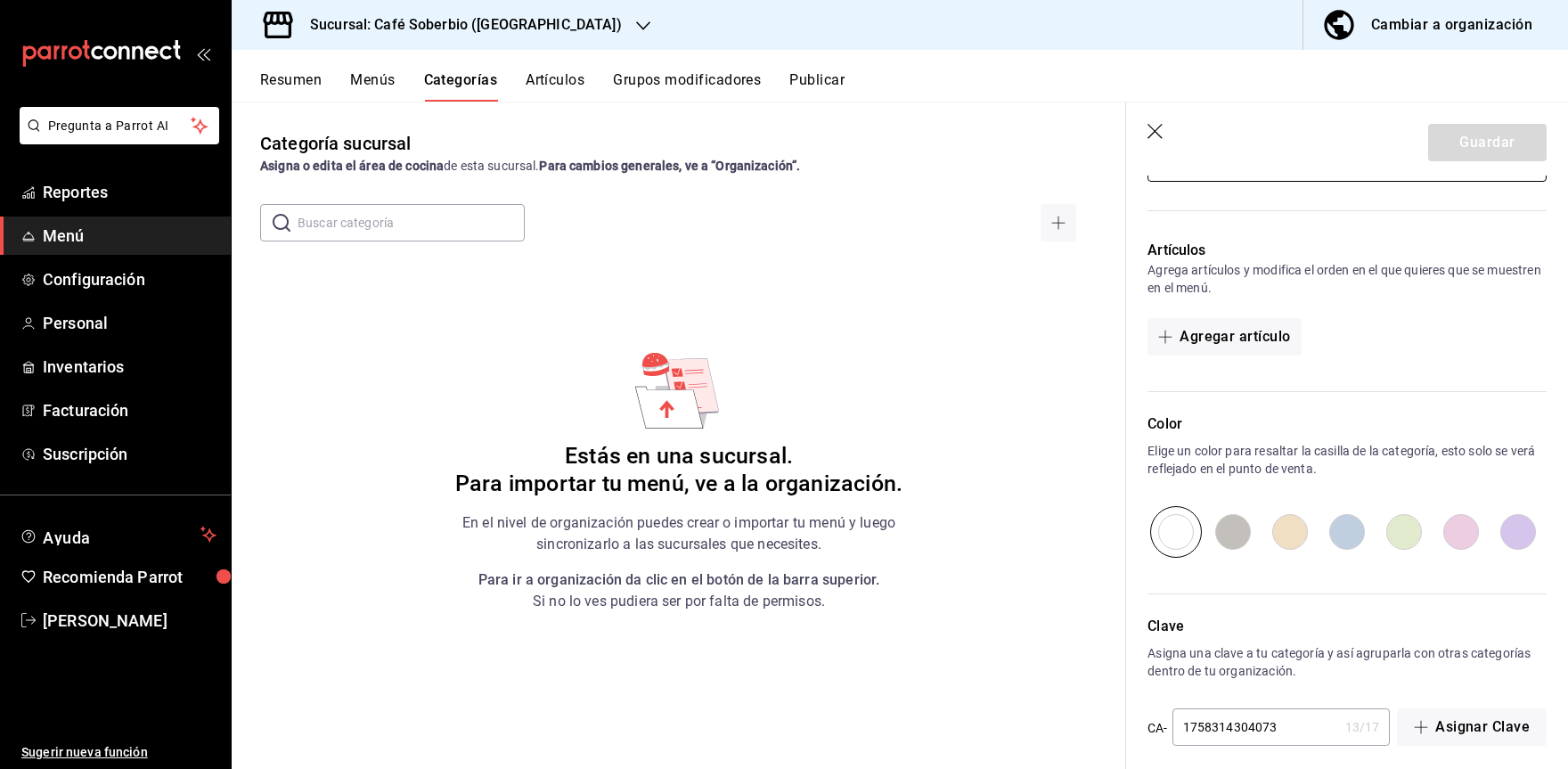
scroll to position [401, 0]
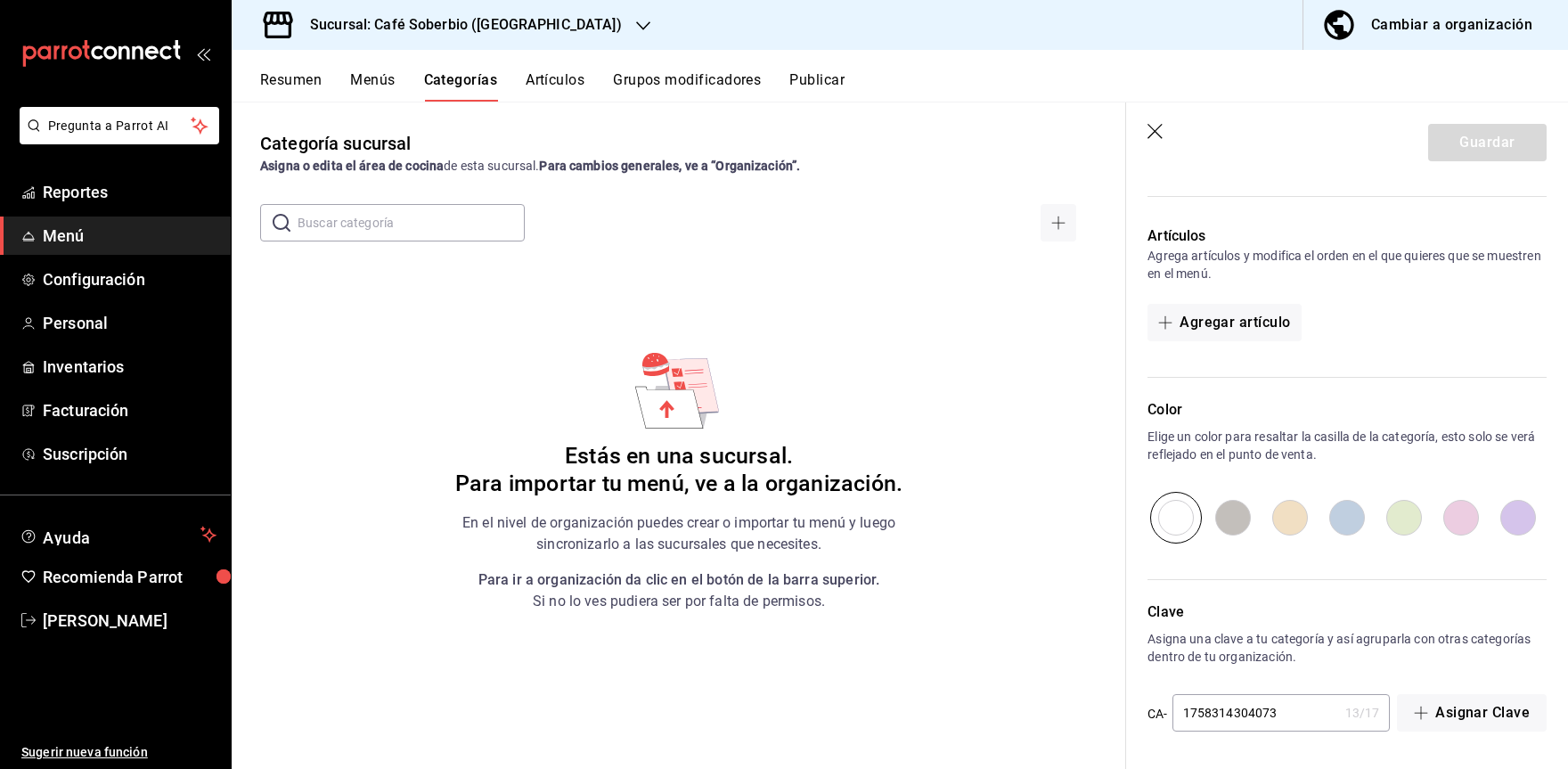
click at [1301, 622] on p "Clave" at bounding box center [1346, 613] width 399 height 22
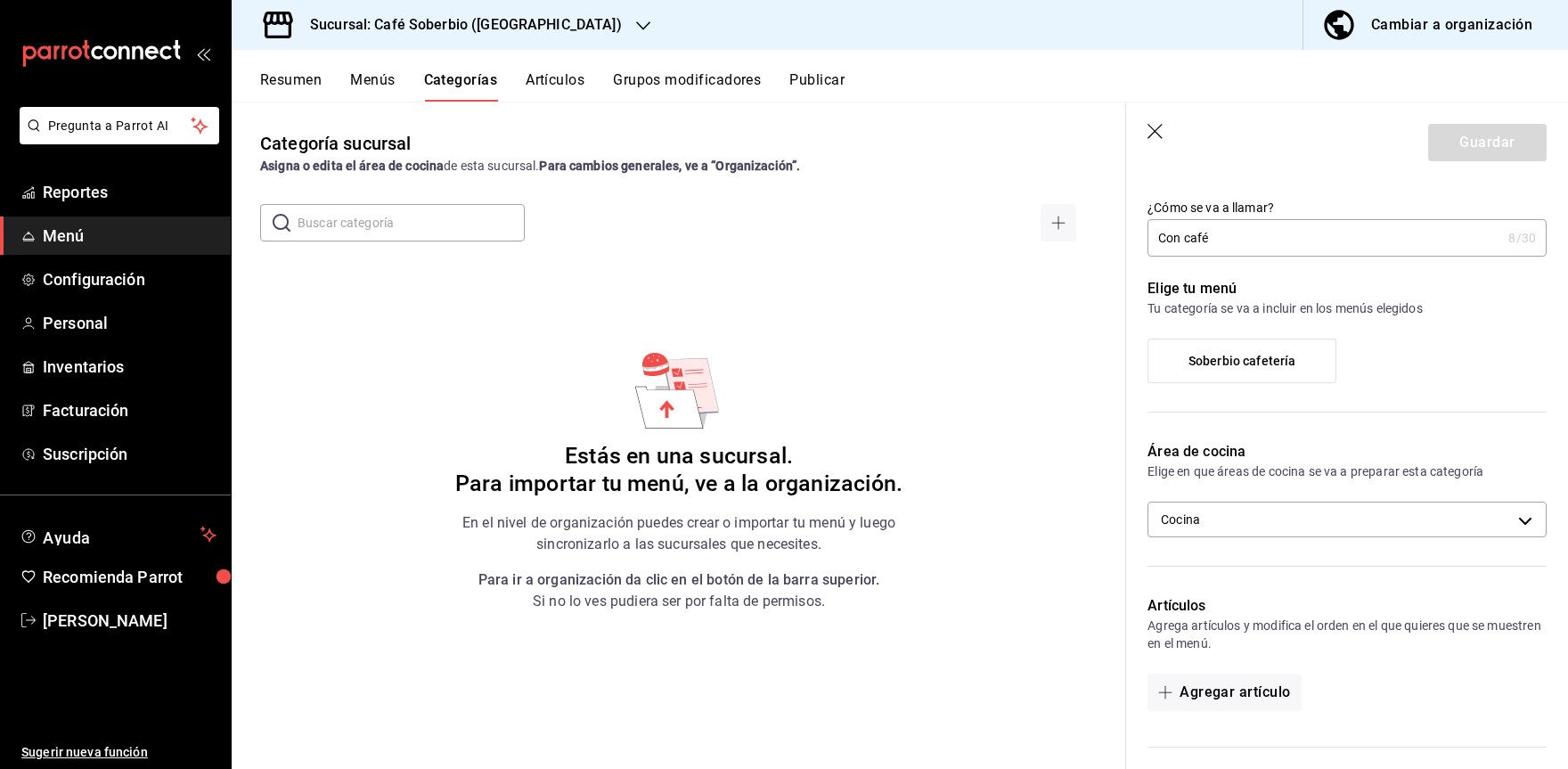
scroll to position [0, 0]
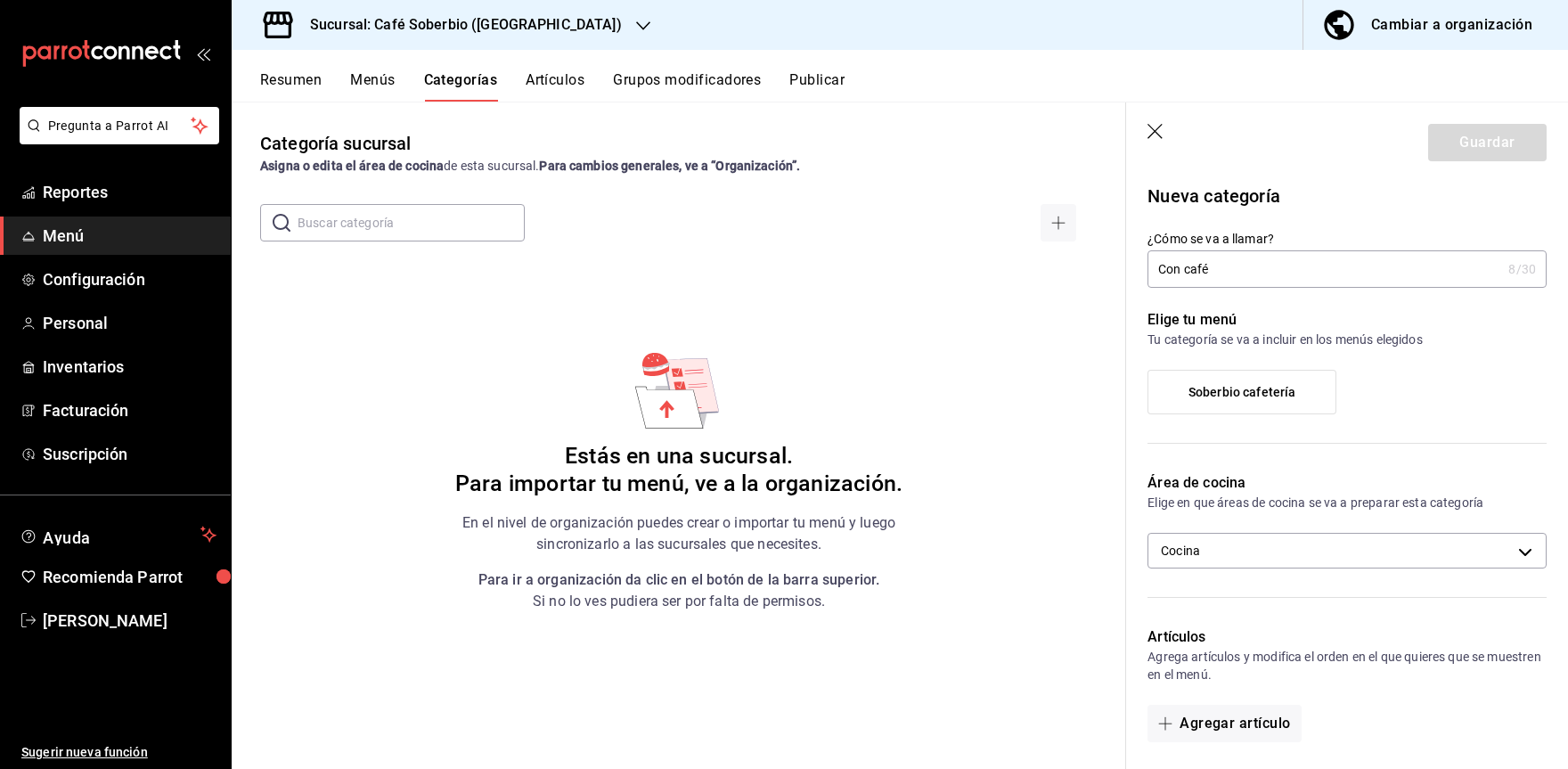
click at [1317, 280] on input "Con café" at bounding box center [1324, 270] width 354 height 36
drag, startPoint x: 1530, startPoint y: 359, endPoint x: 1486, endPoint y: 370, distance: 45.4
click at [1528, 362] on div "Elige tu menú Tu categoría se va a incluir en los menús elegidos Soberbio cafet…" at bounding box center [1336, 369] width 421 height 163
click at [1486, 370] on div "Soberbio cafetería" at bounding box center [1346, 399] width 399 height 59
click at [1309, 391] on label "Soberbio cafetería" at bounding box center [1242, 392] width 187 height 43
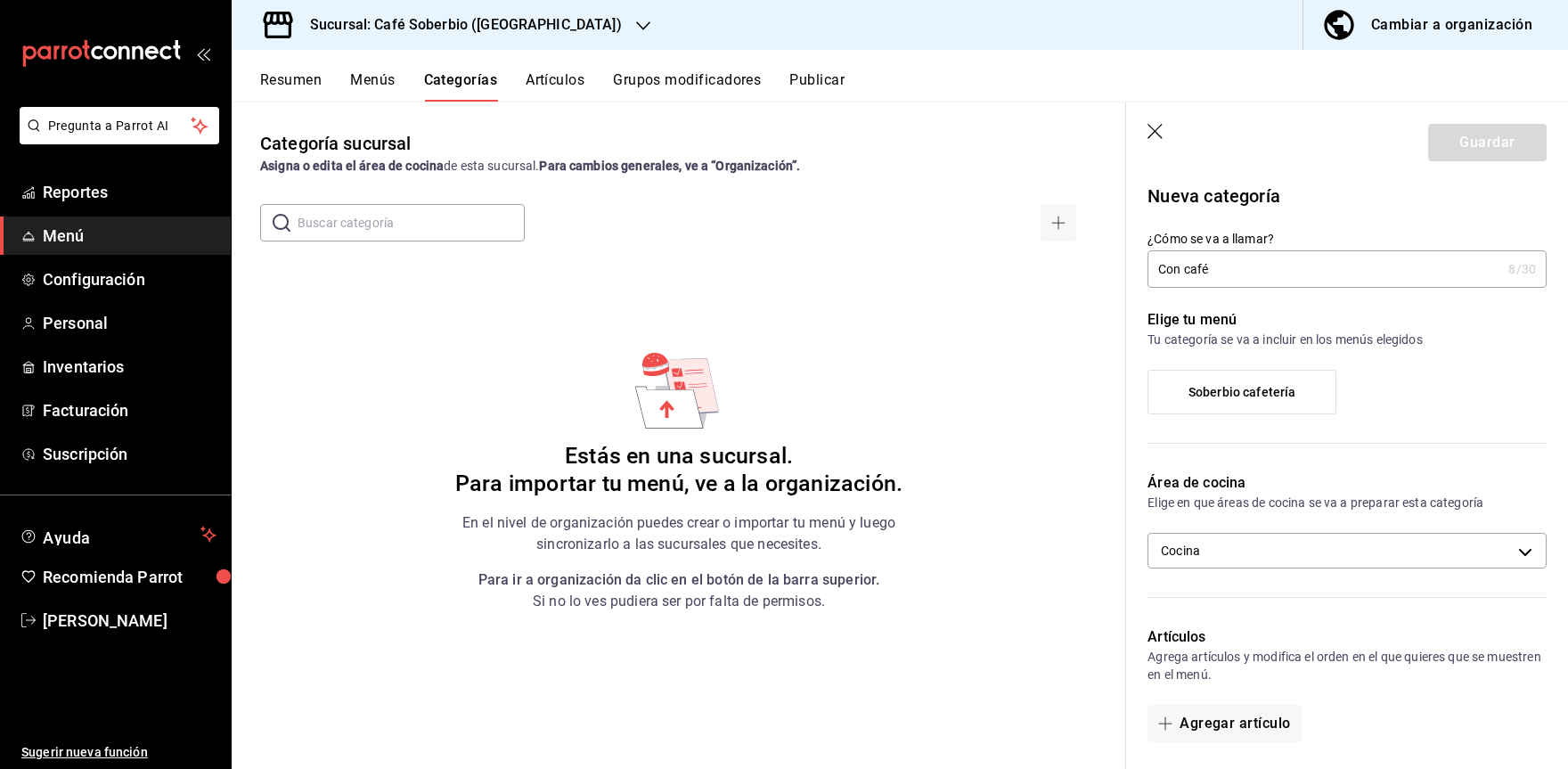
click at [0, 0] on input "Soberbio cafetería" at bounding box center [0, 0] width 0 height 0
click at [1455, 152] on button "Guardar" at bounding box center [1487, 143] width 118 height 38
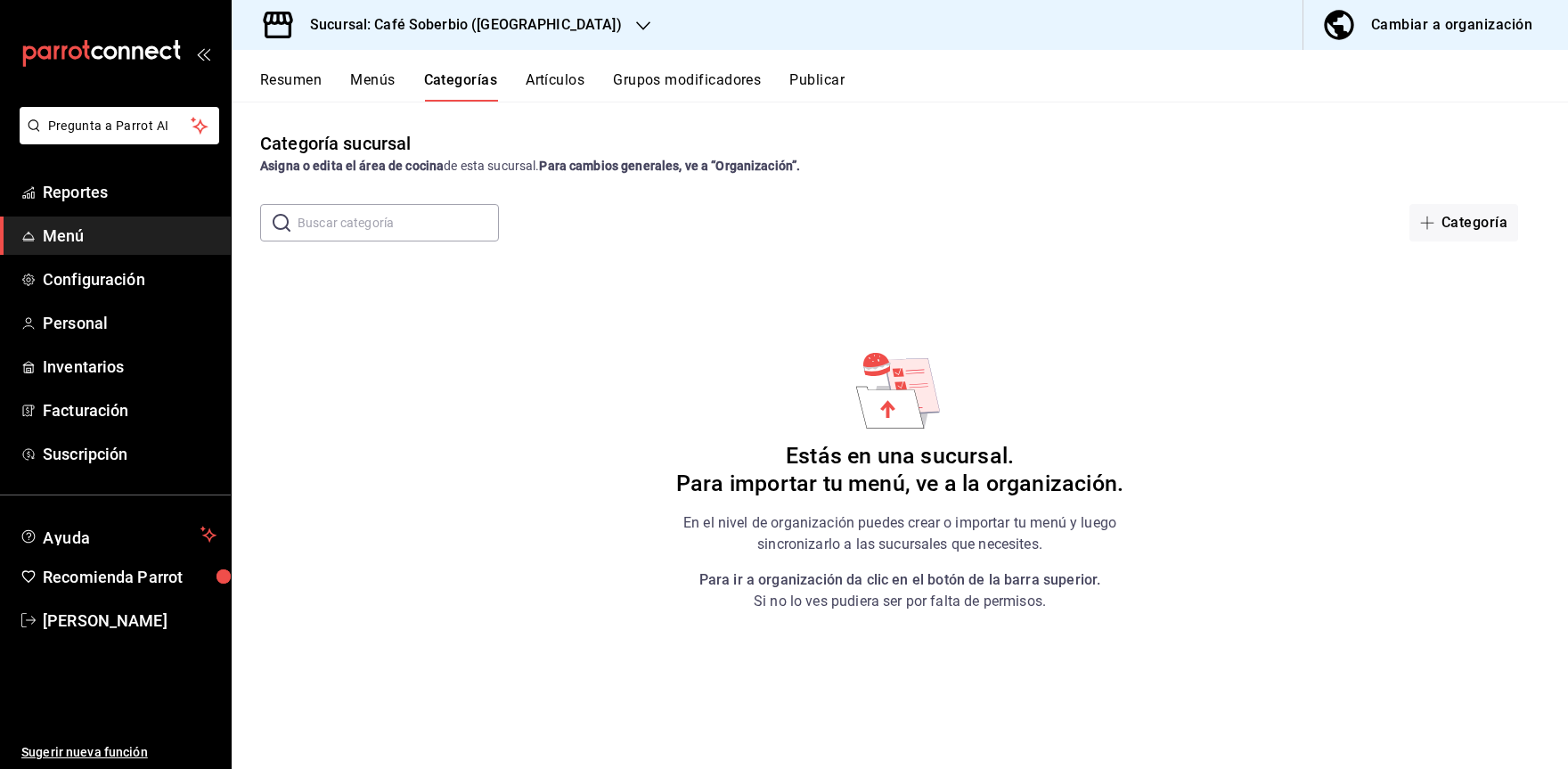
click at [568, 236] on div "​ ​ Categoría" at bounding box center [900, 223] width 1336 height 38
click at [546, 90] on button "Artículos" at bounding box center [555, 87] width 59 height 30
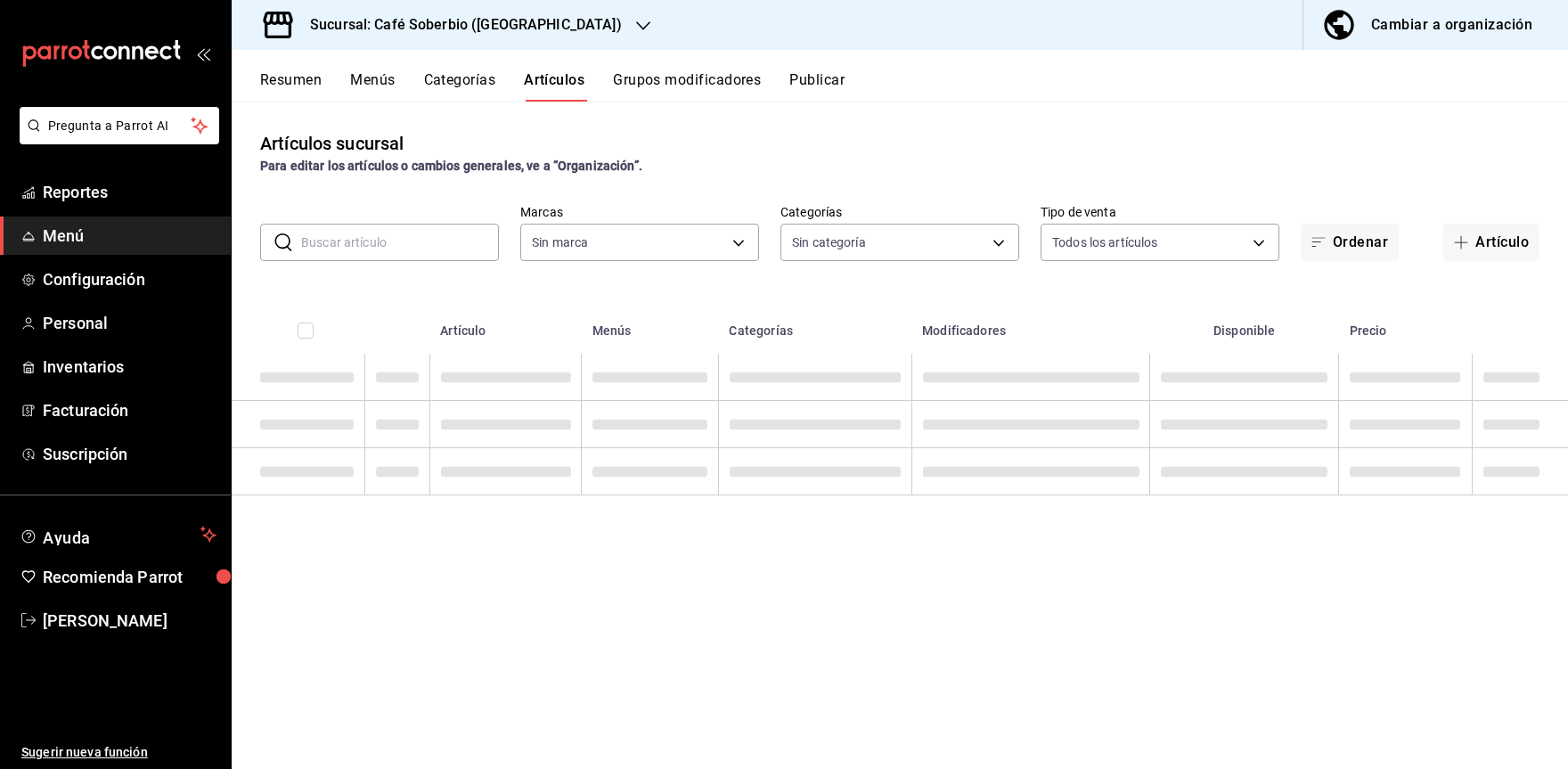
type input "706db060-746a-45e8-86f8-f446d9c65370"
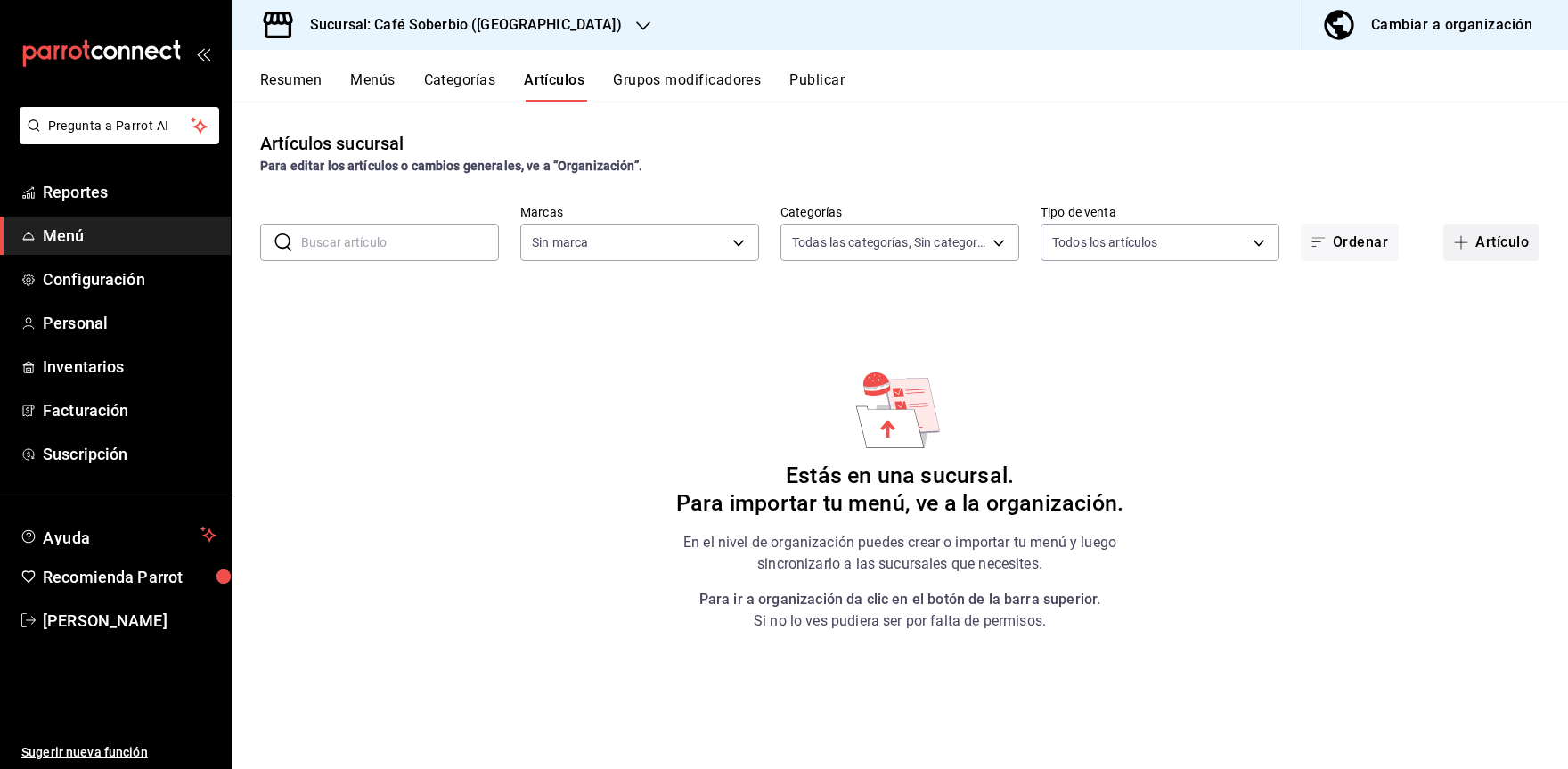
click at [1481, 252] on button "Artículo" at bounding box center [1491, 243] width 96 height 38
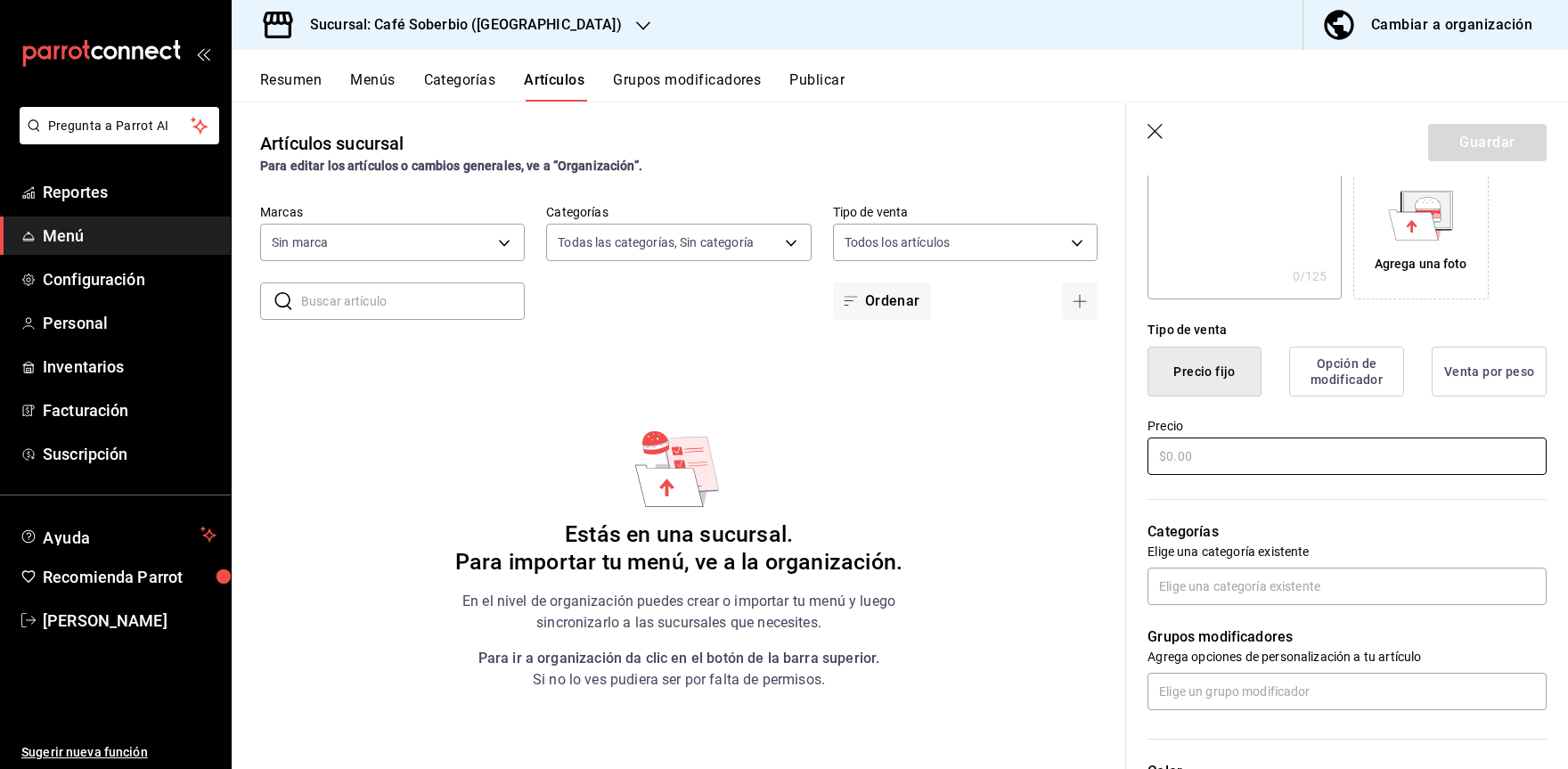
scroll to position [356, 0]
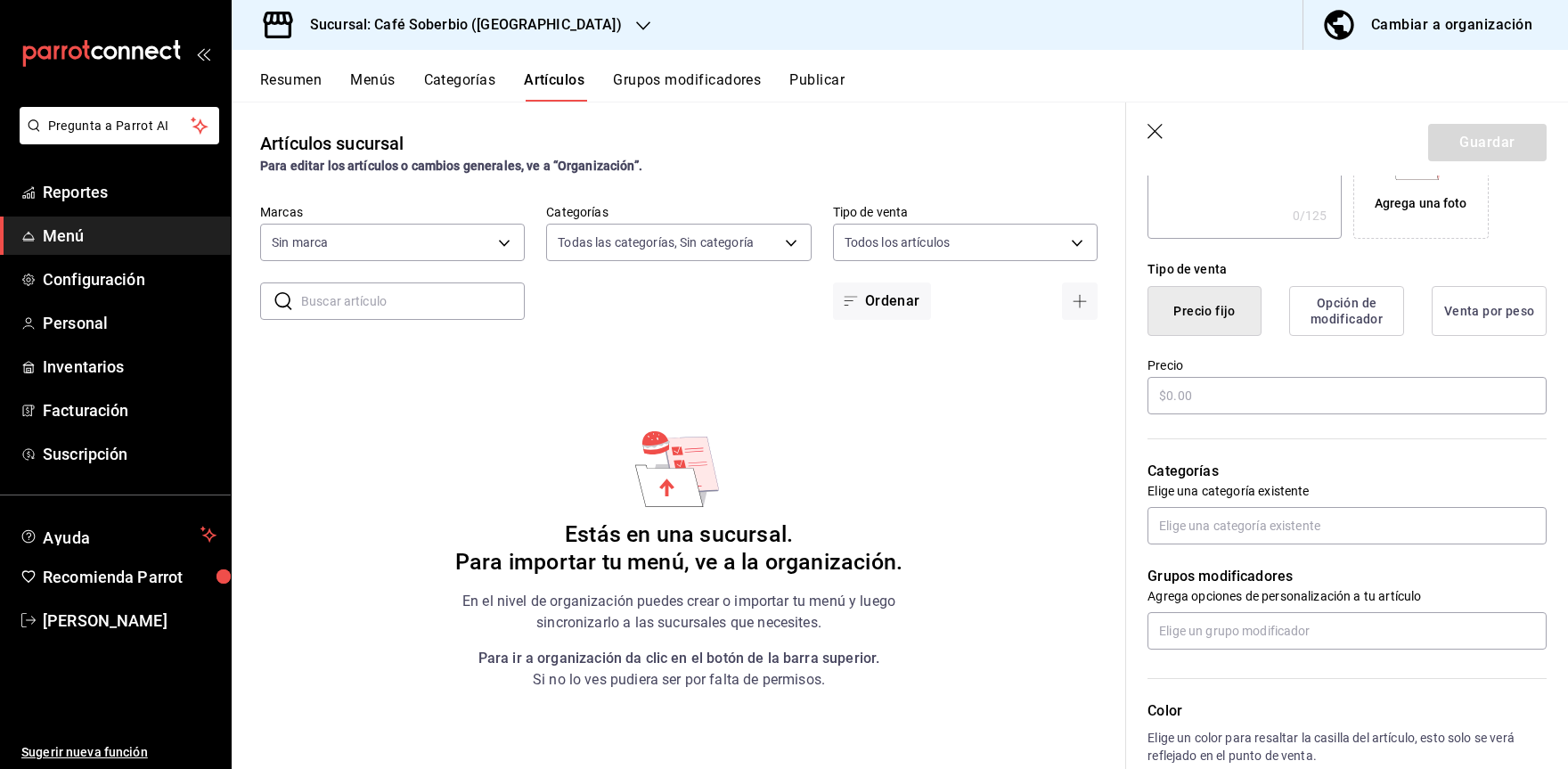
type input "Americano"
click at [1240, 376] on div "Precio" at bounding box center [1346, 387] width 399 height 60
click at [1240, 398] on input "text" at bounding box center [1346, 396] width 399 height 38
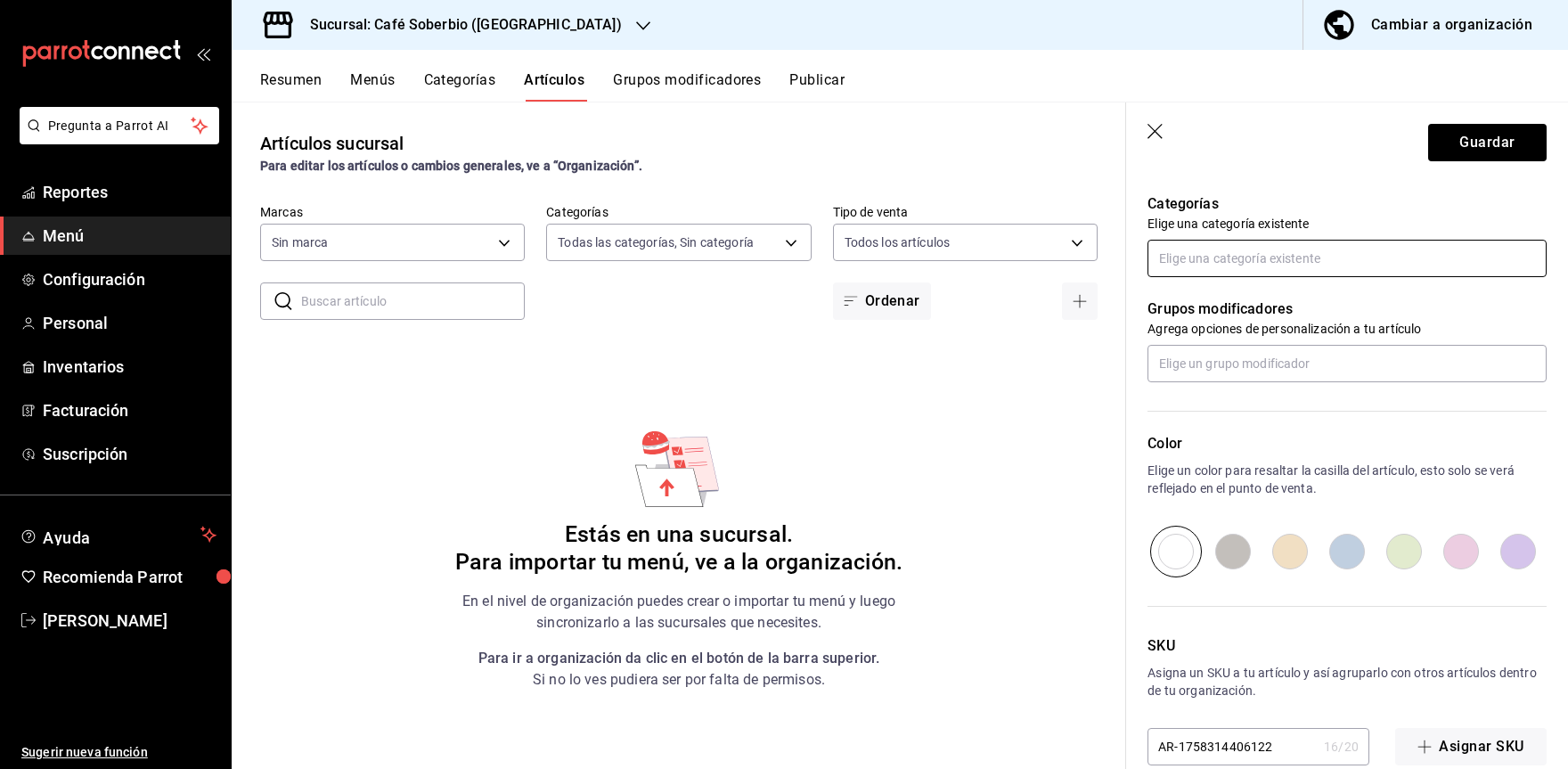
scroll to position [446, 0]
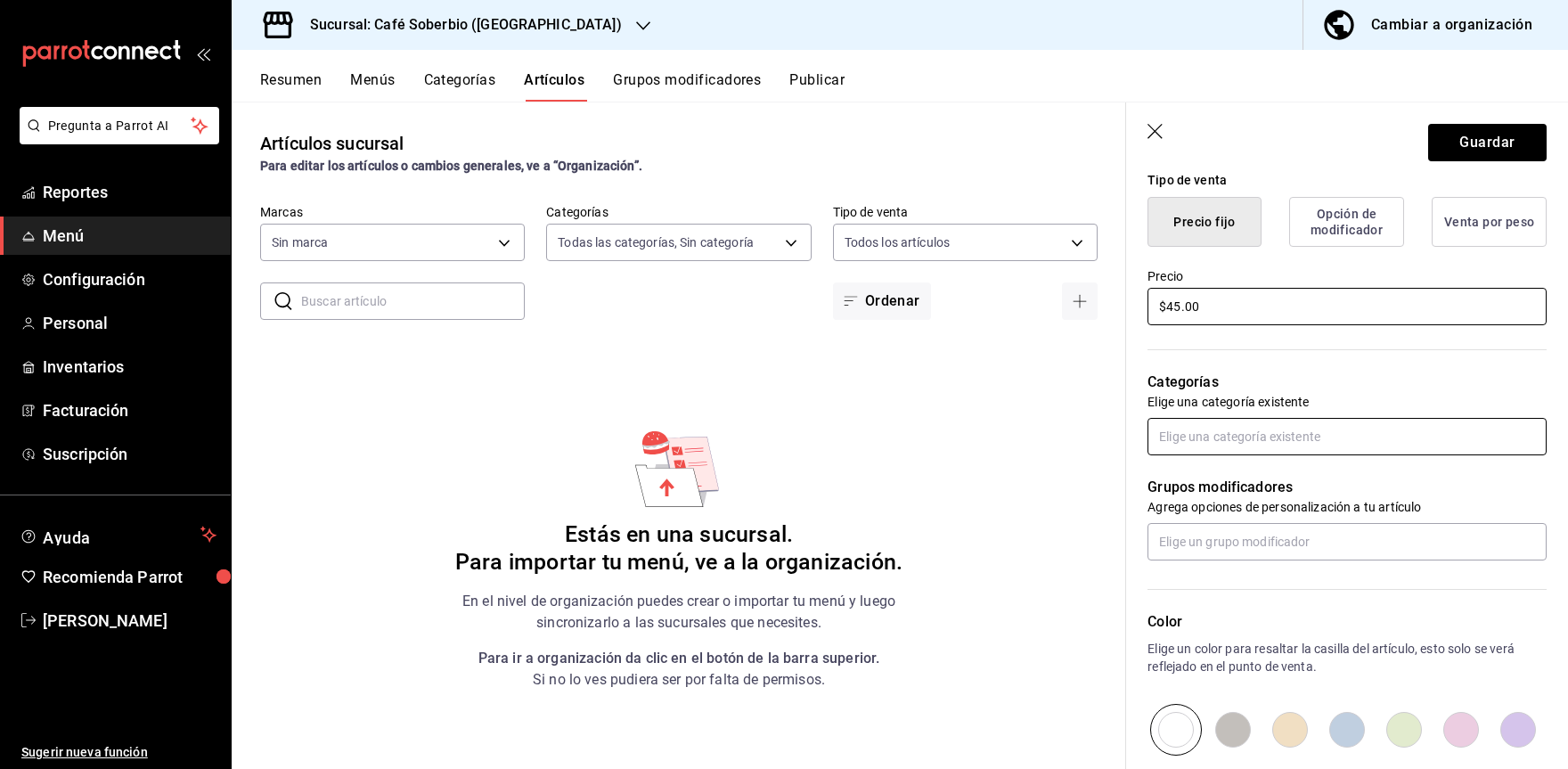
type input "$45.00"
click at [1261, 443] on input "text" at bounding box center [1346, 437] width 399 height 38
click at [1226, 497] on ul "Con café" at bounding box center [1340, 478] width 386 height 44
click at [1226, 485] on li "Con café" at bounding box center [1340, 478] width 386 height 30
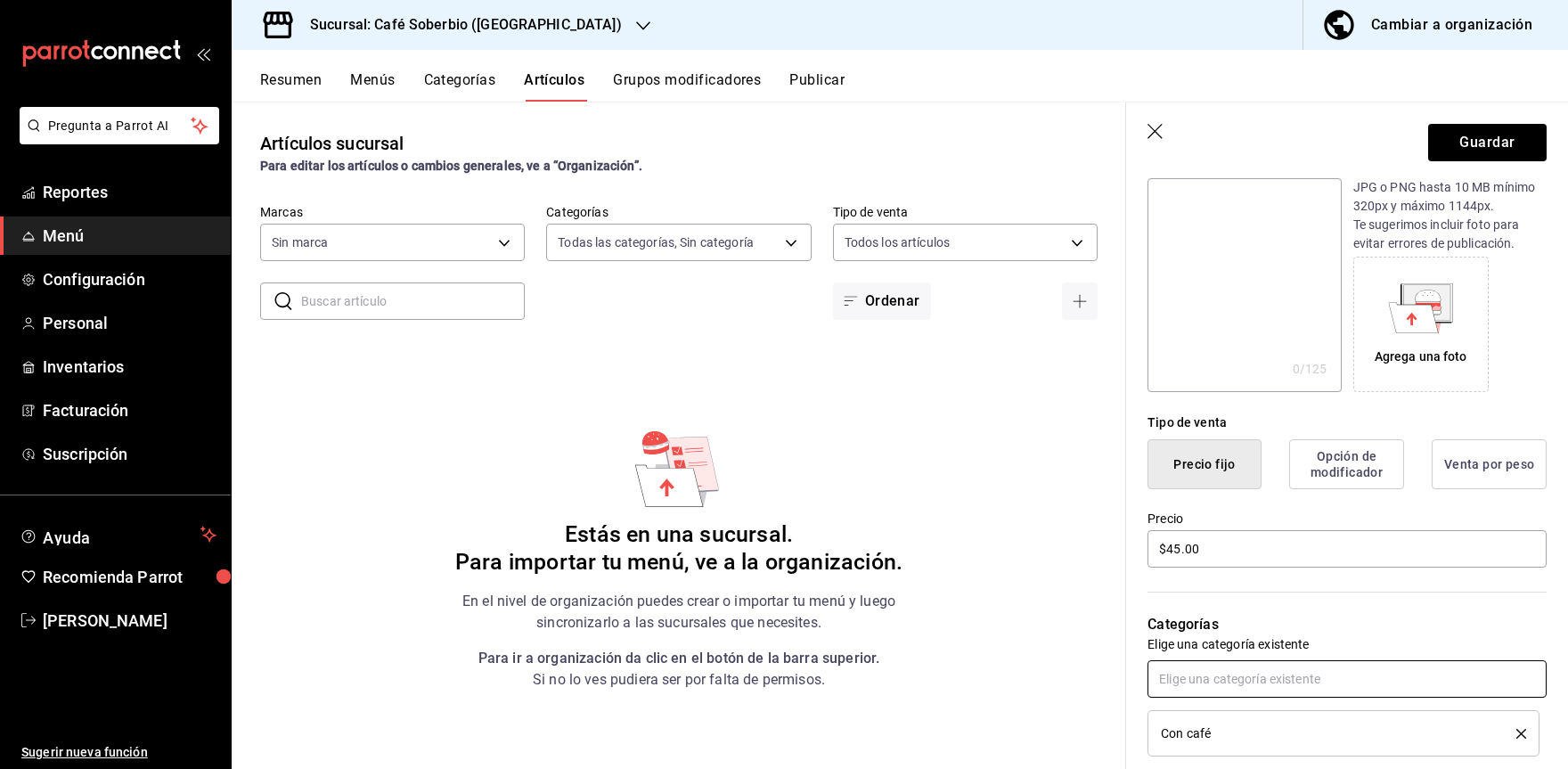
scroll to position [180, 0]
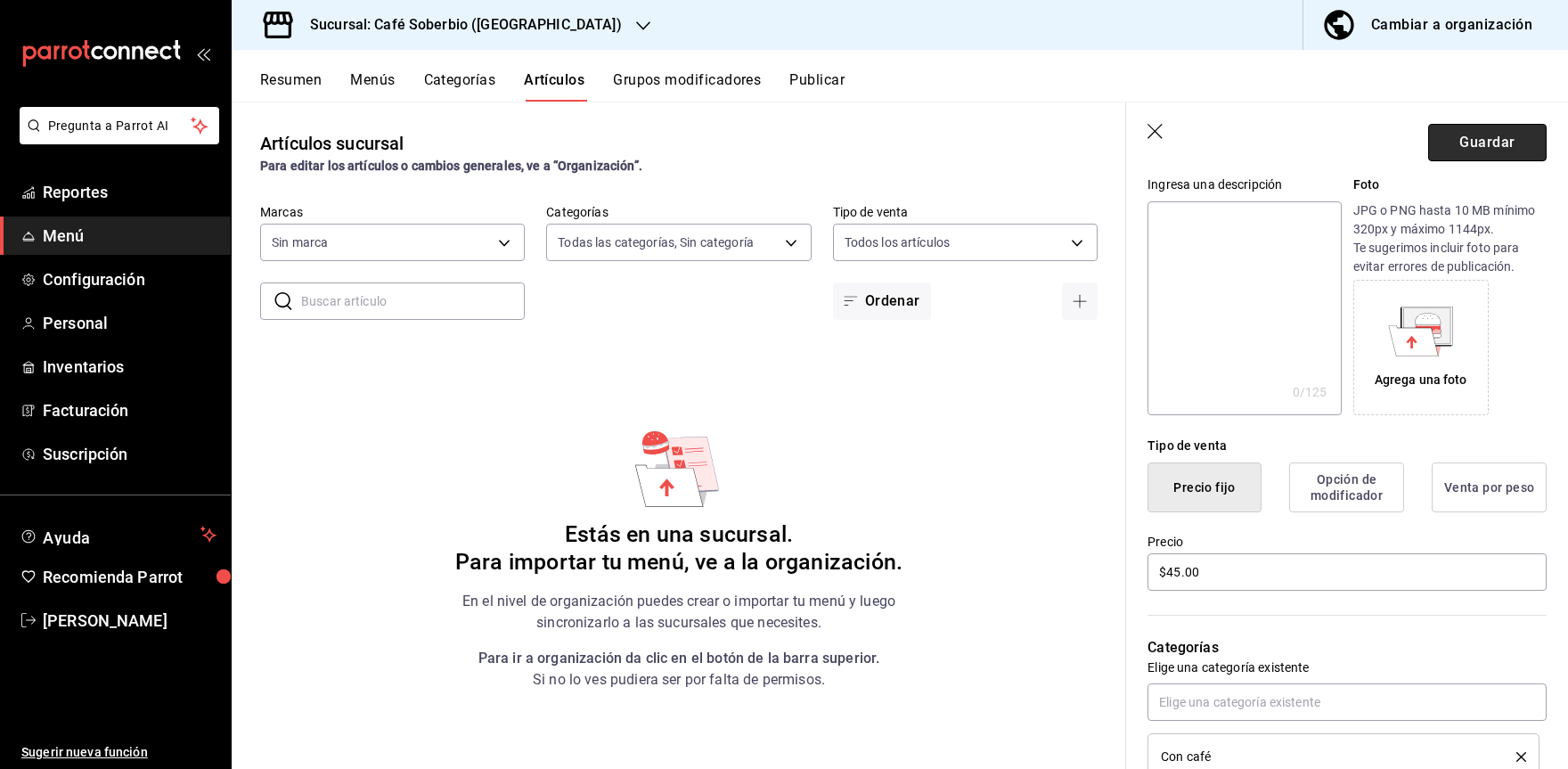
click at [1443, 141] on button "Guardar" at bounding box center [1487, 143] width 118 height 38
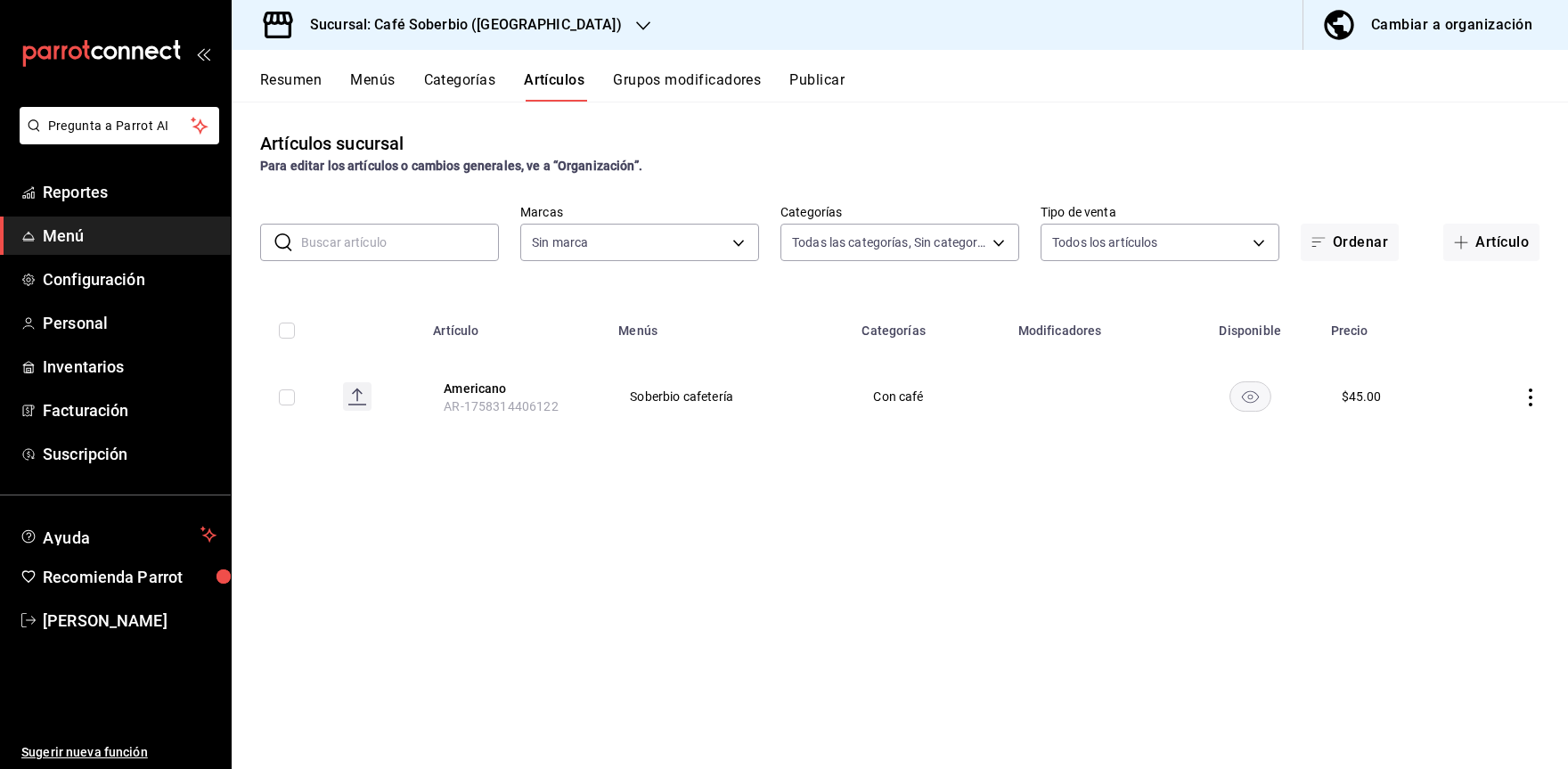
click at [1524, 399] on icon "actions" at bounding box center [1531, 398] width 18 height 18
click at [1204, 458] on div at bounding box center [784, 384] width 1568 height 769
click at [1527, 391] on icon "actions" at bounding box center [1531, 398] width 18 height 18
click at [1221, 469] on div at bounding box center [784, 384] width 1568 height 769
click at [88, 200] on span "Reportes" at bounding box center [129, 192] width 174 height 24
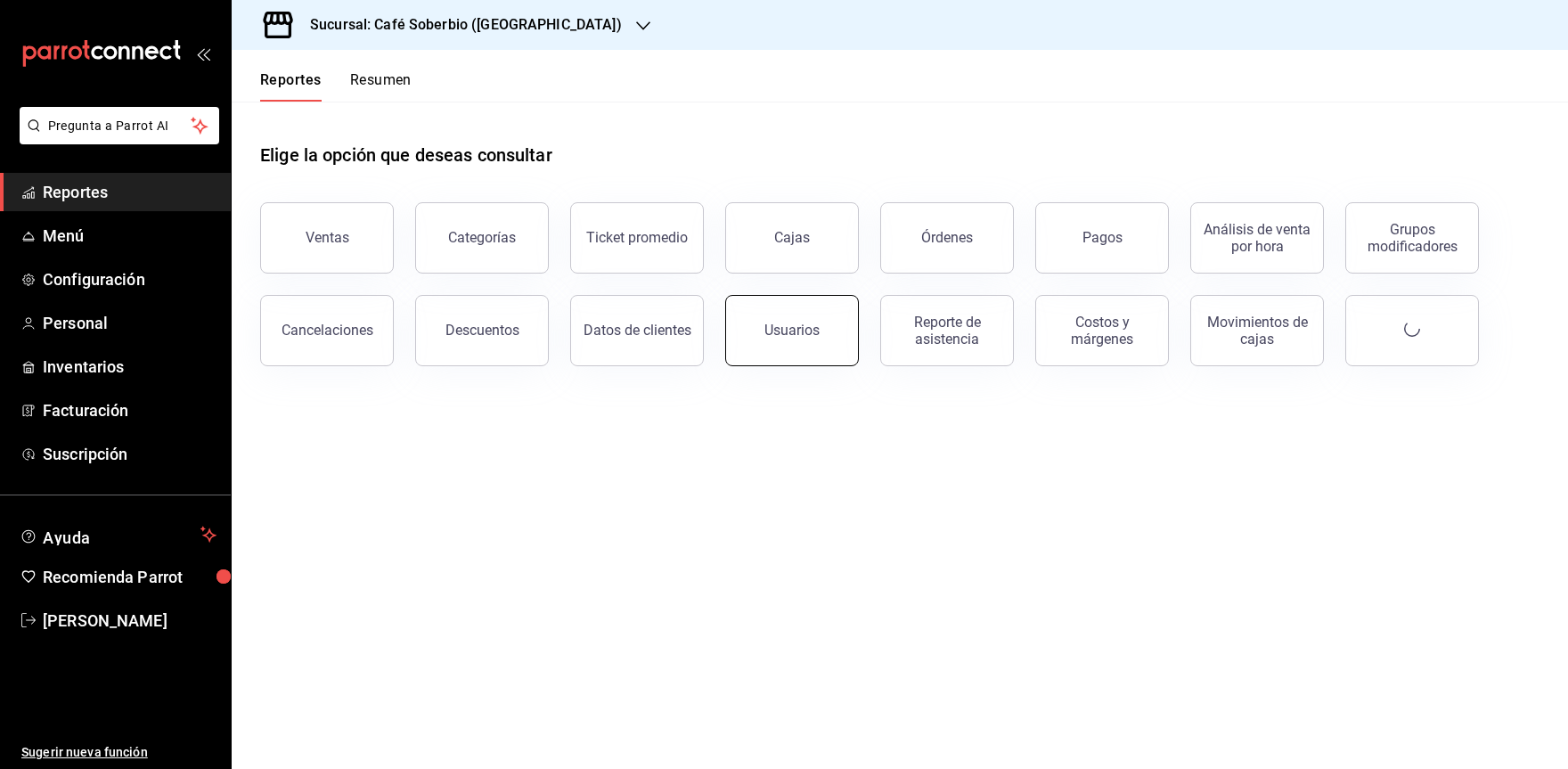
click at [784, 335] on div "Usuarios" at bounding box center [792, 330] width 56 height 17
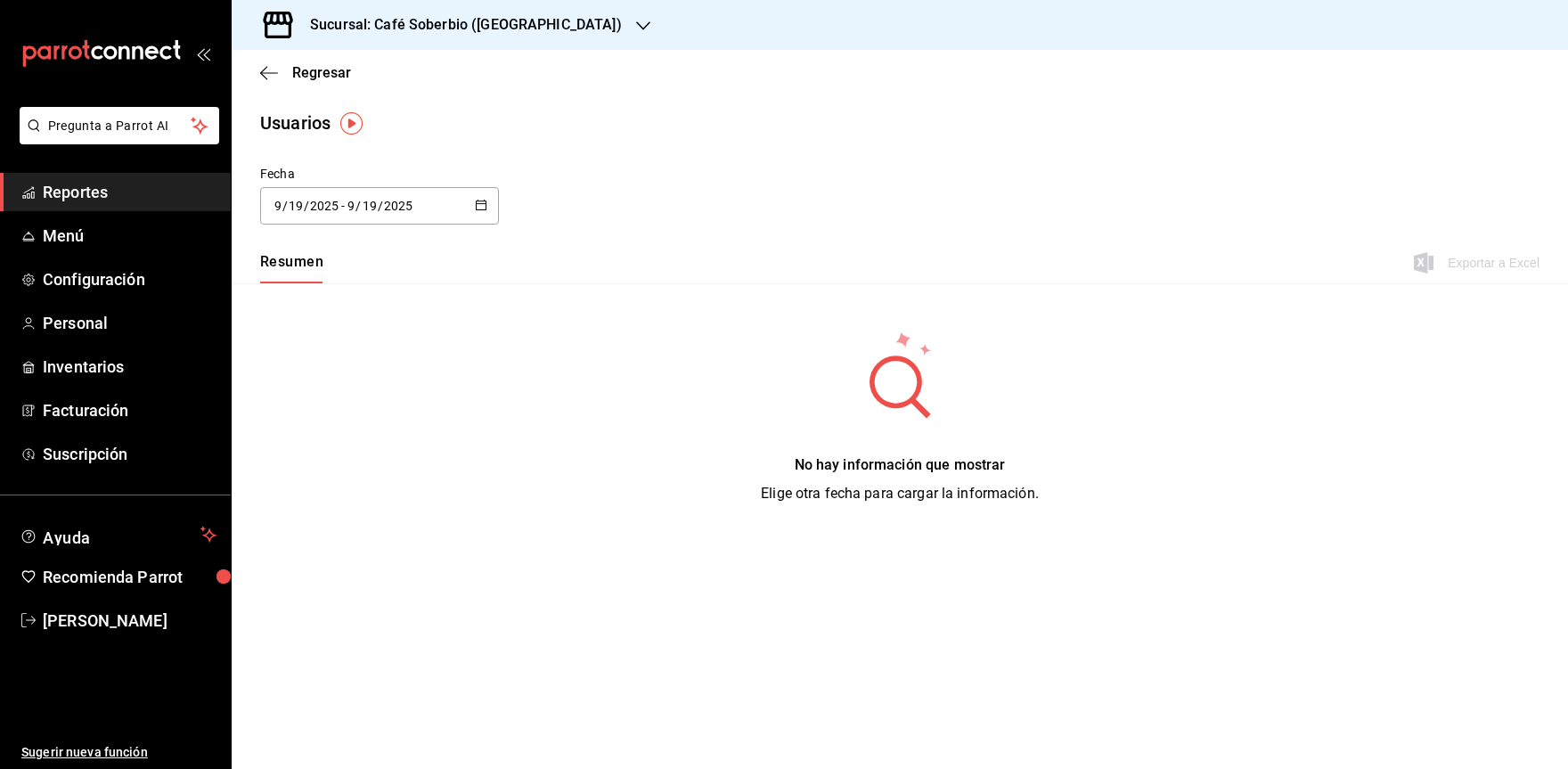
click at [365, 133] on div "Usuarios" at bounding box center [900, 122] width 1336 height 27
click at [342, 131] on img "button" at bounding box center [351, 123] width 22 height 22
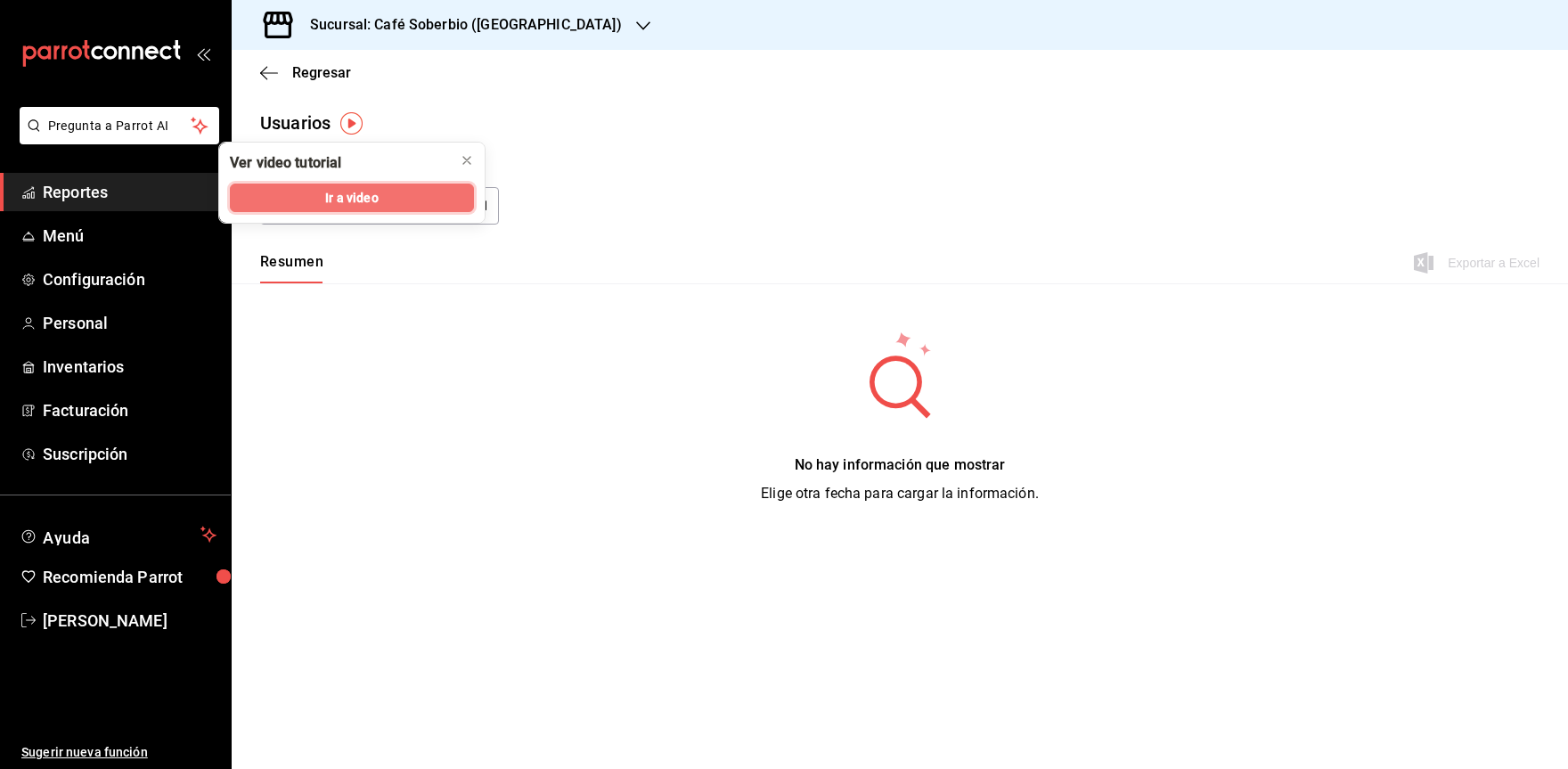
click at [363, 198] on span "Ir a video" at bounding box center [351, 198] width 53 height 19
